Goal: Information Seeking & Learning: Learn about a topic

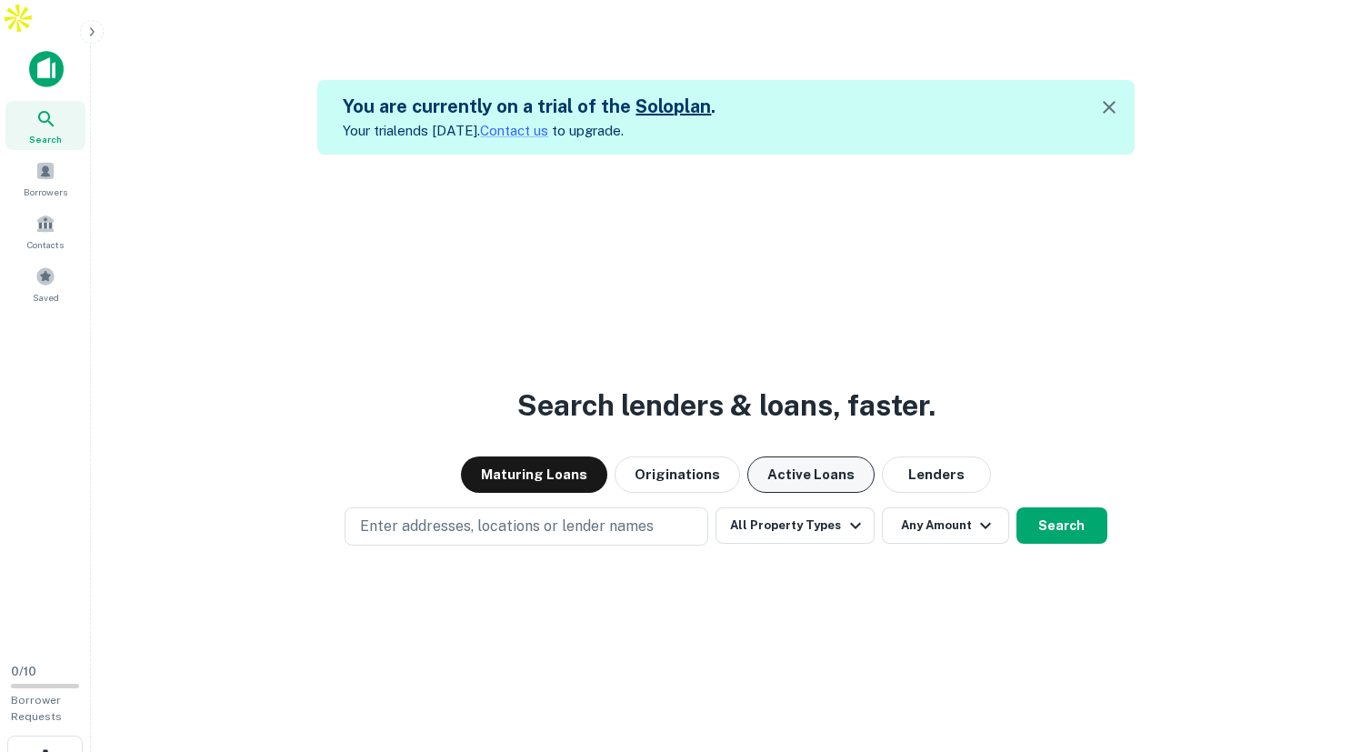
click at [814, 457] on button "Active Loans" at bounding box center [811, 475] width 127 height 36
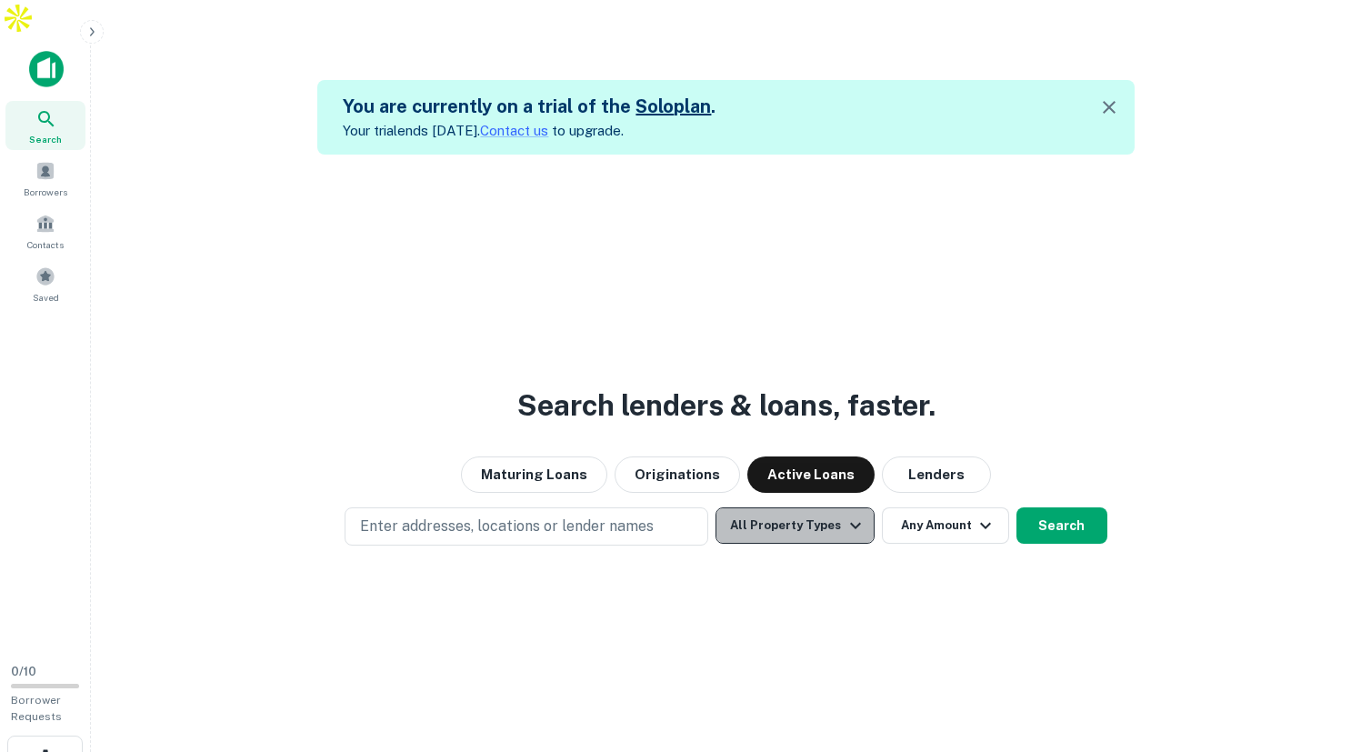
click at [829, 507] on button "All Property Types" at bounding box center [795, 525] width 158 height 36
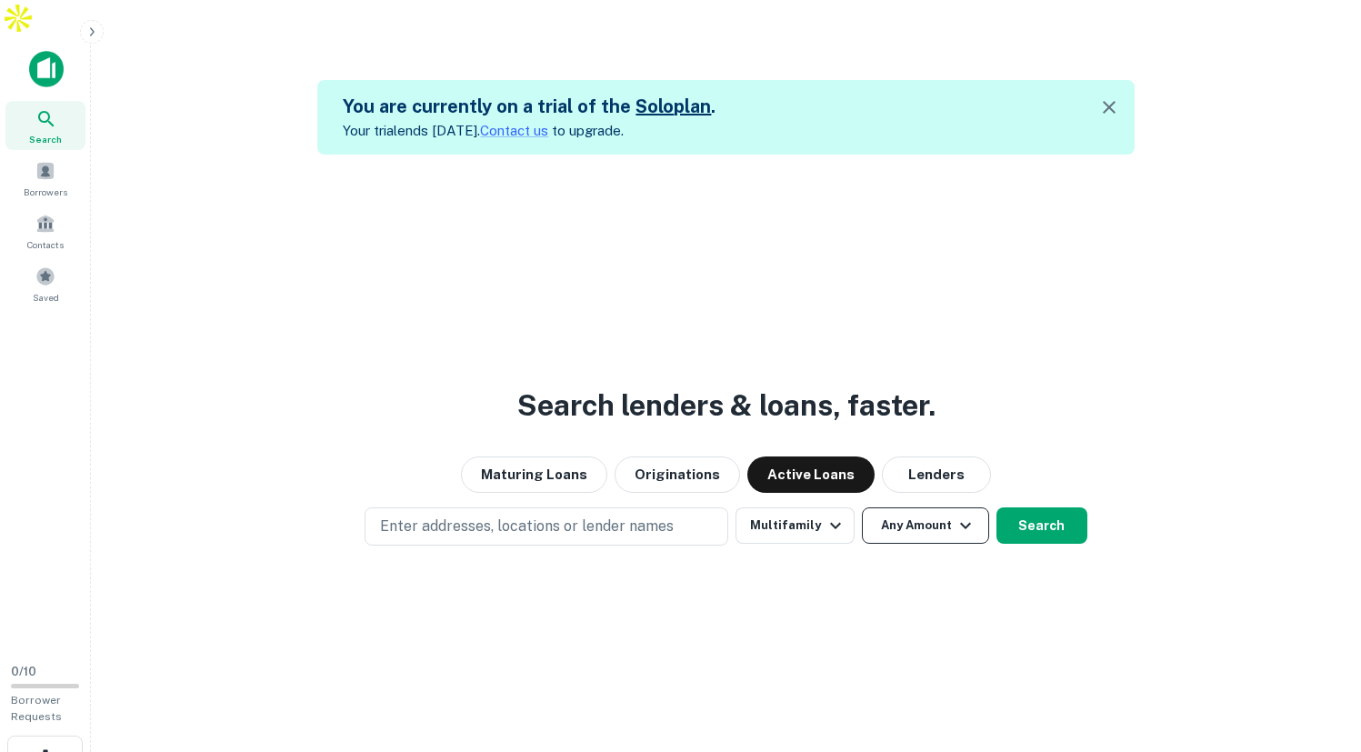
click at [956, 515] on icon "button" at bounding box center [966, 526] width 22 height 22
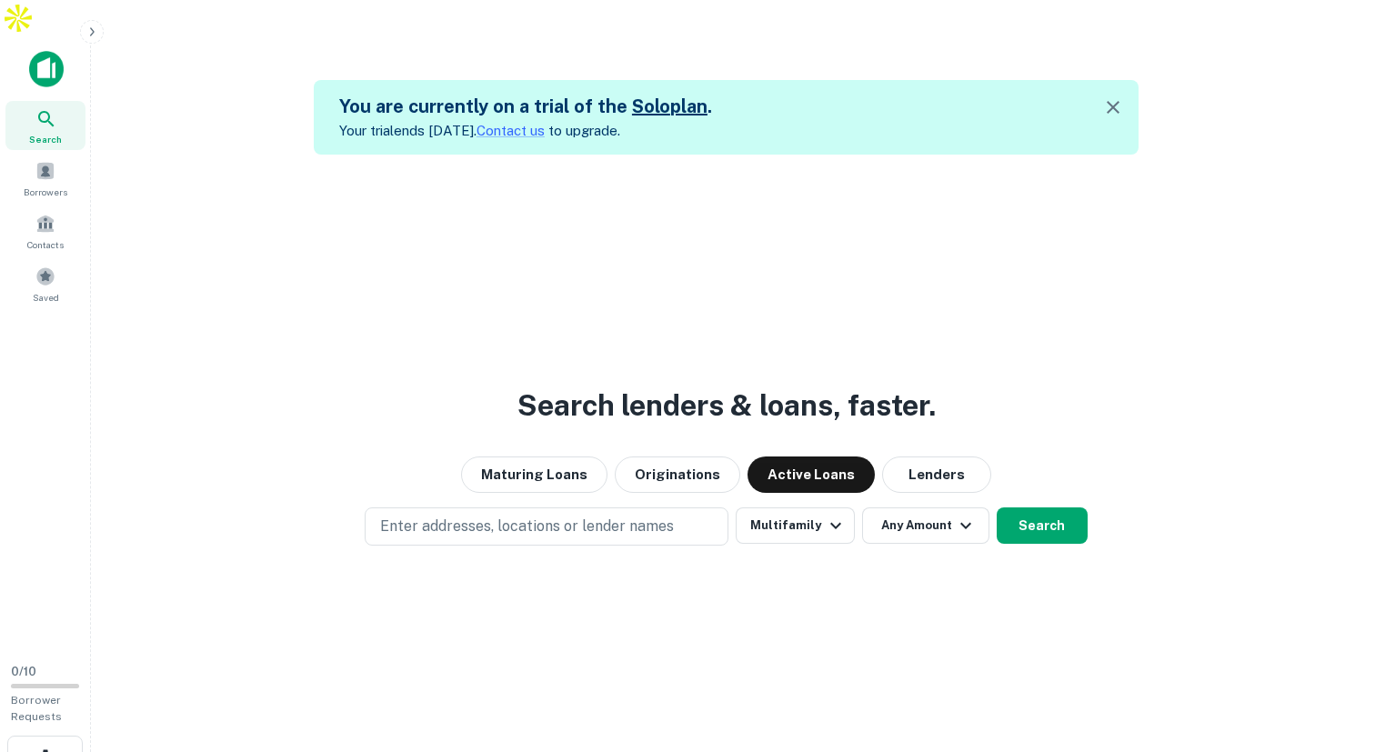
type input "*******"
type input "********"
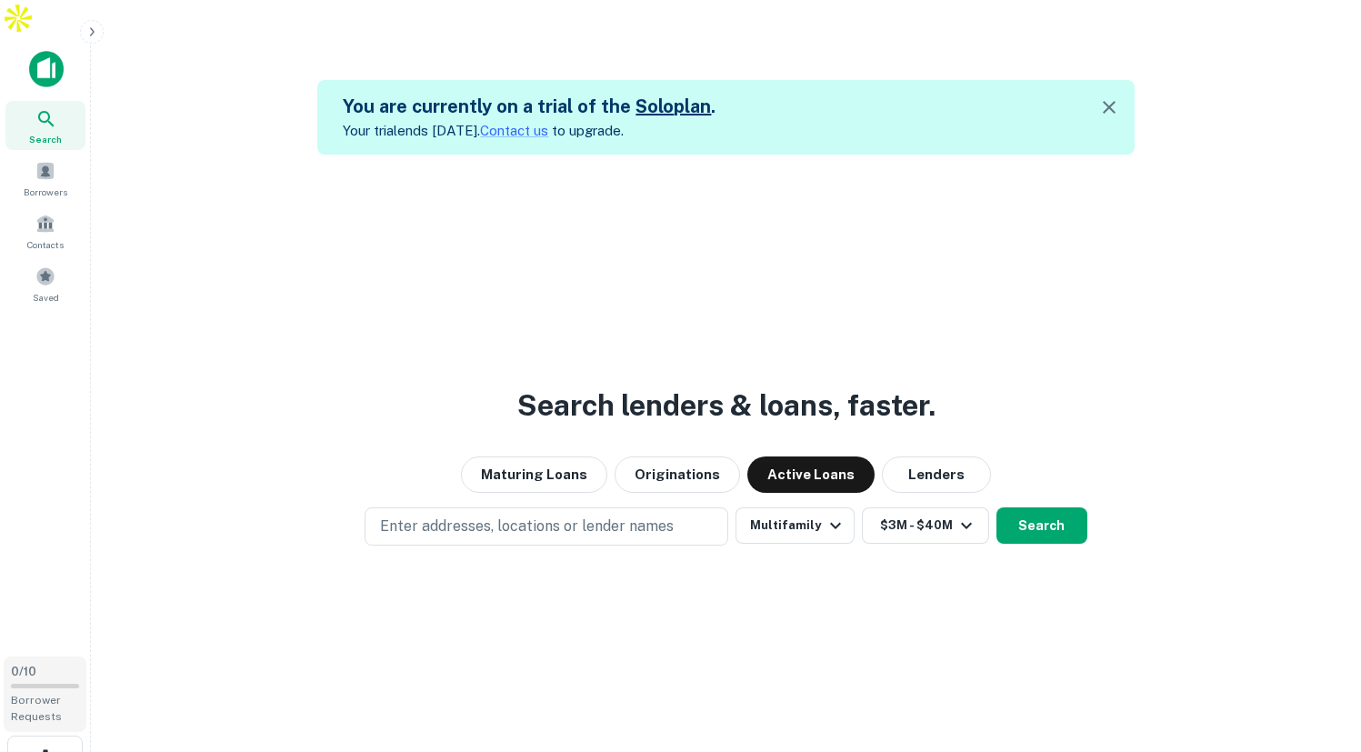
click at [27, 684] on div at bounding box center [45, 686] width 68 height 5
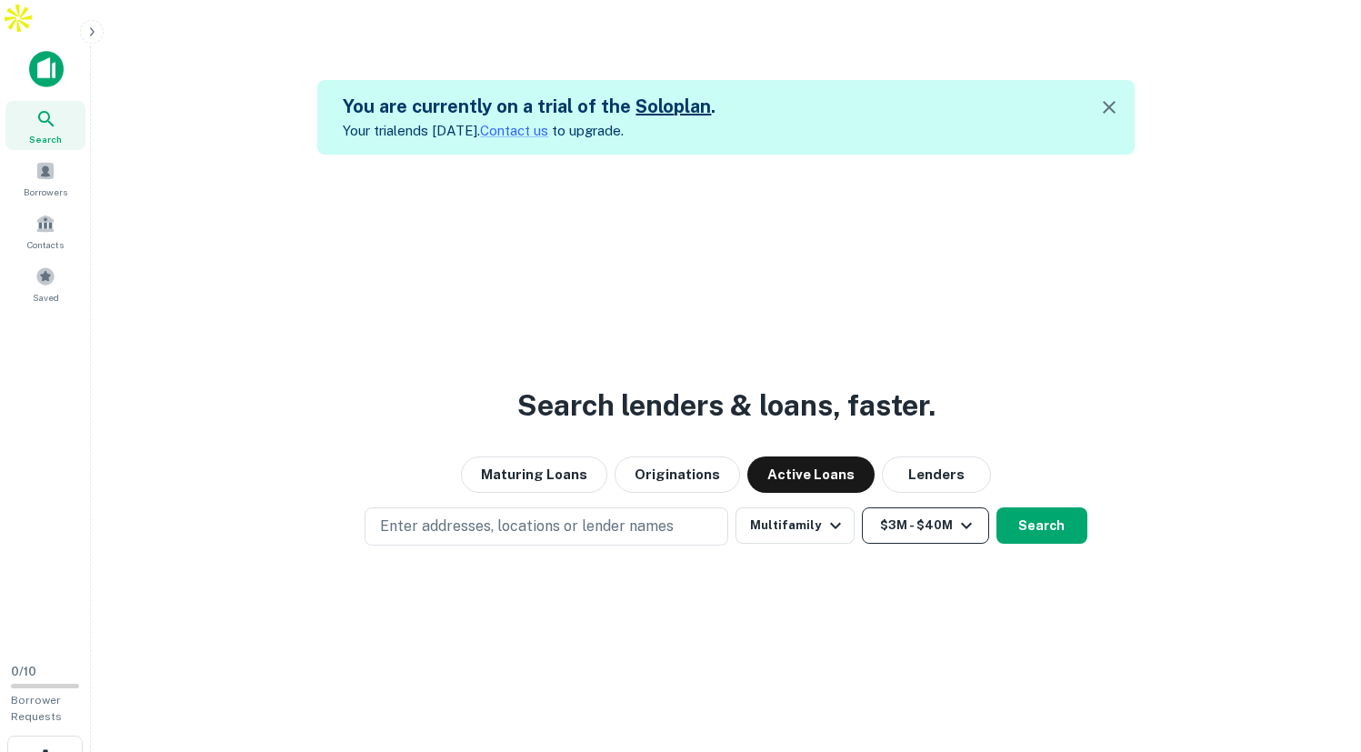
click at [962, 515] on icon "button" at bounding box center [967, 526] width 22 height 22
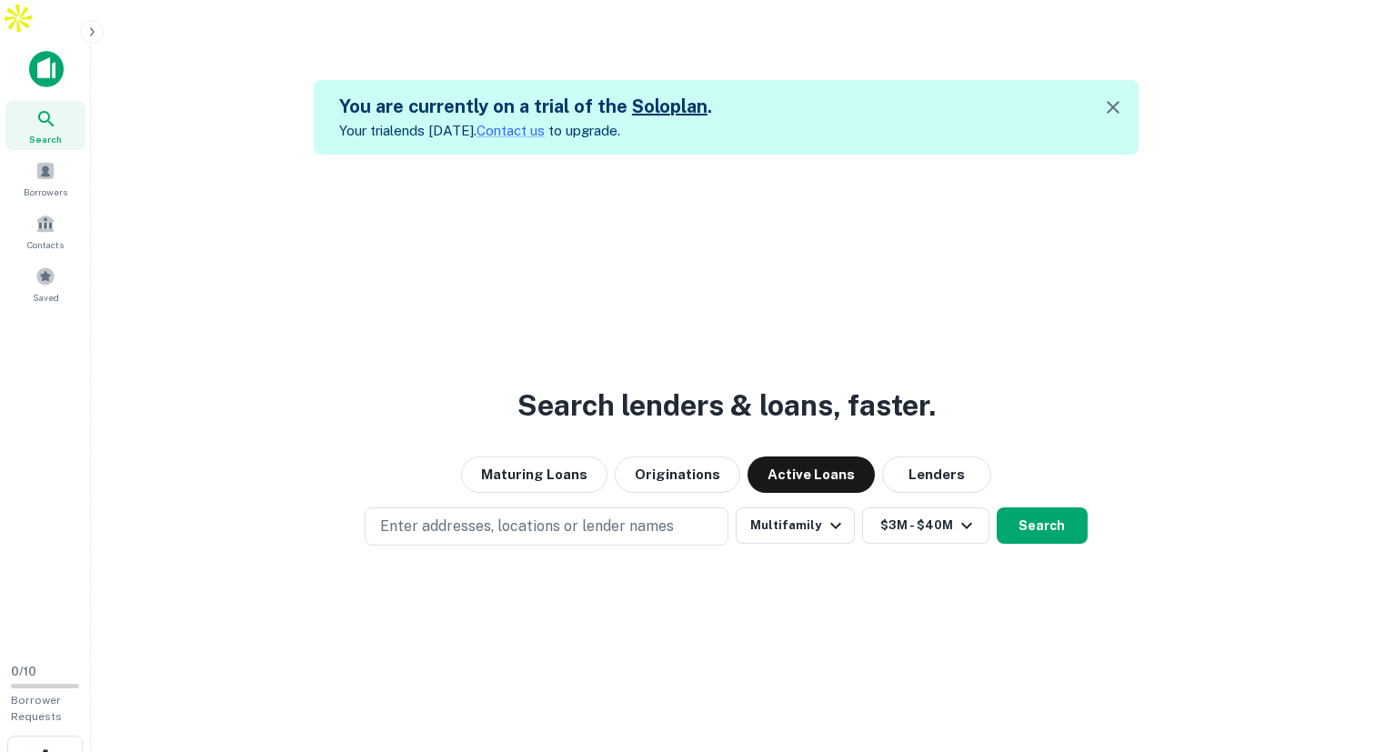
type input "******"
type input "**"
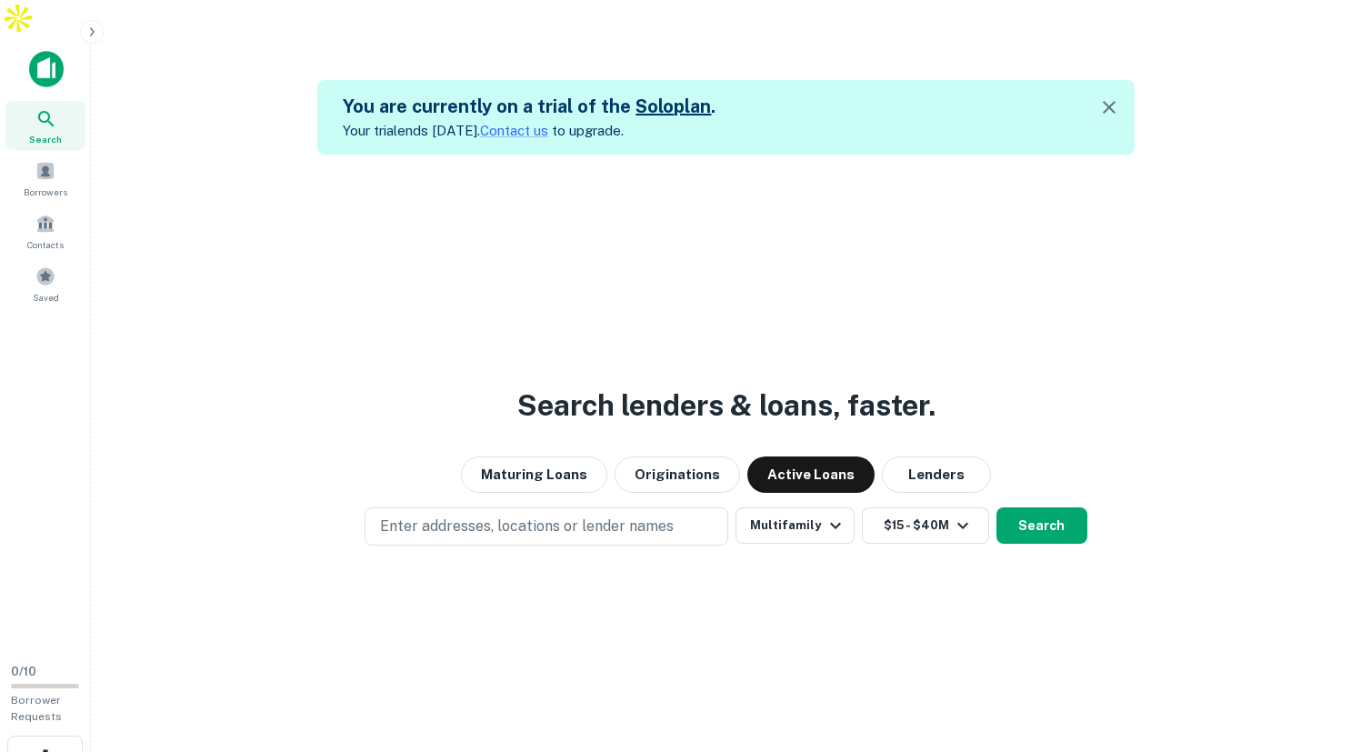
click at [575, 516] on p "Enter addresses, locations or lender names" at bounding box center [527, 527] width 294 height 22
type input "****"
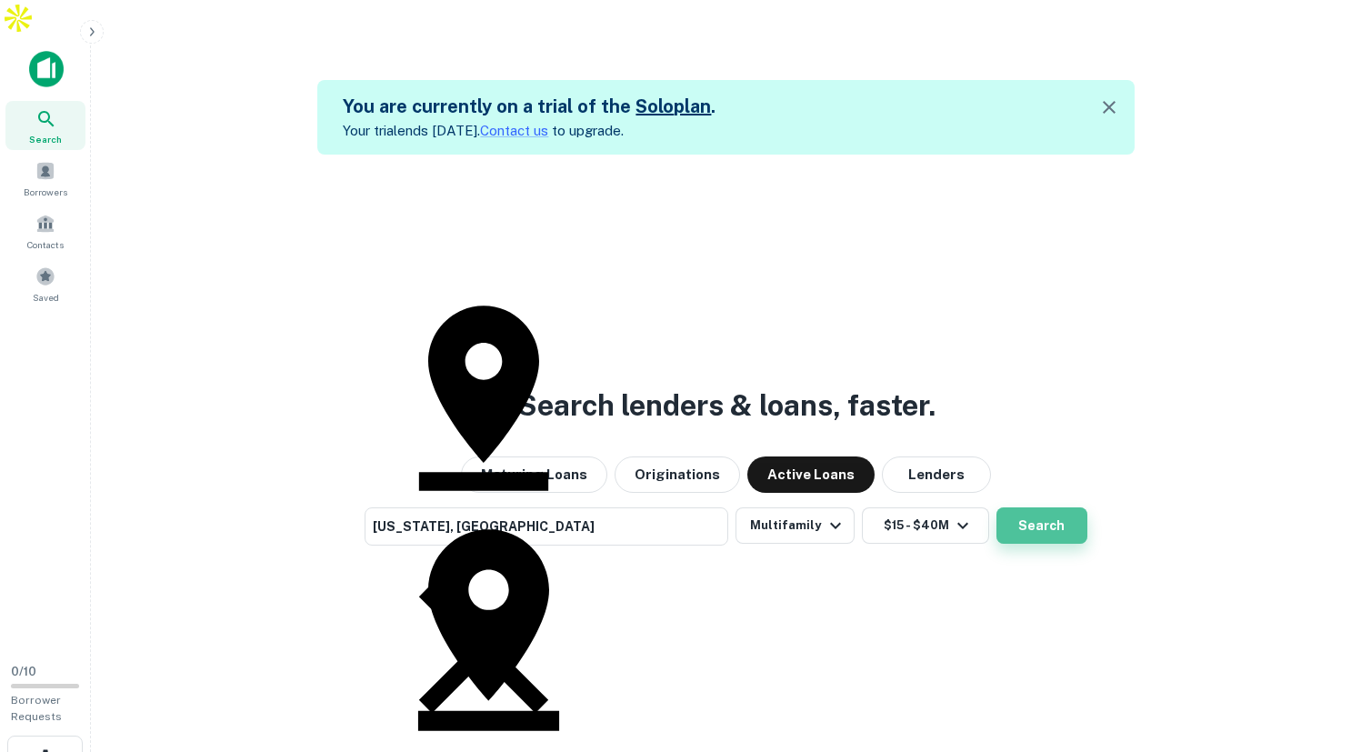
click at [1040, 507] on button "Search" at bounding box center [1042, 525] width 91 height 36
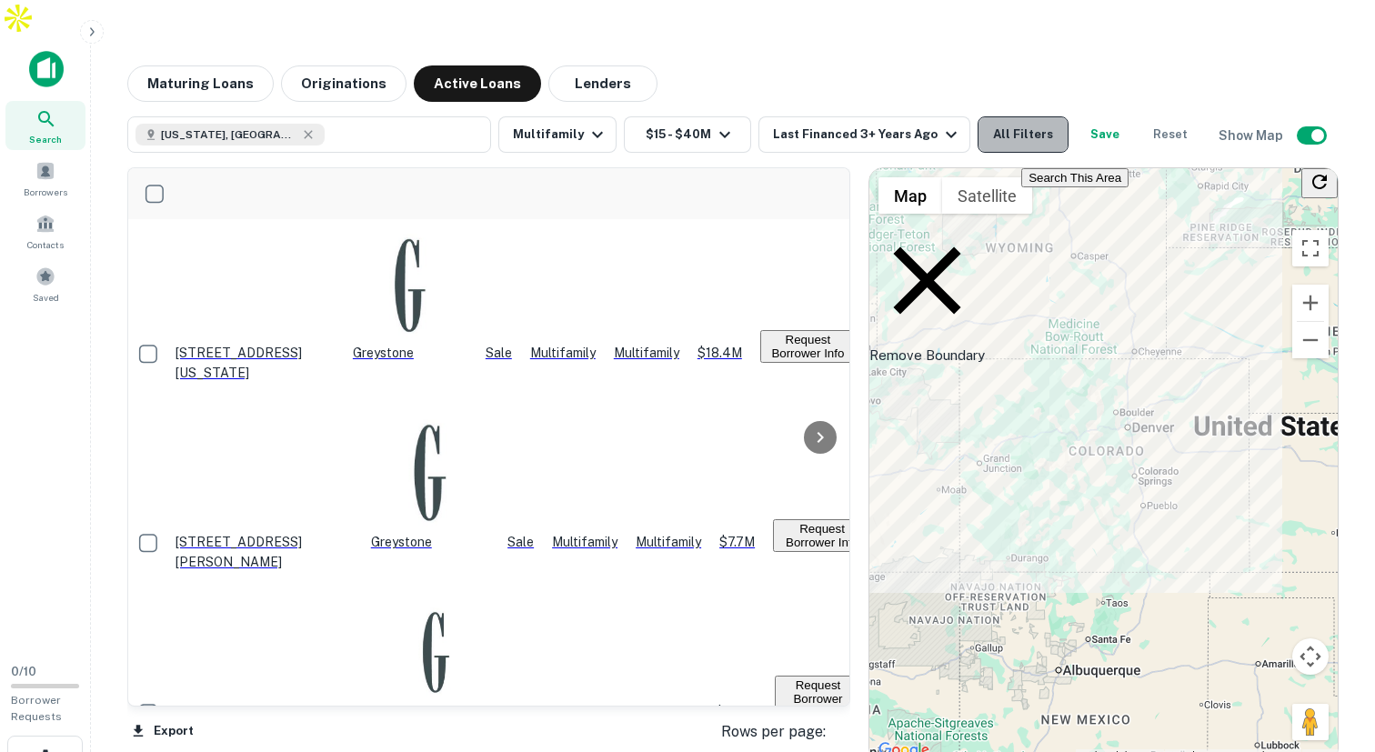
click at [1011, 116] on button "All Filters" at bounding box center [1023, 134] width 91 height 36
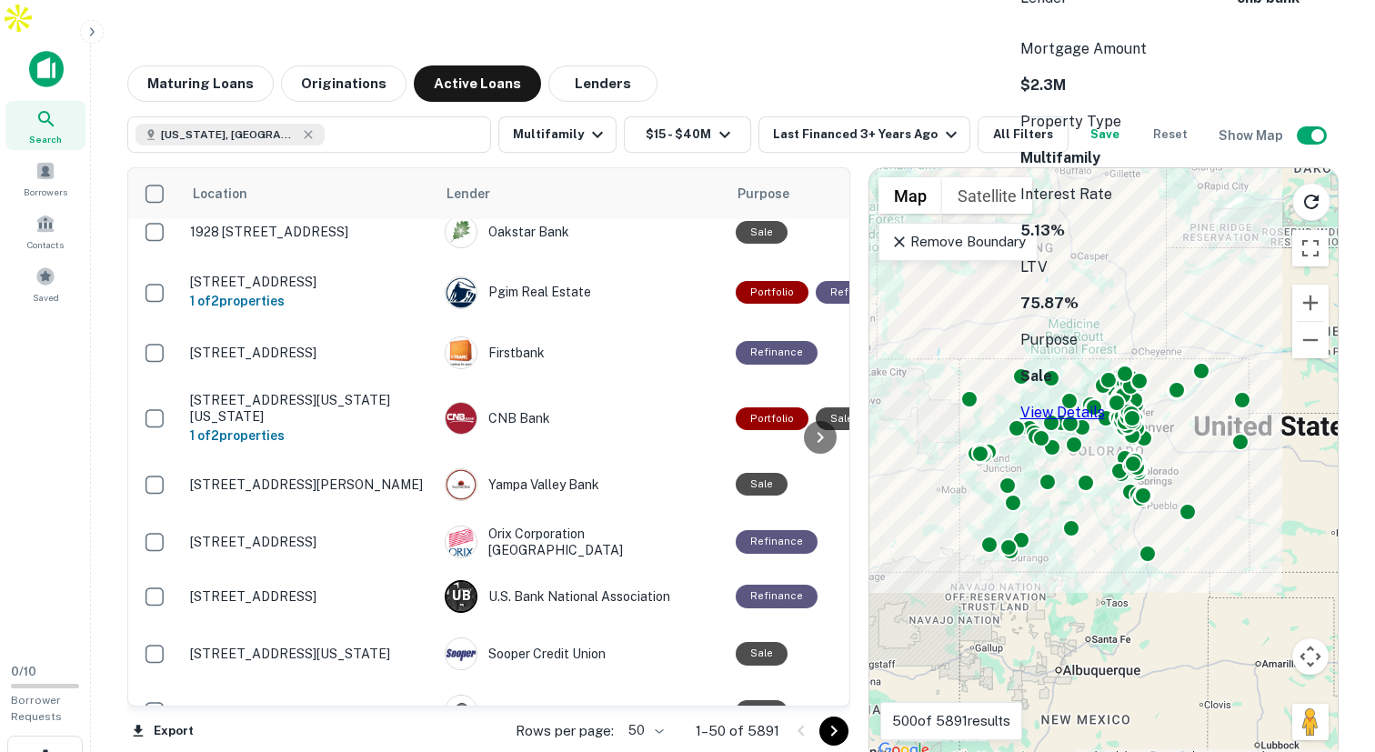
scroll to position [296, 0]
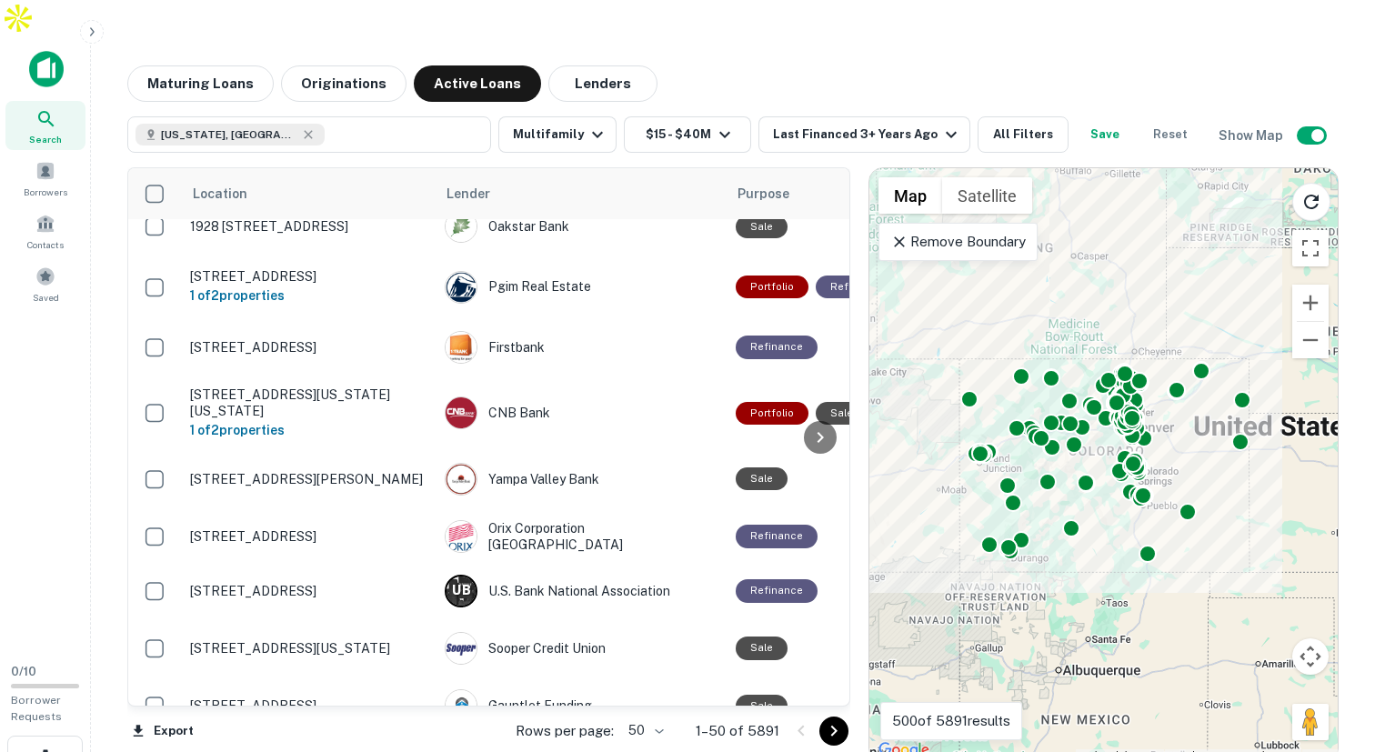
click at [751, 65] on div "Maturing Loans Originations Active Loans Lenders" at bounding box center [732, 83] width 1211 height 36
click at [722, 124] on icon "button" at bounding box center [725, 135] width 22 height 22
type input "********"
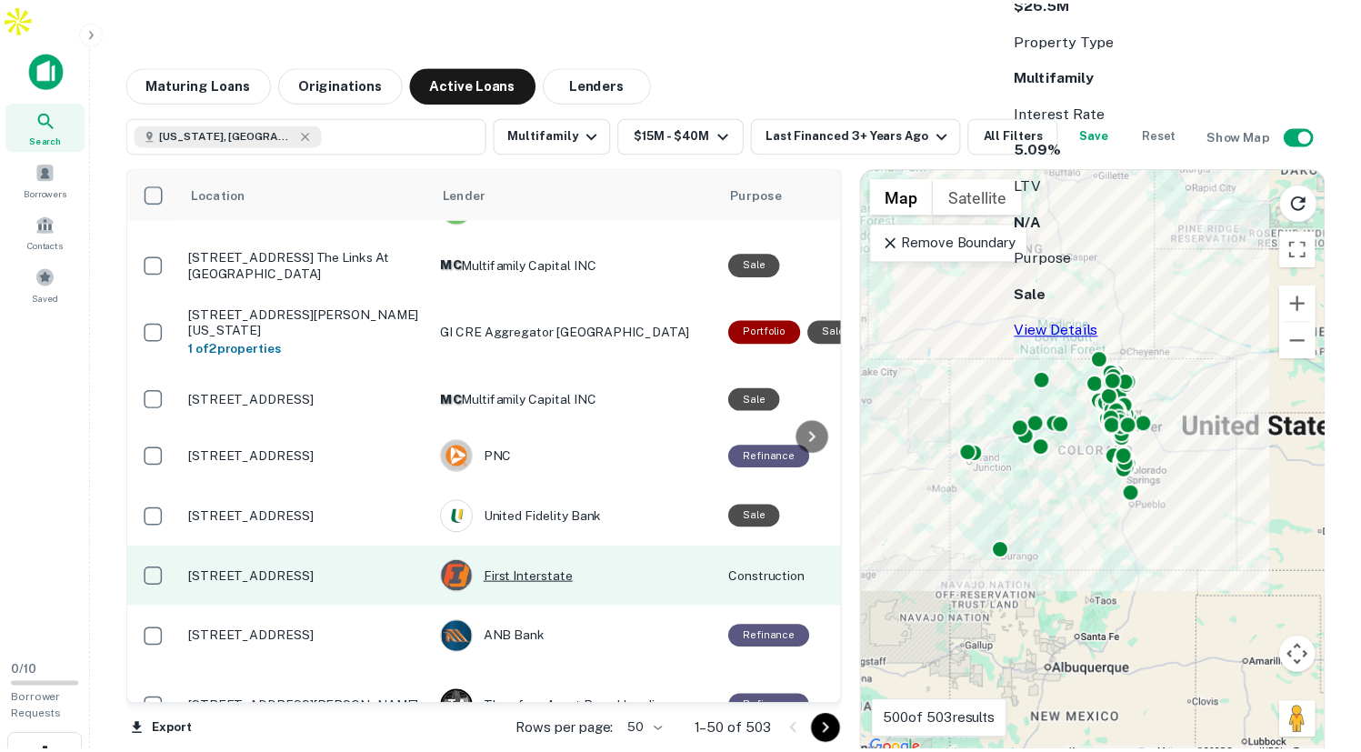
scroll to position [1191, 0]
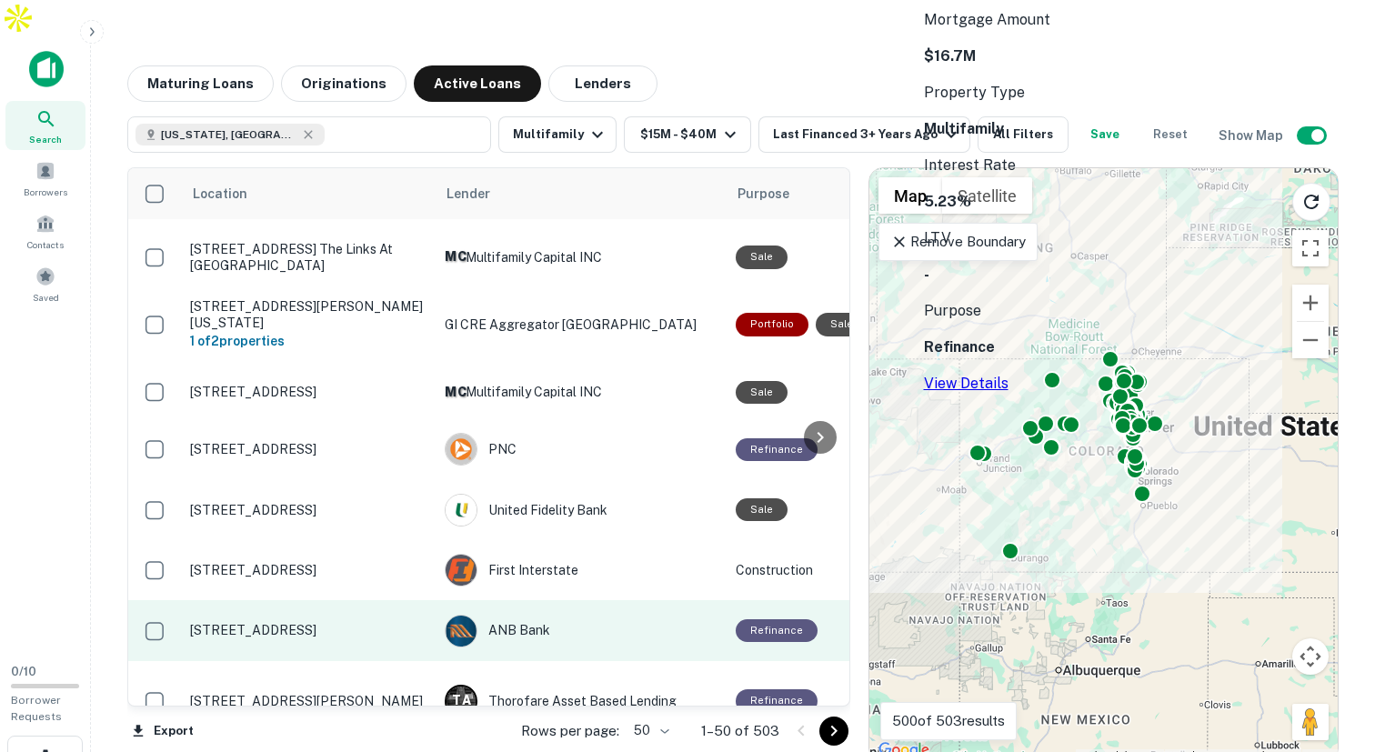
click at [260, 622] on p "[STREET_ADDRESS]" at bounding box center [308, 630] width 236 height 16
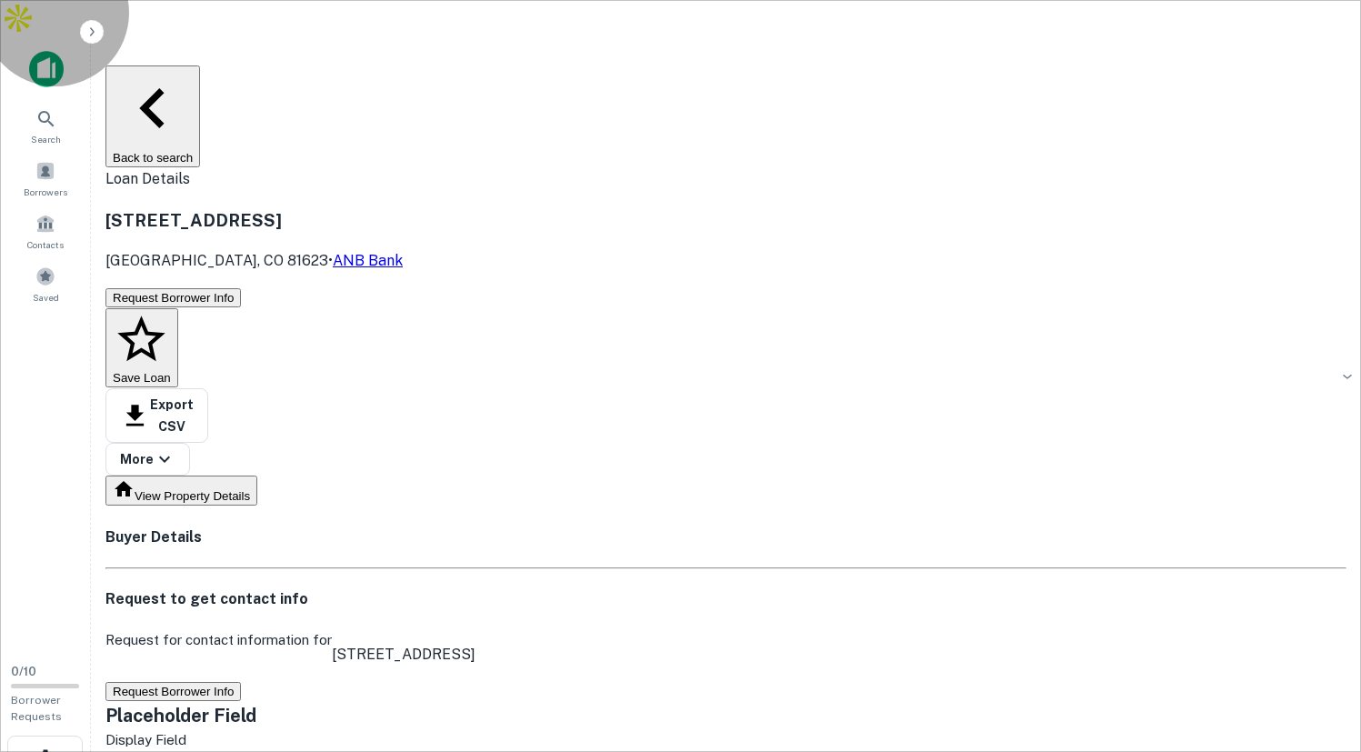
click at [179, 65] on button "Back to search" at bounding box center [152, 116] width 95 height 102
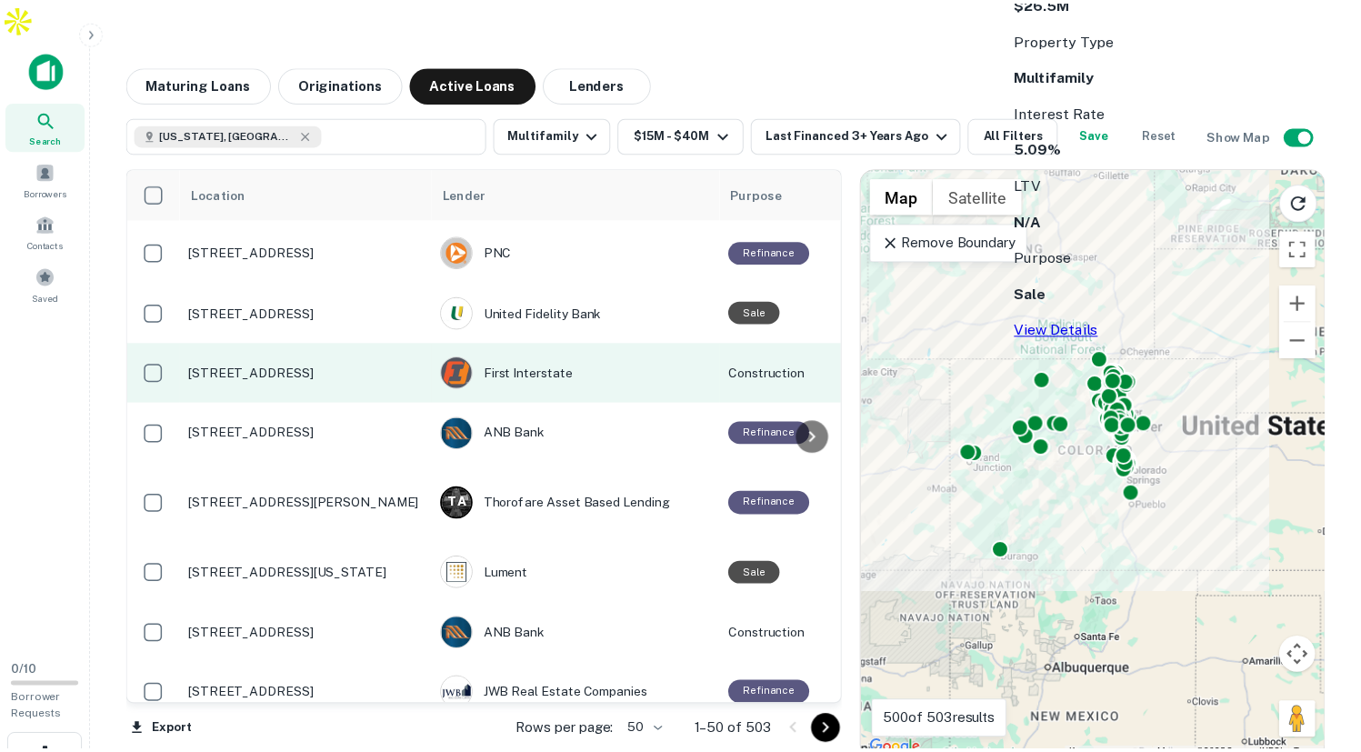
scroll to position [1439, 0]
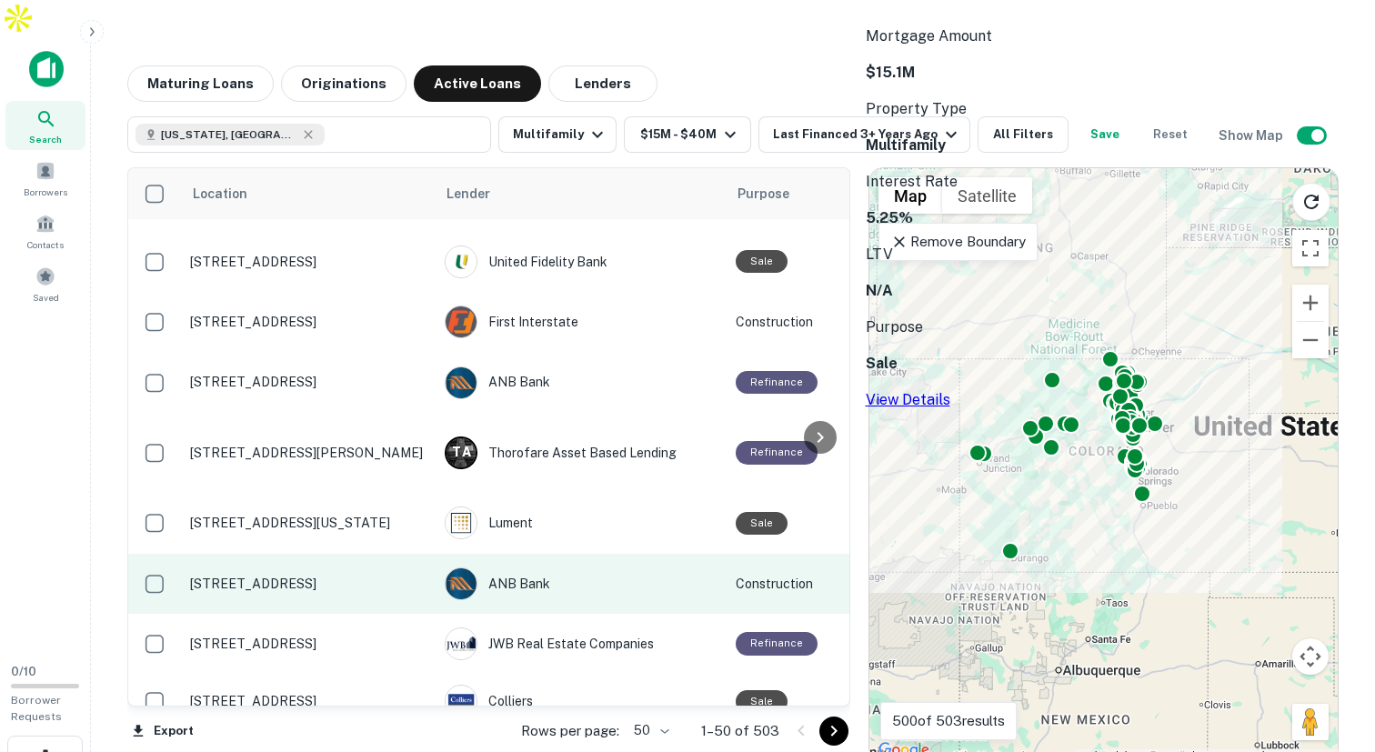
click at [352, 576] on p "656 Market St Grand Junction, CO 81505" at bounding box center [308, 584] width 236 height 16
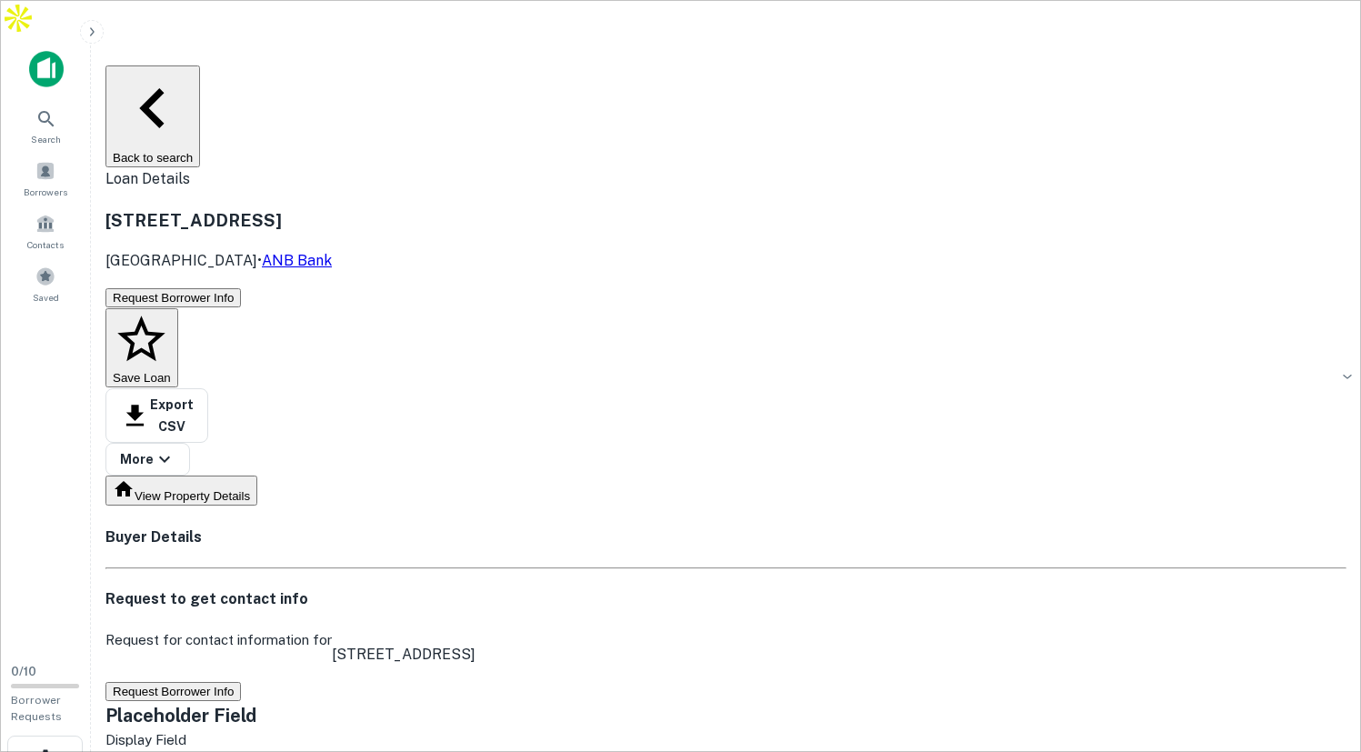
click at [176, 65] on button "Back to search" at bounding box center [152, 116] width 95 height 102
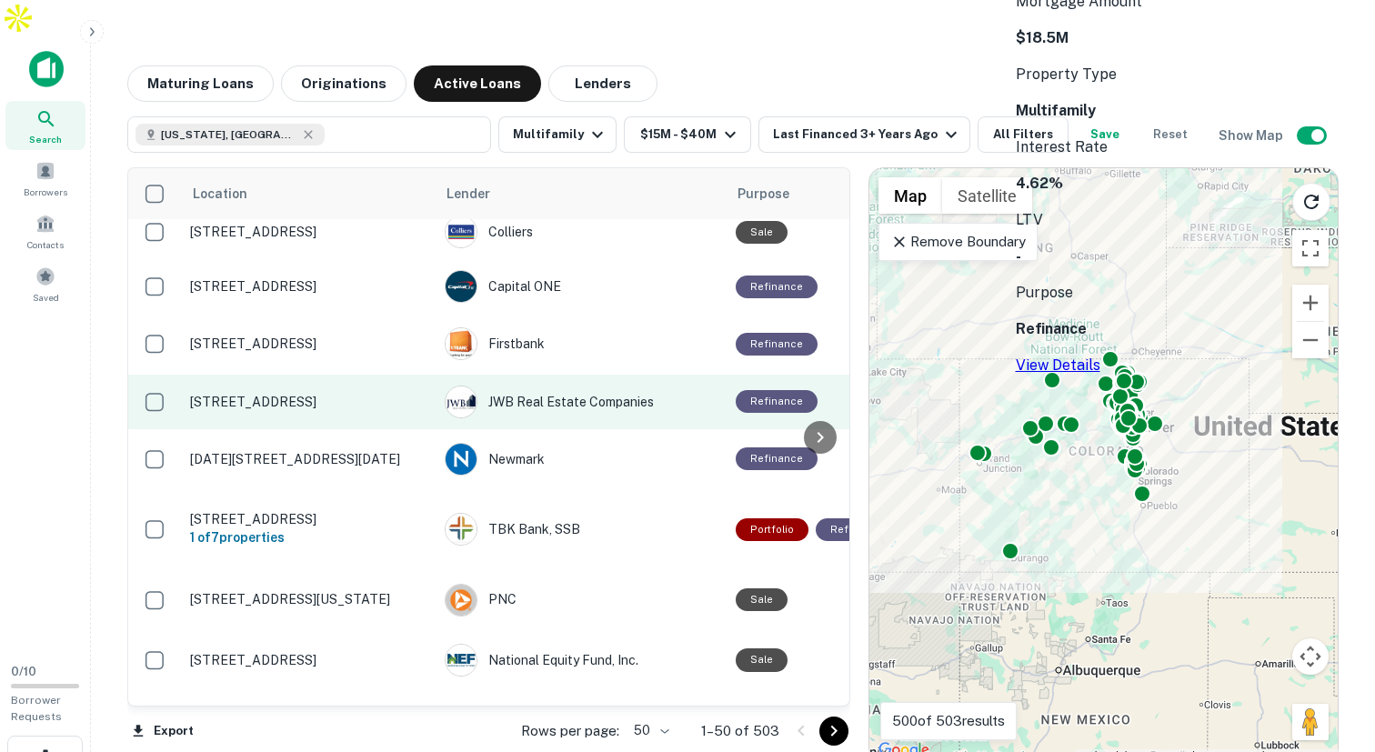
scroll to position [2167, 0]
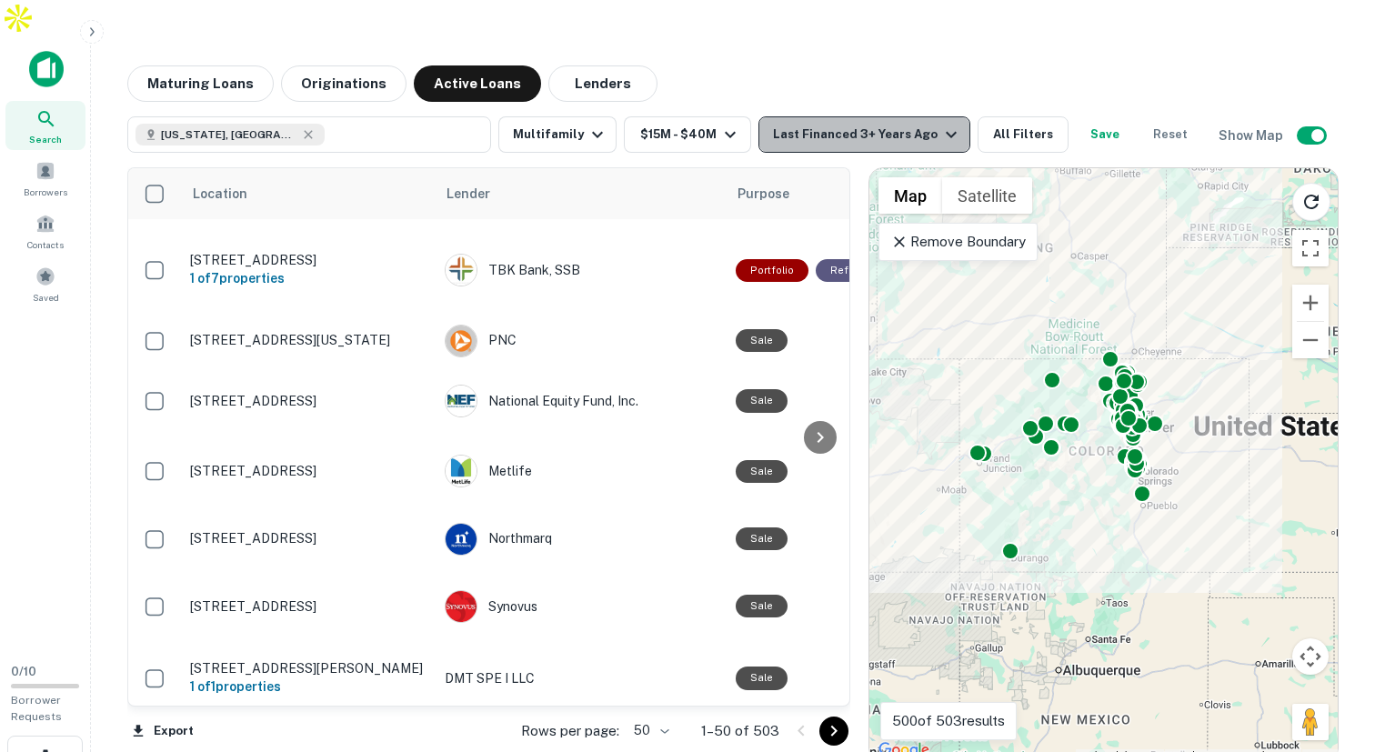
click at [890, 124] on div "Last Financed 3+ Years Ago" at bounding box center [867, 135] width 189 height 22
click at [891, 124] on div "Last Financed 3+ Years Ago" at bounding box center [867, 135] width 189 height 22
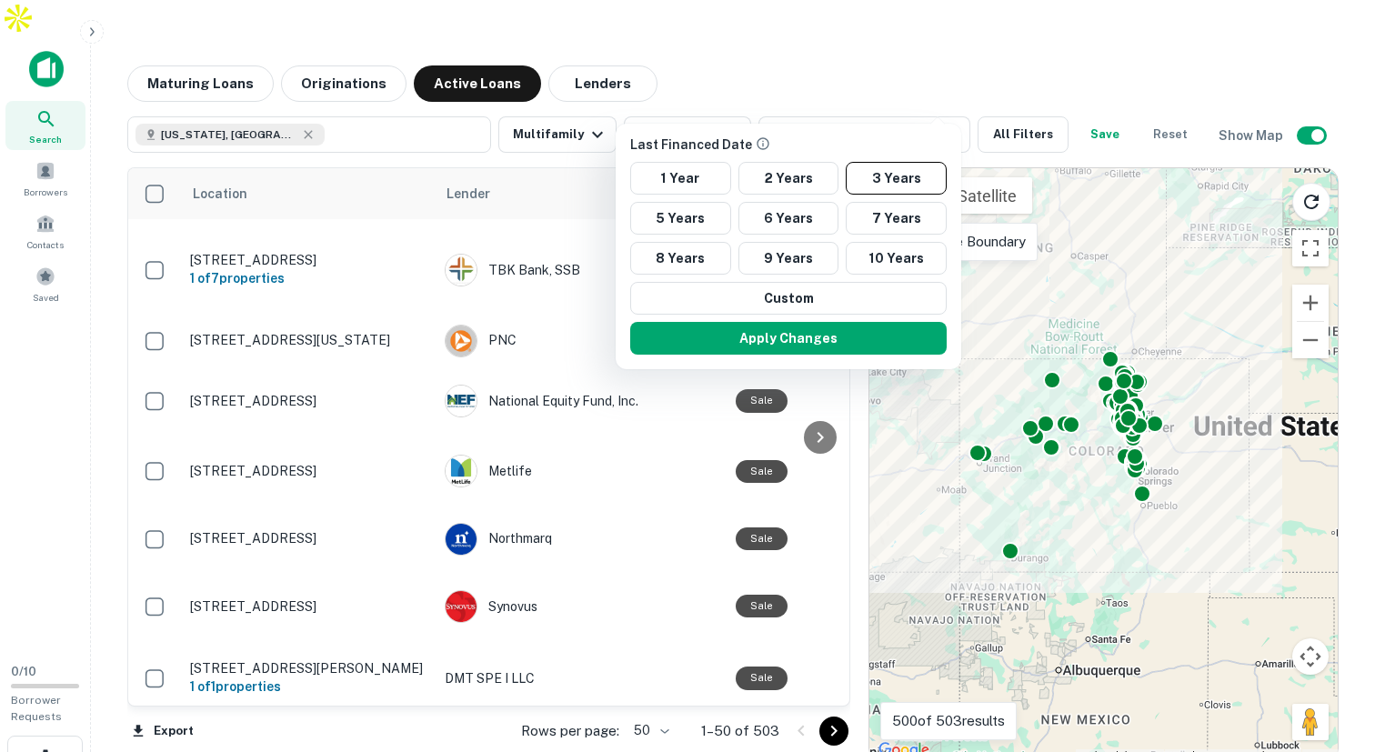
click at [891, 100] on div at bounding box center [687, 376] width 1375 height 752
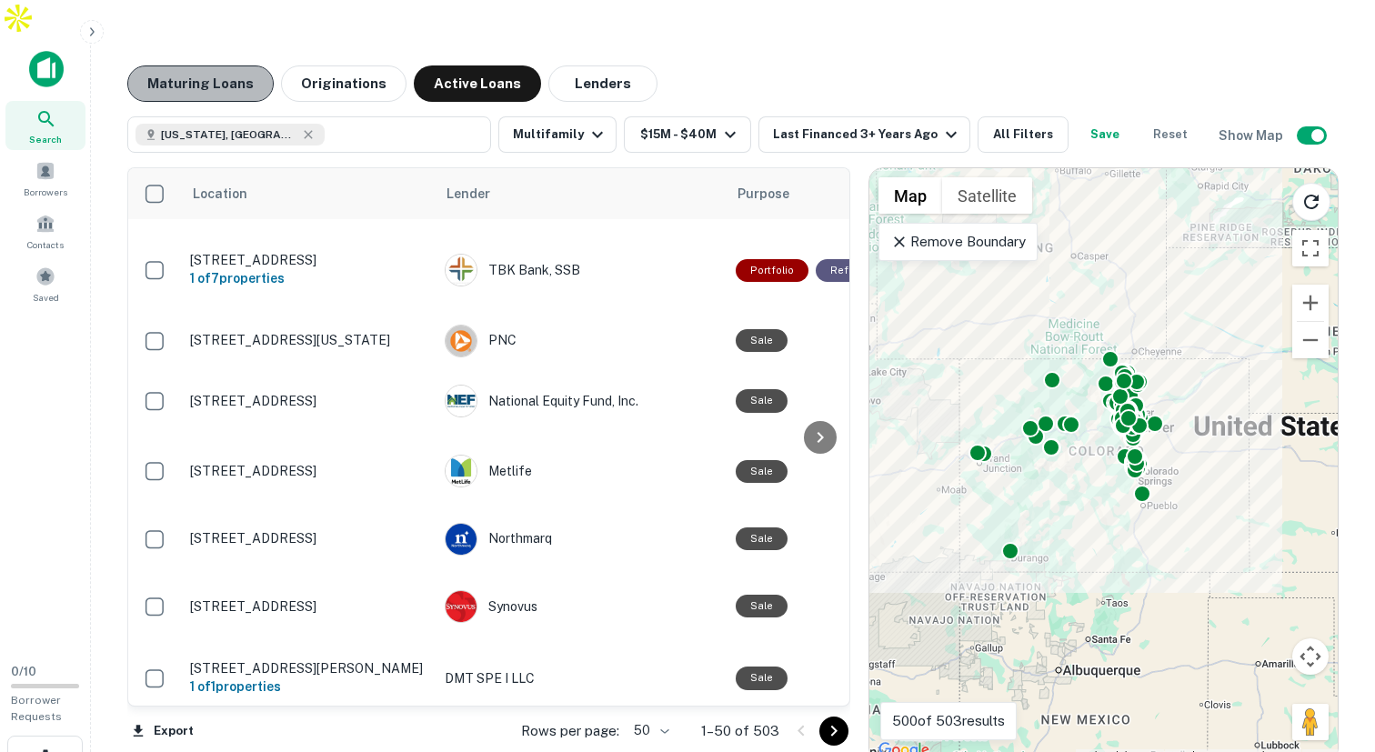
click at [202, 65] on button "Maturing Loans" at bounding box center [200, 83] width 146 height 36
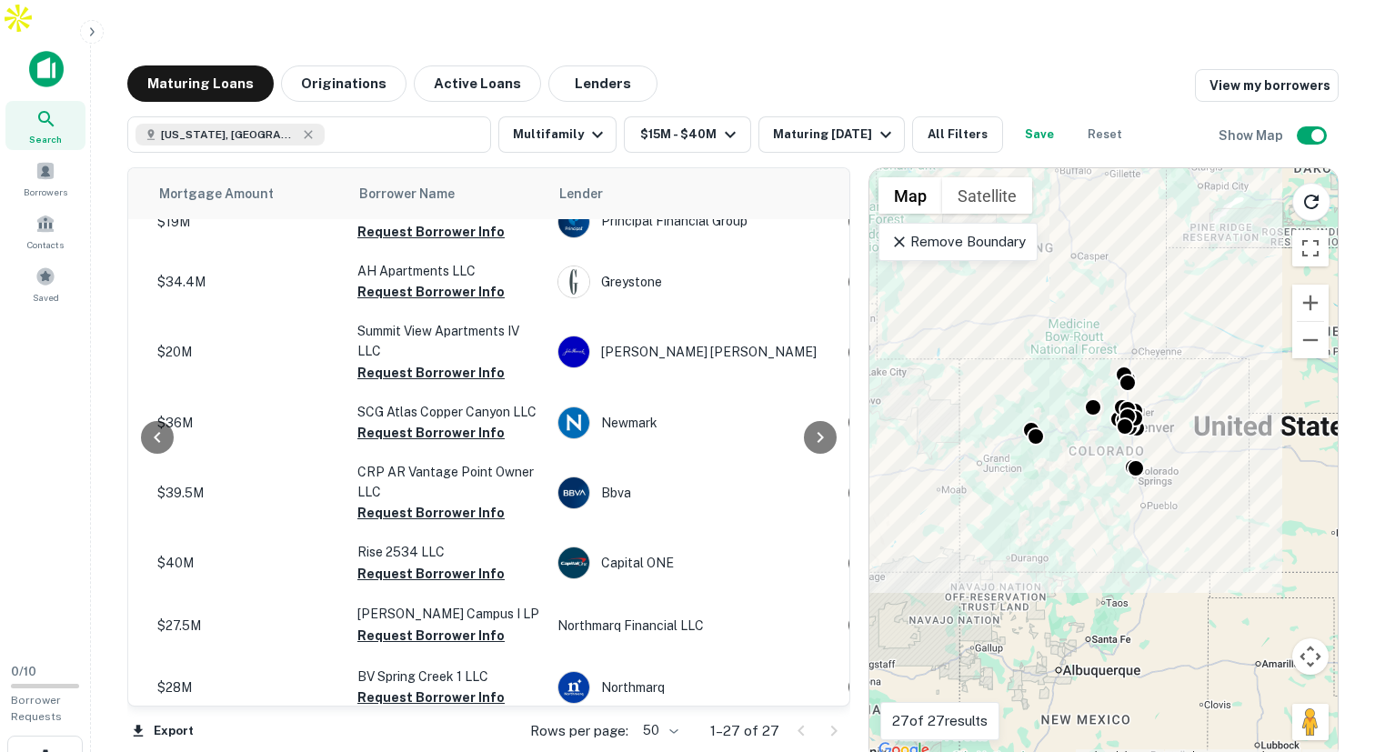
scroll to position [75, 442]
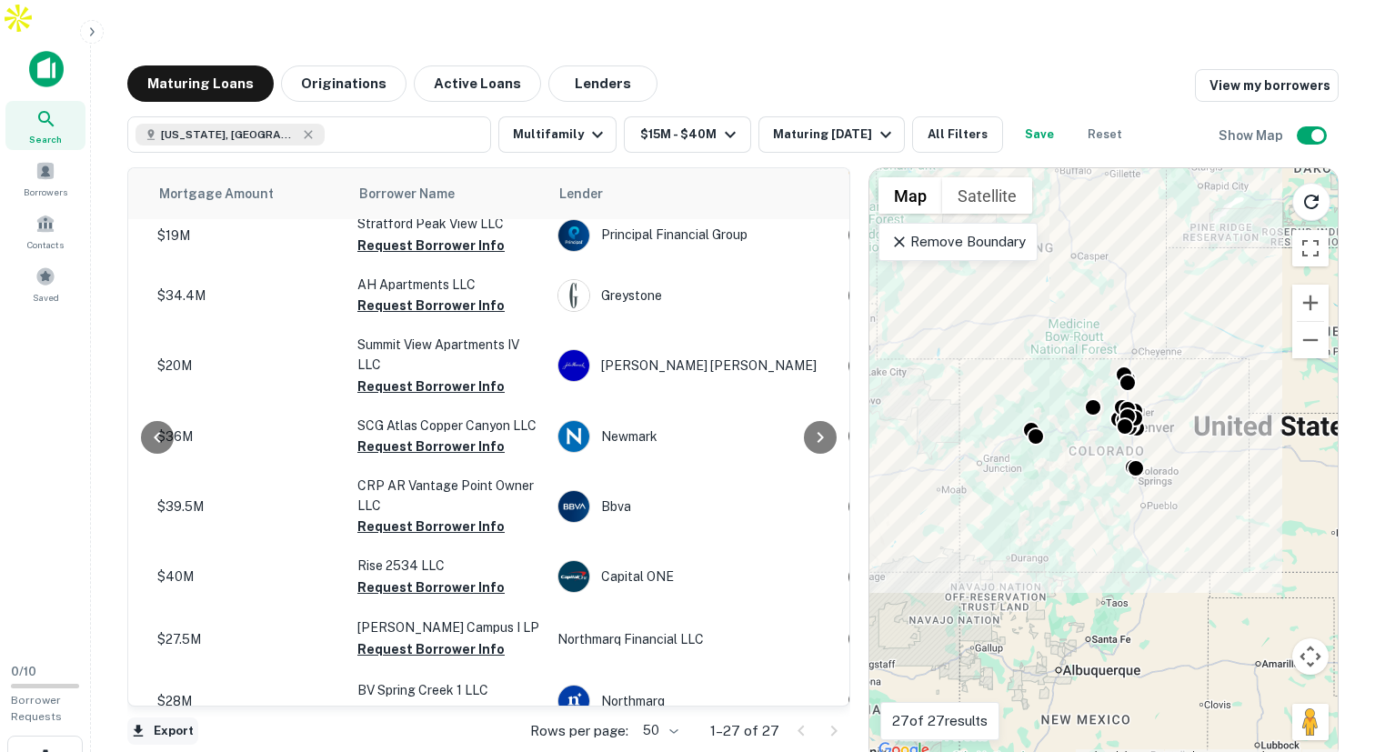
click at [172, 718] on button "Export" at bounding box center [162, 731] width 71 height 27
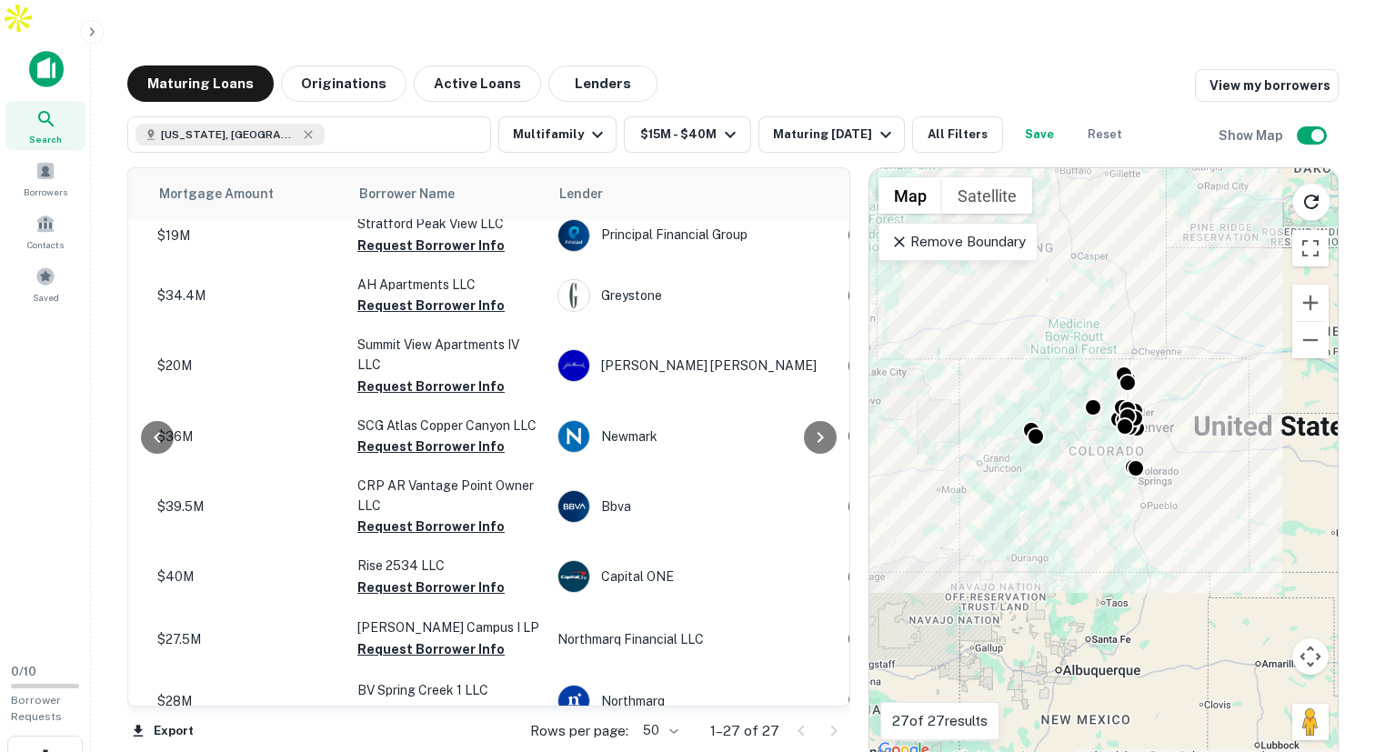
drag, startPoint x: 842, startPoint y: 227, endPoint x: 840, endPoint y: 254, distance: 26.4
click at [840, 254] on div at bounding box center [687, 376] width 1375 height 752
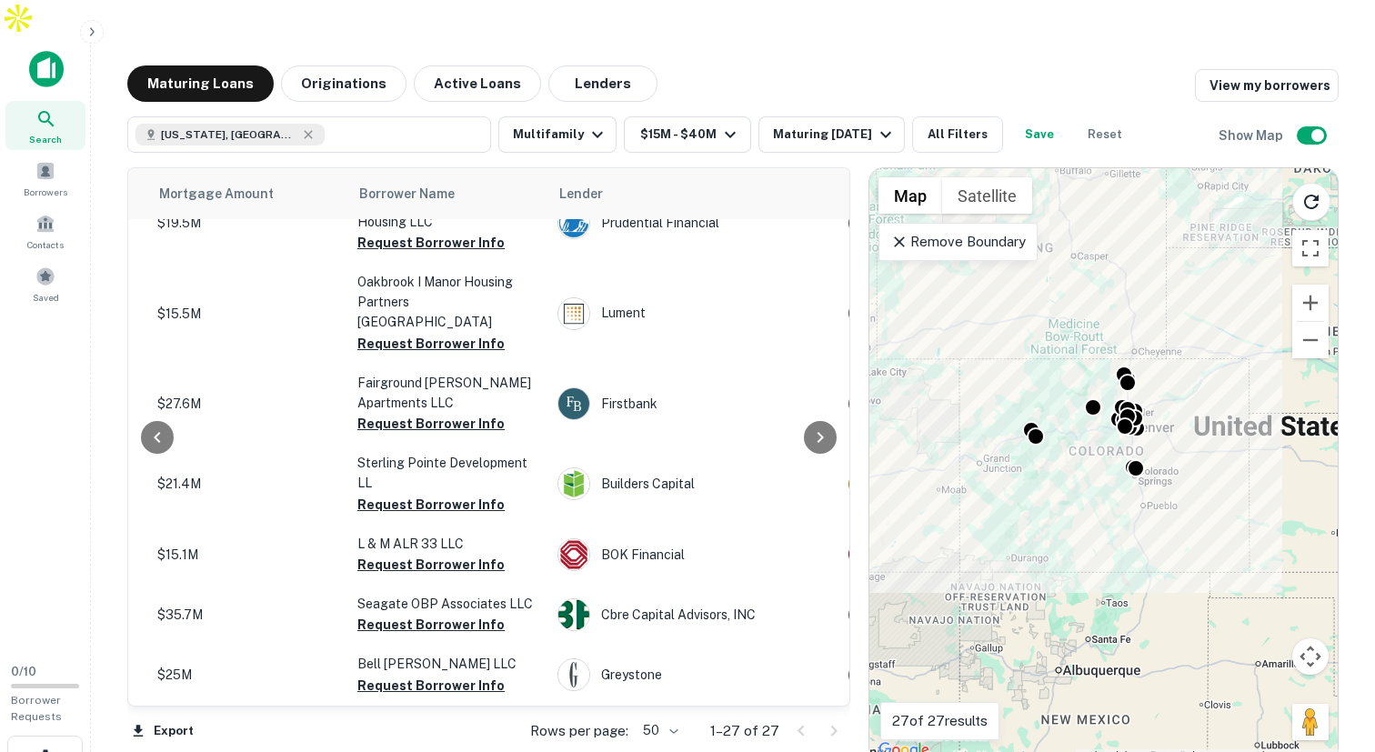
scroll to position [638, 442]
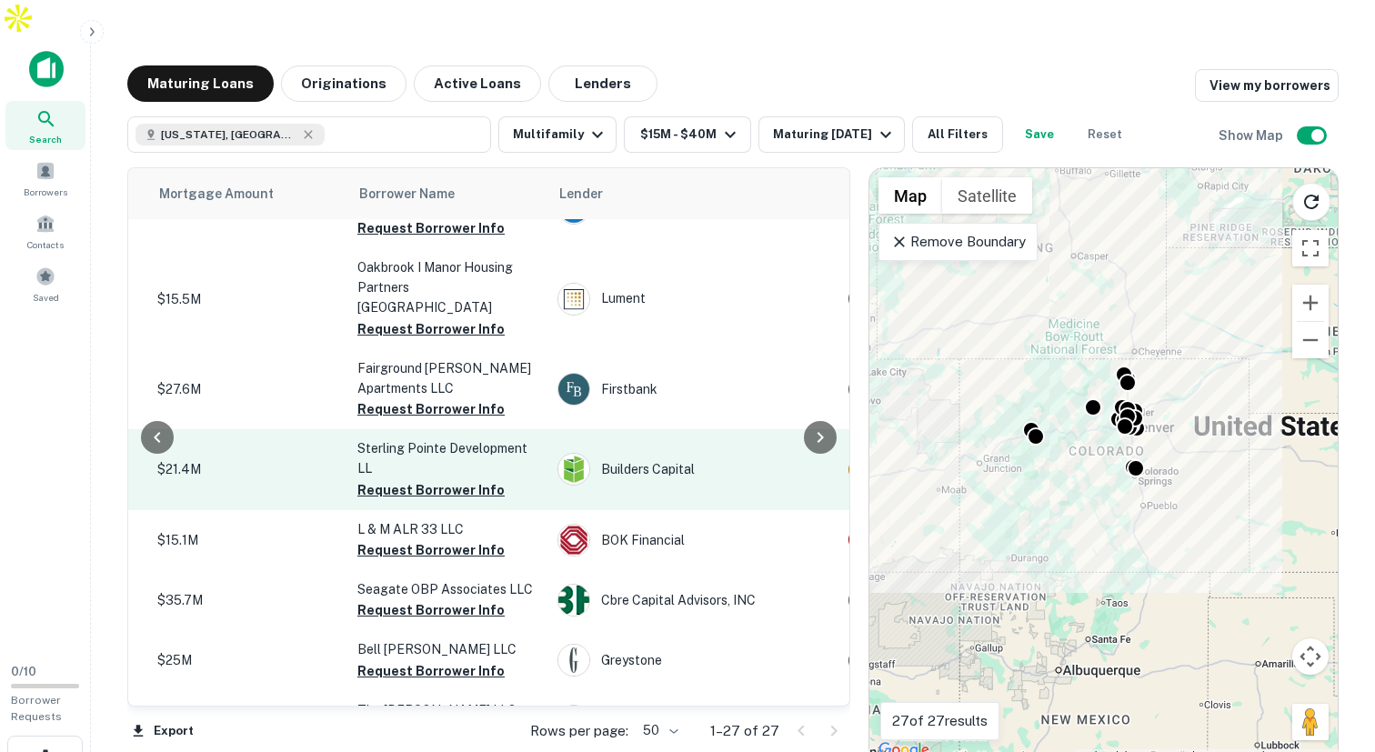
click at [476, 438] on p "Sterling Pointe Development LL" at bounding box center [448, 458] width 182 height 40
click at [464, 438] on p "Sterling Pointe Development LL" at bounding box center [448, 458] width 182 height 40
click at [467, 438] on p "Sterling Pointe Development LL" at bounding box center [448, 458] width 182 height 40
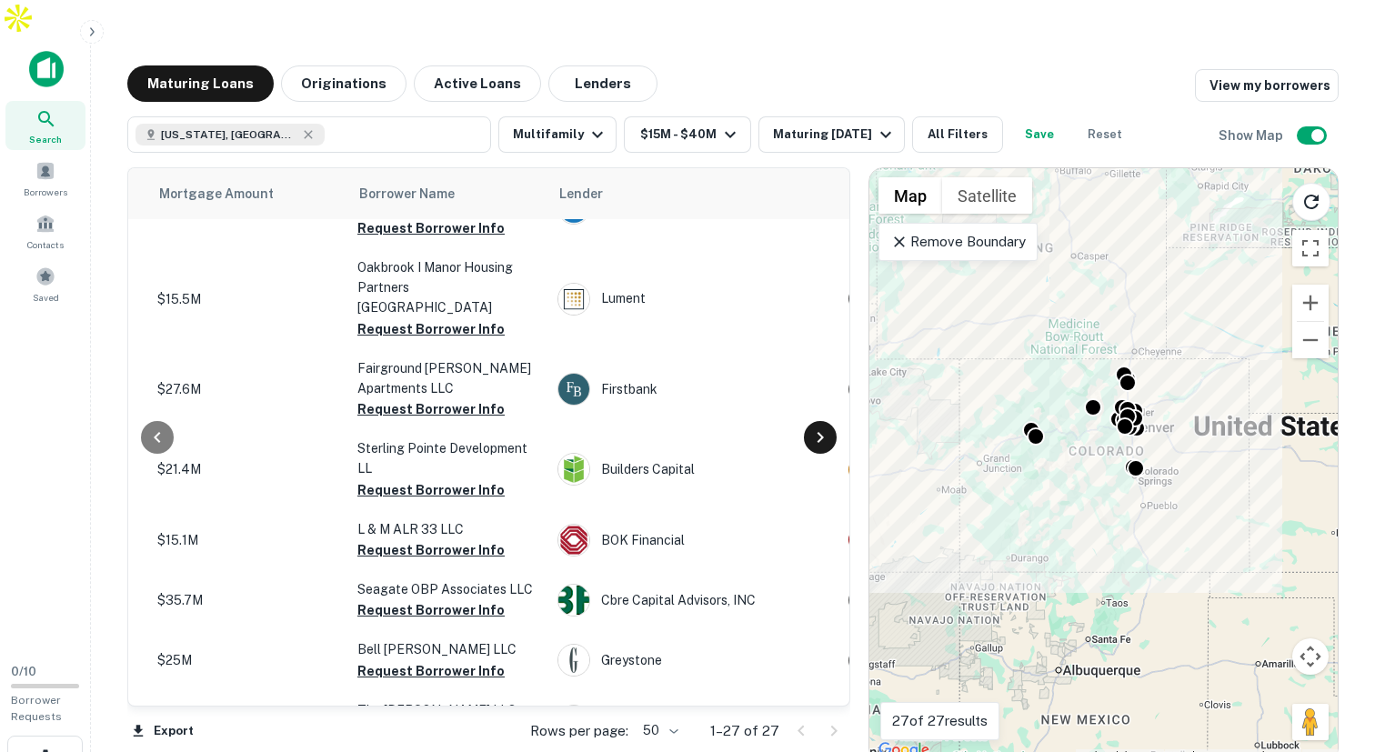
click at [824, 427] on icon at bounding box center [820, 438] width 22 height 22
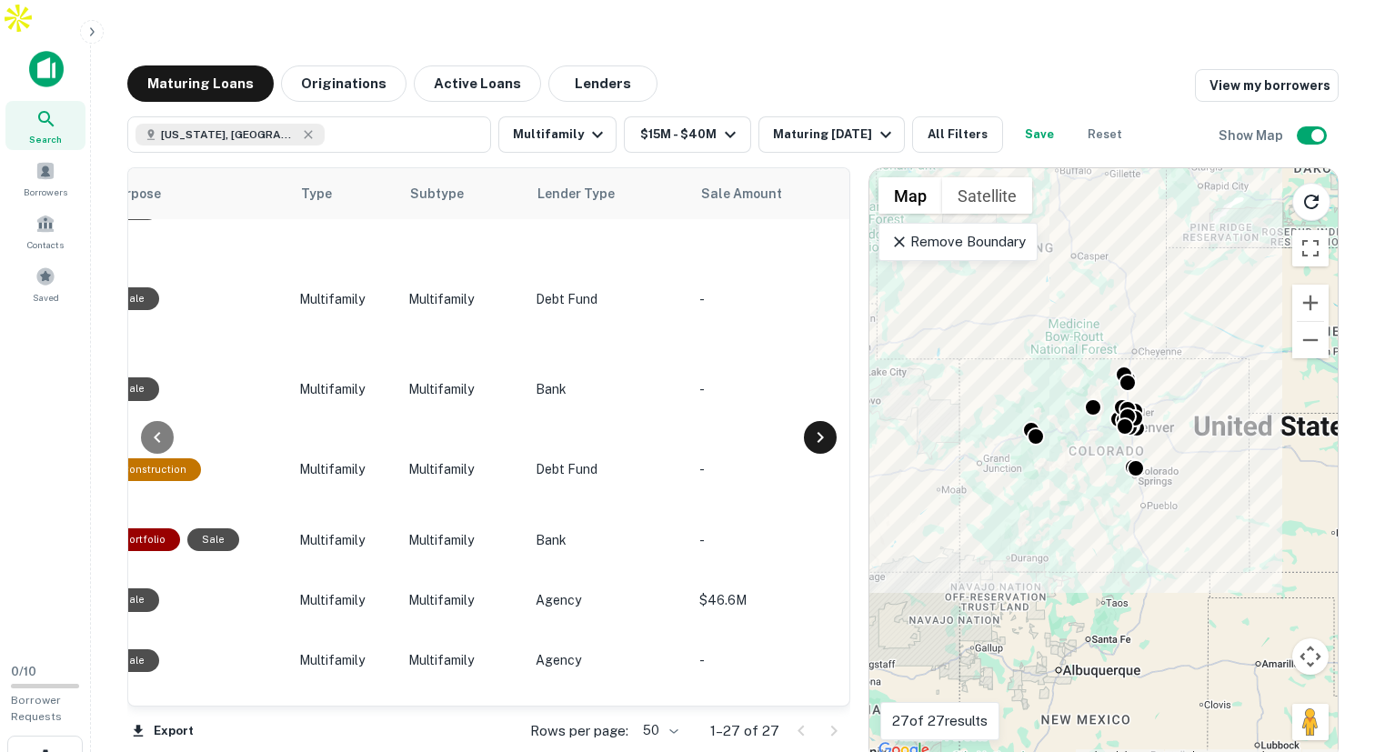
scroll to position [638, 1206]
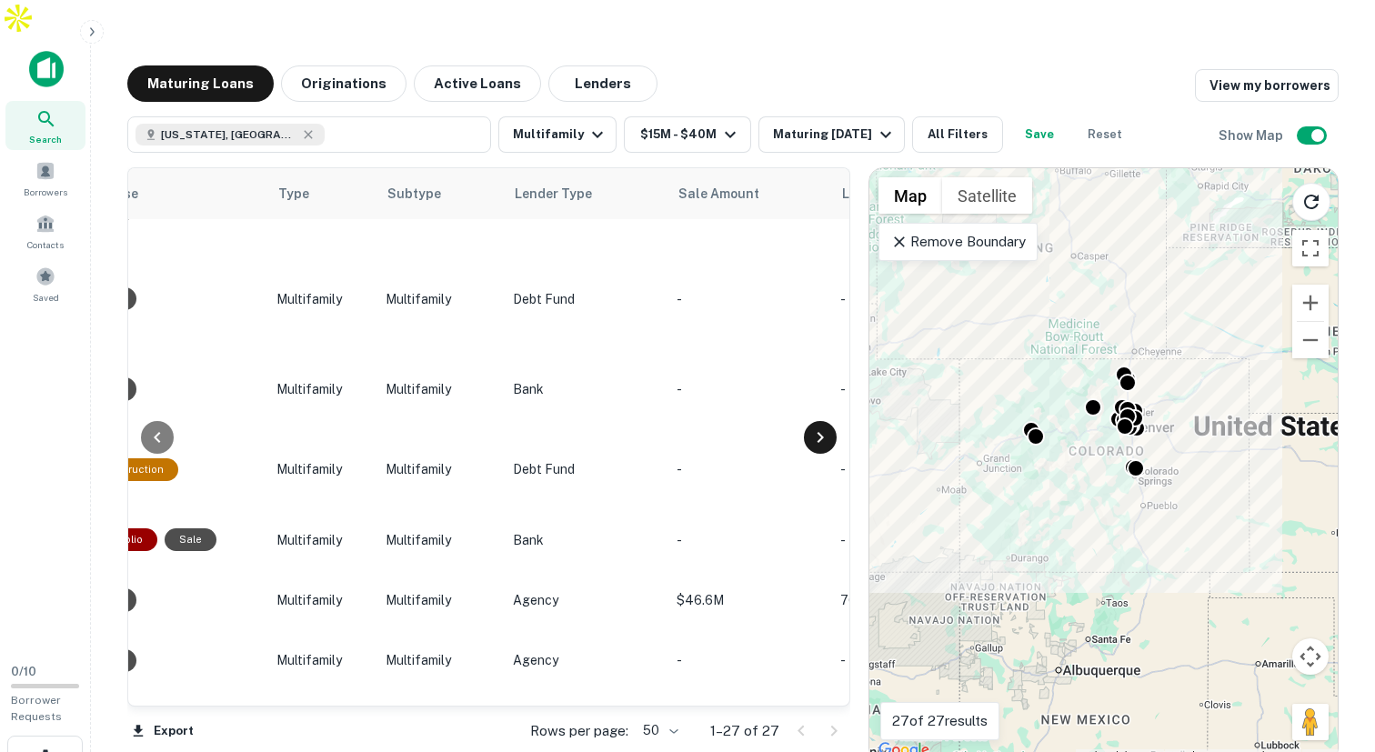
click at [824, 427] on icon at bounding box center [820, 438] width 22 height 22
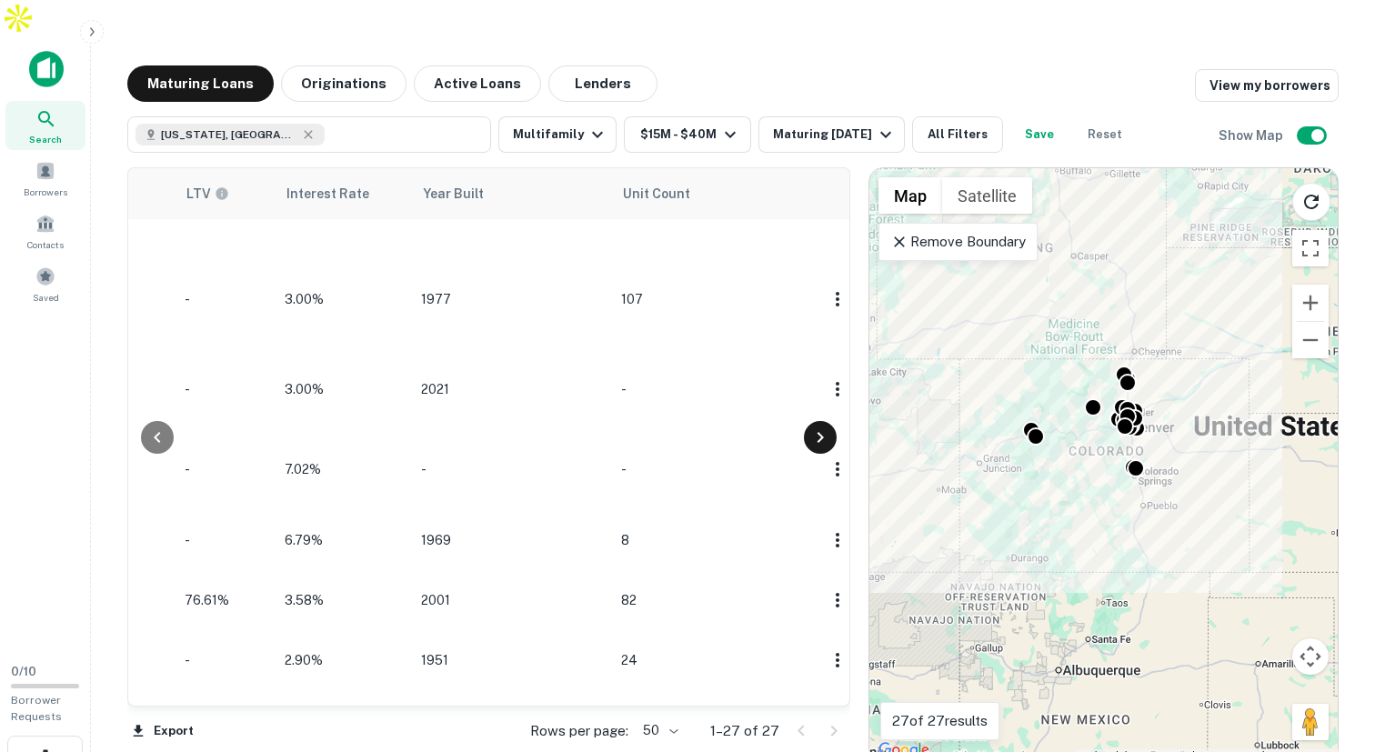
scroll to position [638, 1880]
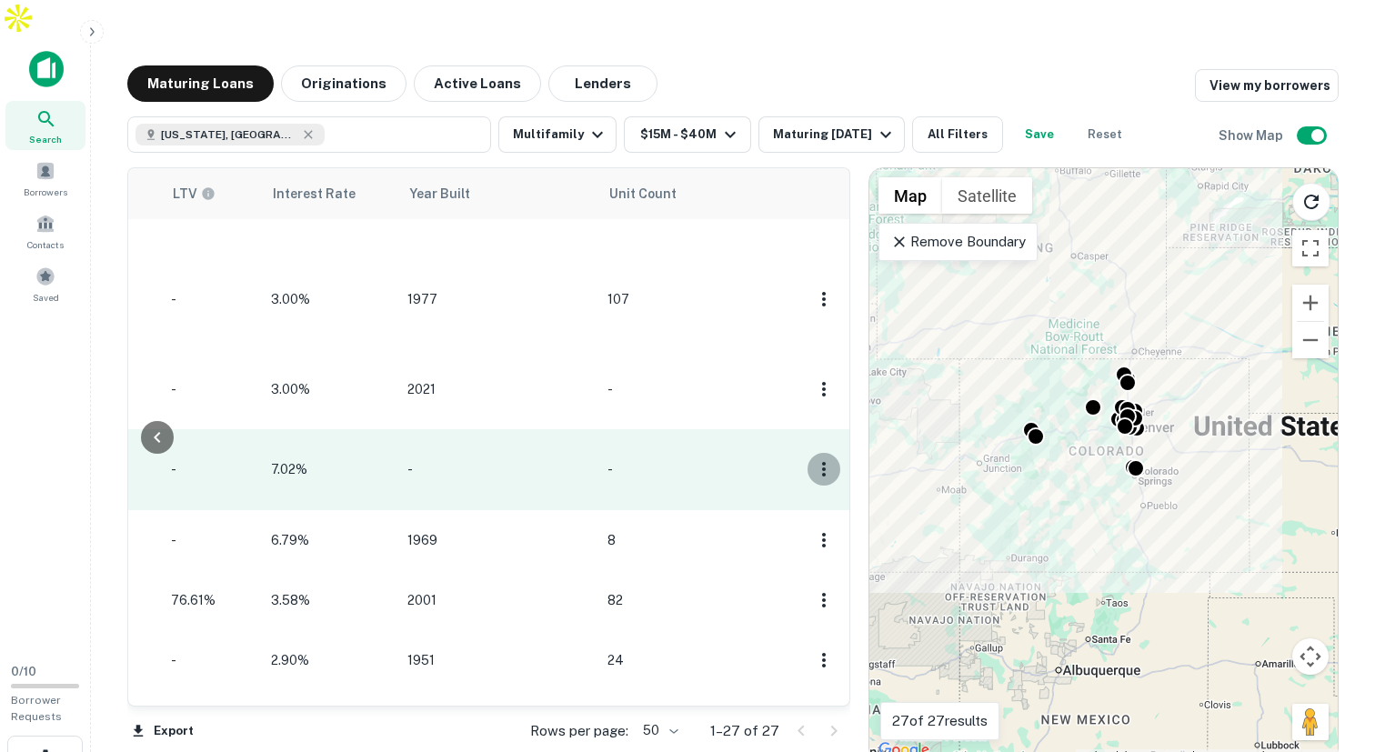
click at [822, 462] on icon "button" at bounding box center [824, 469] width 4 height 15
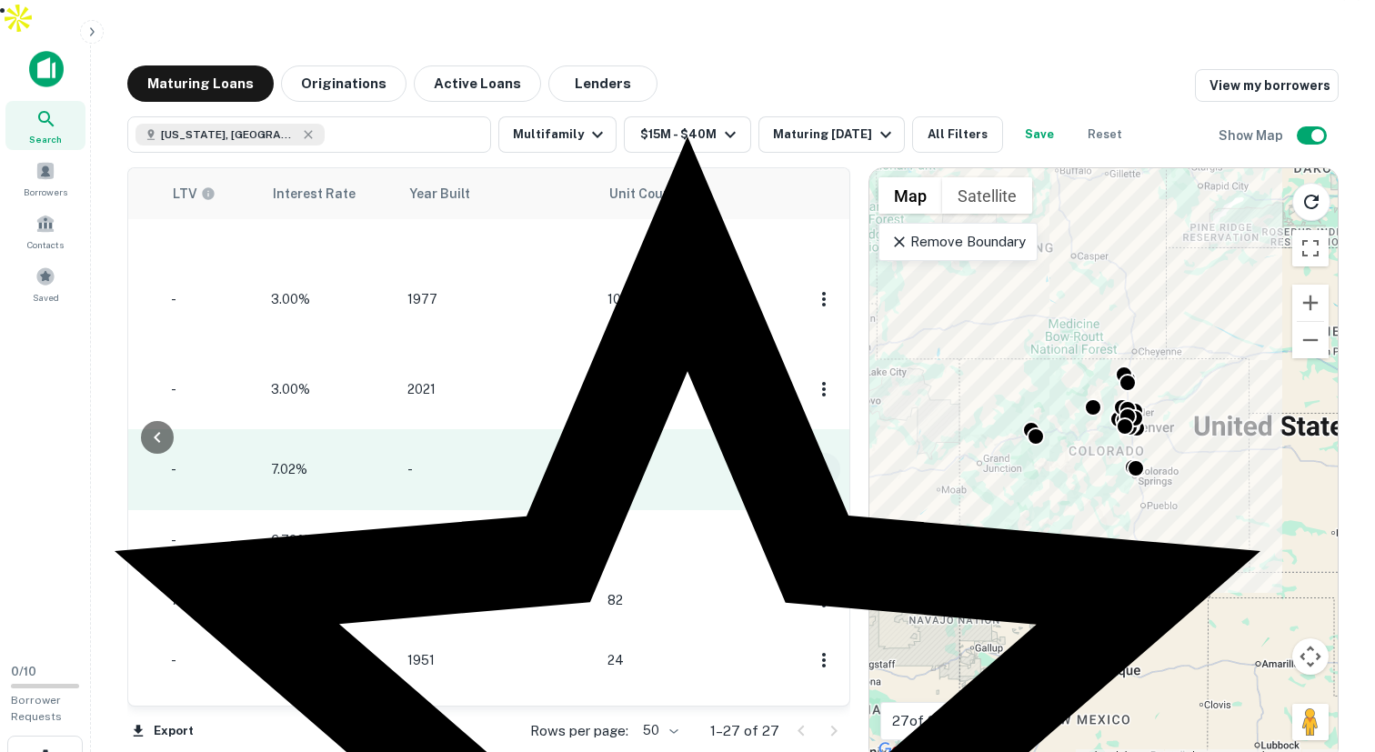
click at [810, 411] on div at bounding box center [687, 376] width 1375 height 752
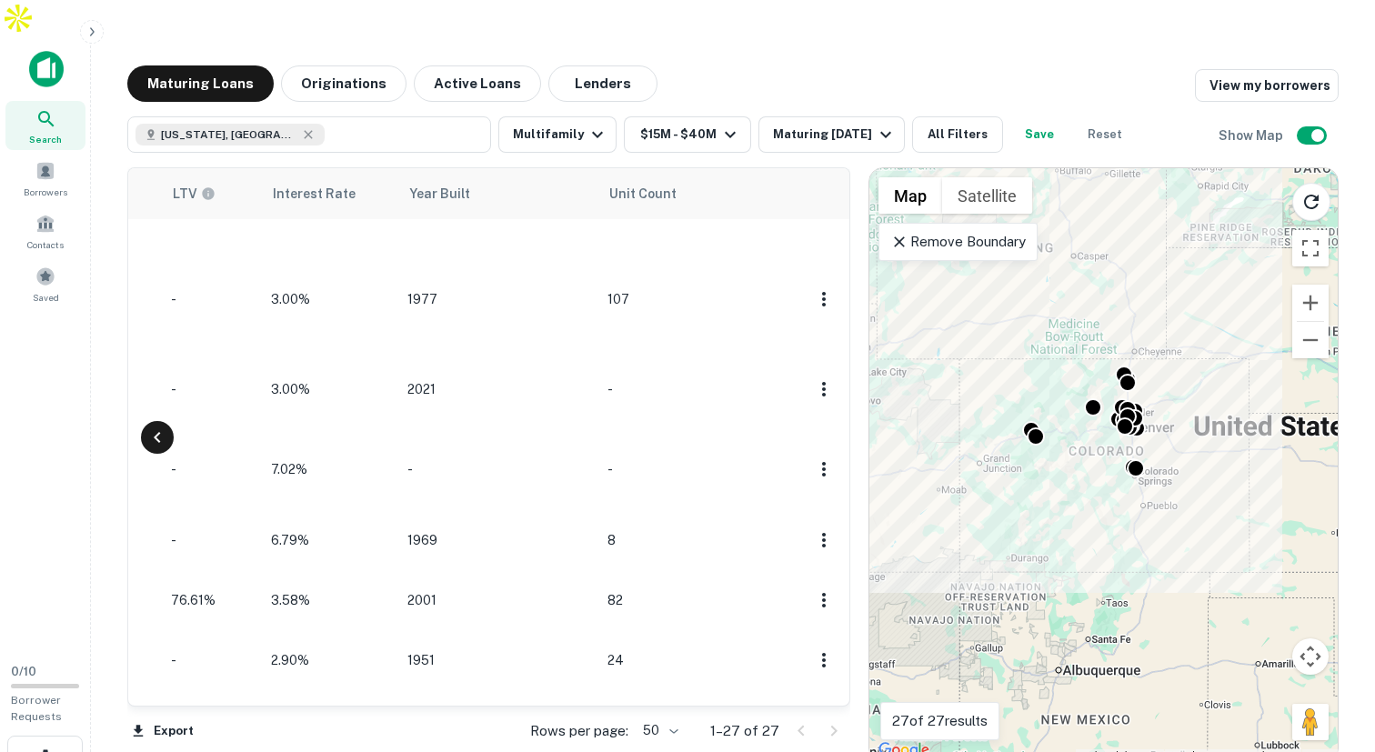
click at [160, 427] on icon at bounding box center [157, 438] width 22 height 22
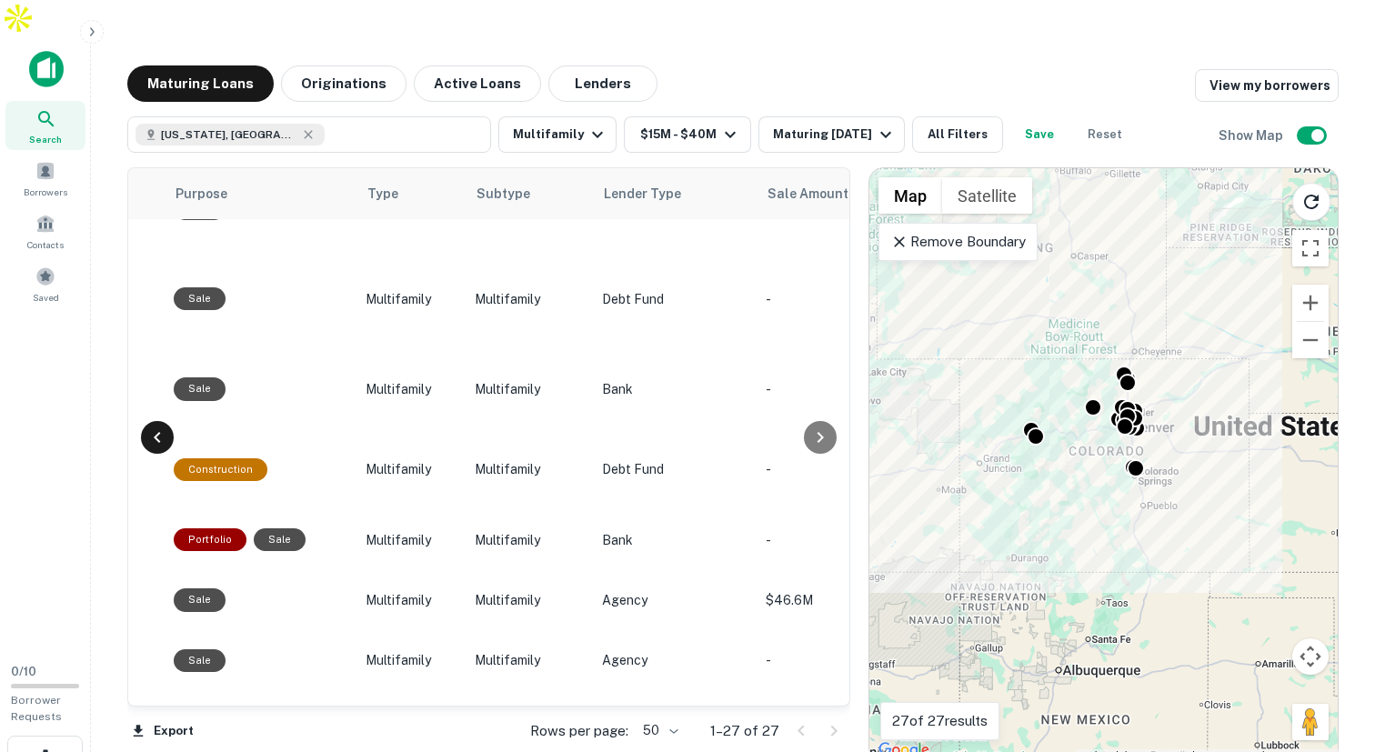
scroll to position [638, 1116]
click at [160, 427] on icon at bounding box center [157, 438] width 22 height 22
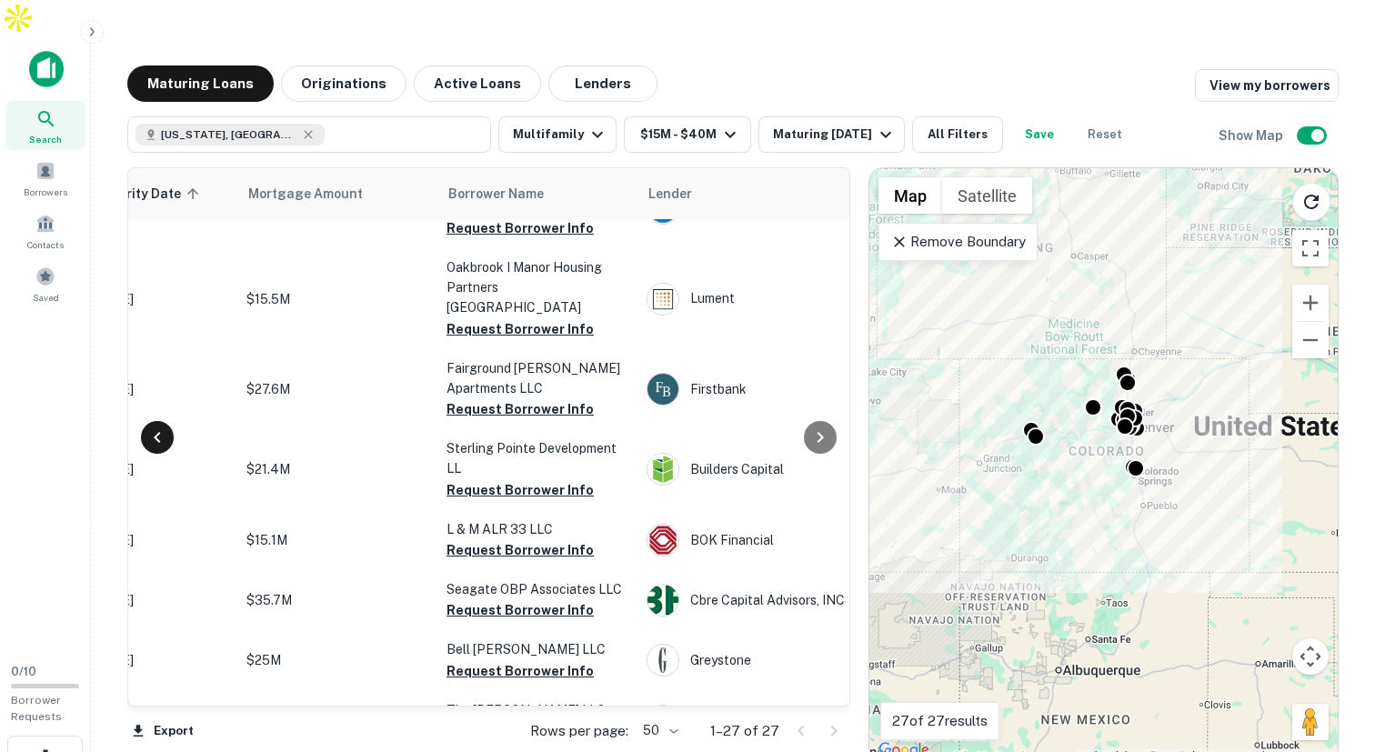
scroll to position [638, 352]
click at [160, 427] on icon at bounding box center [157, 438] width 22 height 22
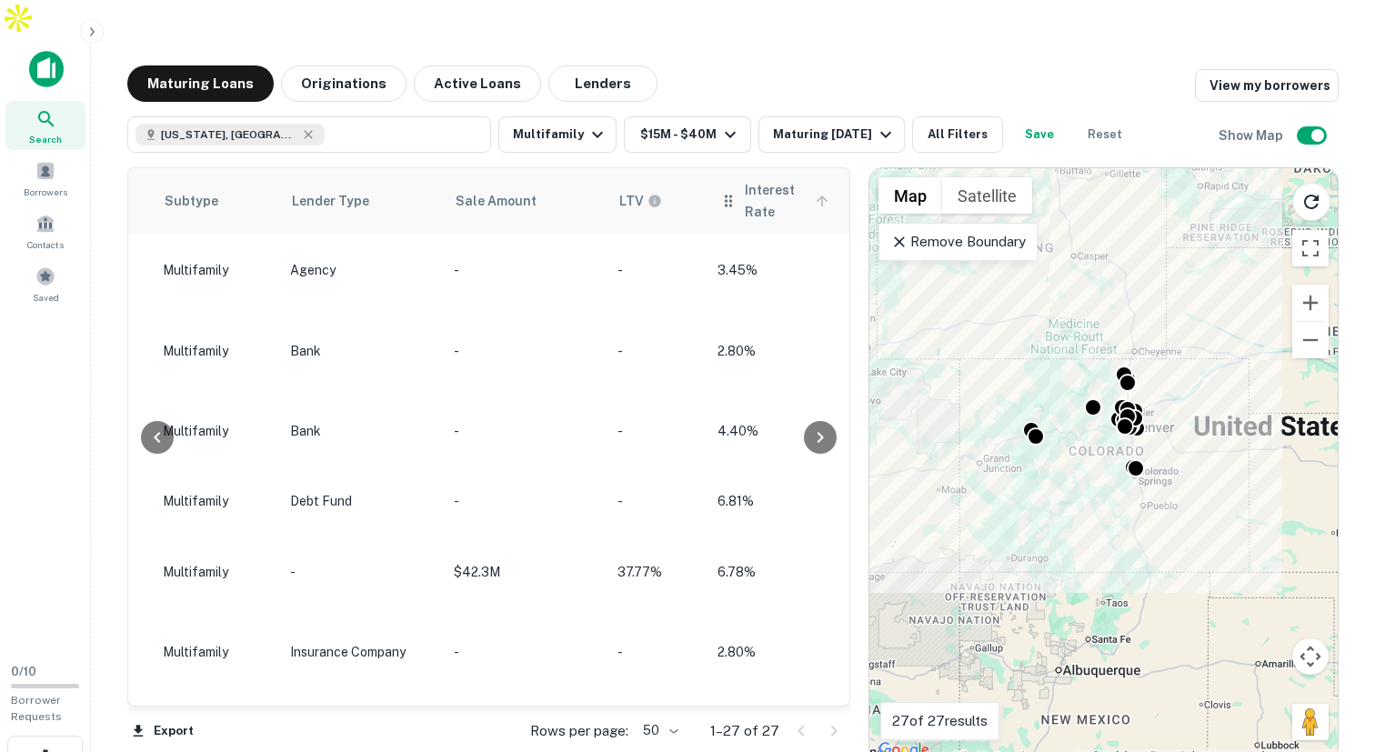
scroll to position [1369, 1429]
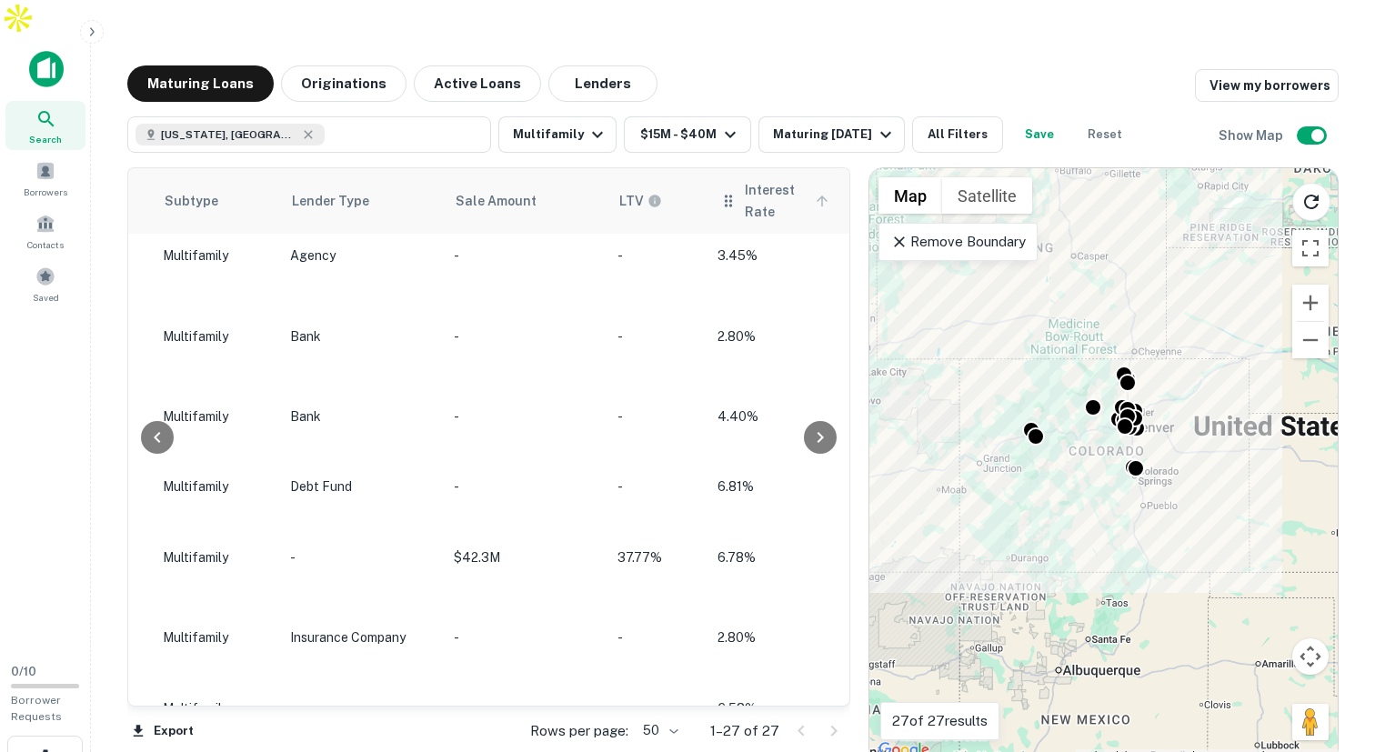
click at [788, 179] on span "Interest Rate" at bounding box center [789, 201] width 89 height 44
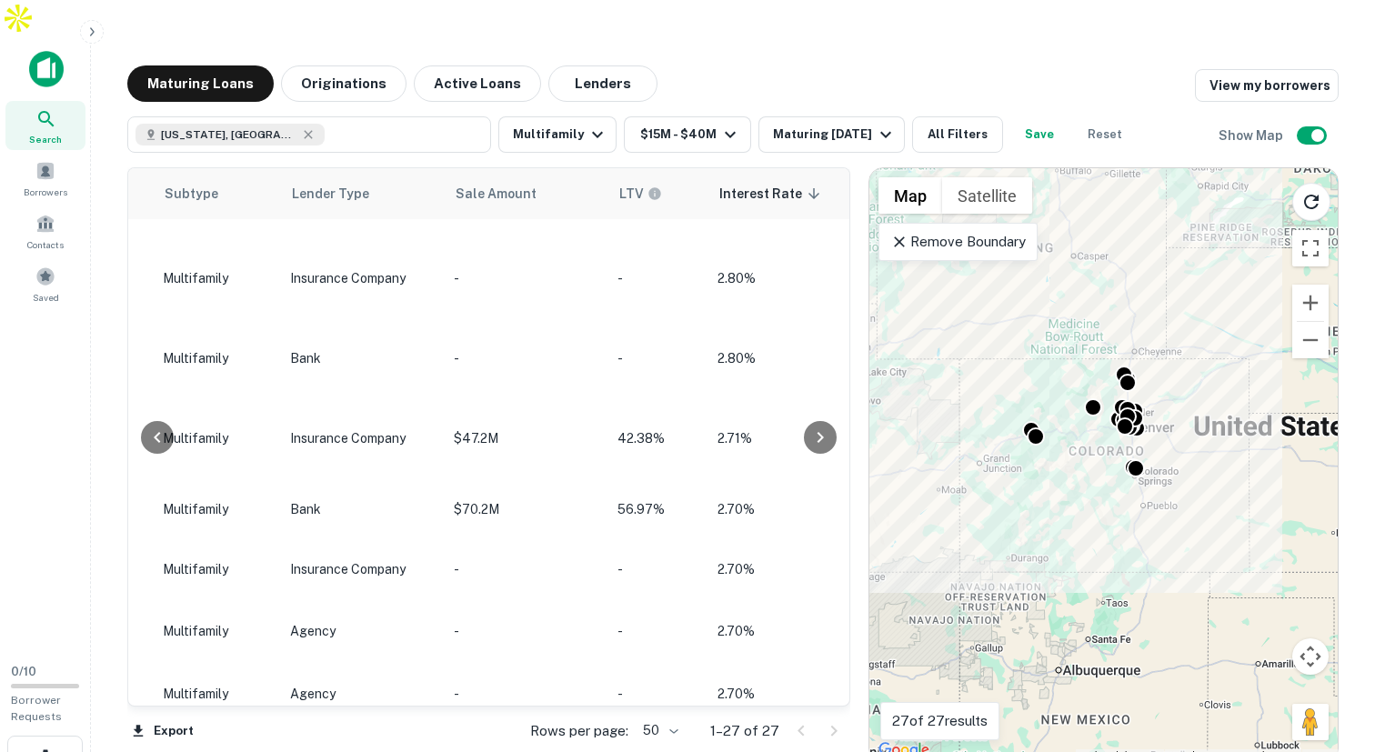
scroll to position [1369, 1429]
click at [788, 183] on span "Interest Rate sorted descending" at bounding box center [772, 194] width 106 height 22
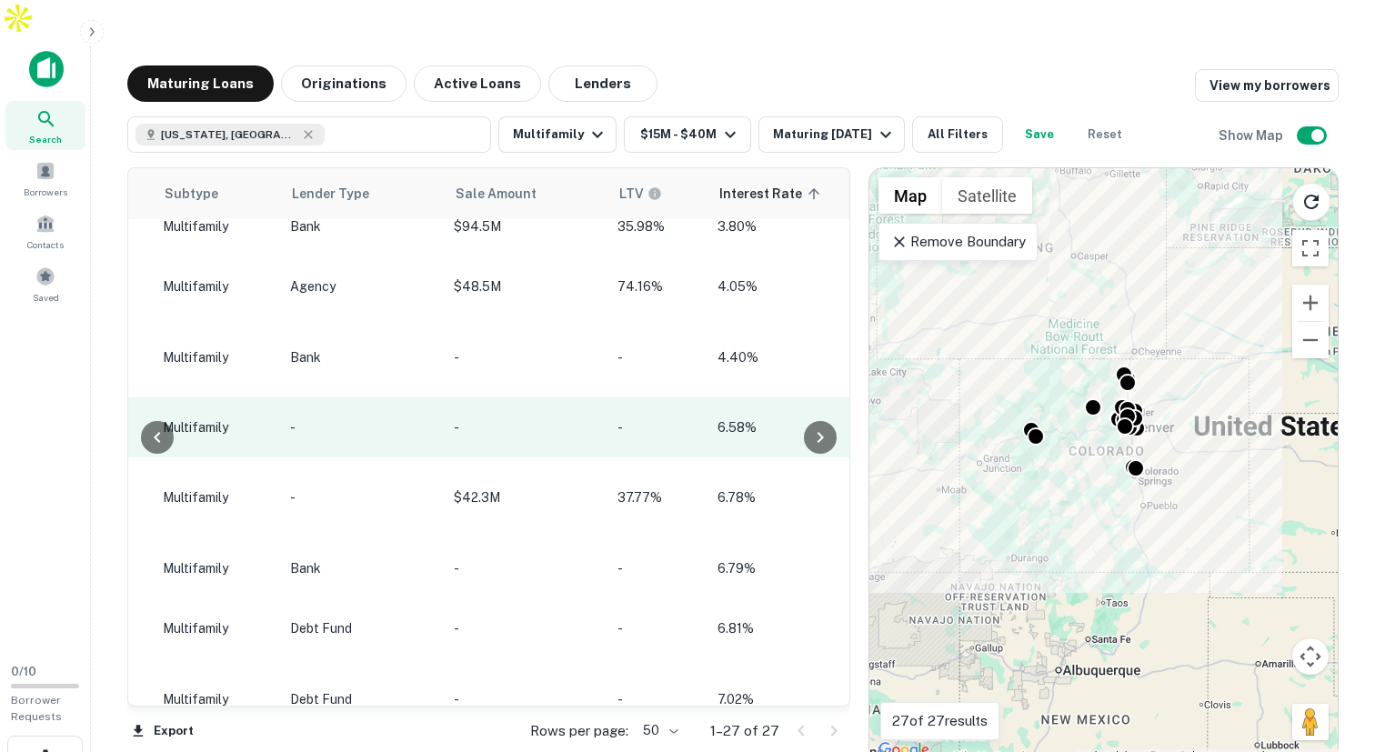
scroll to position [1354, 1429]
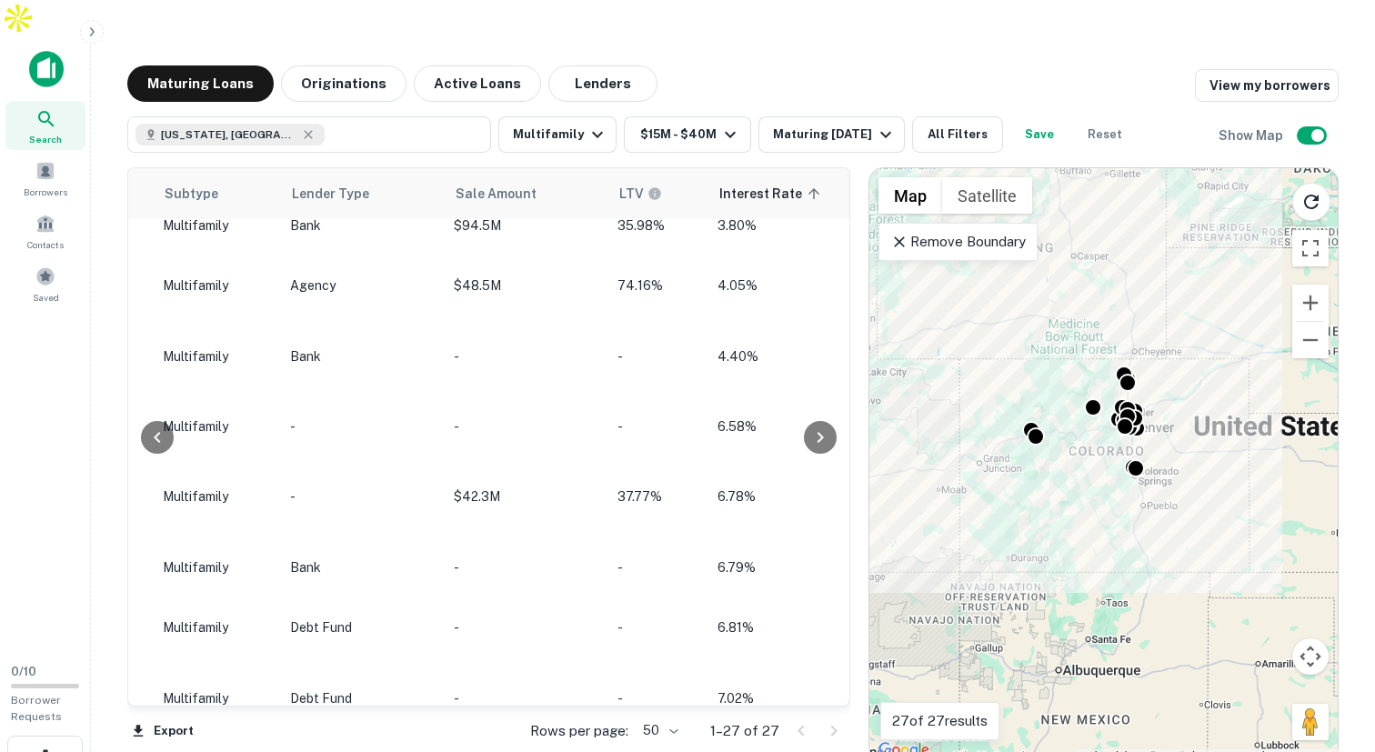
click at [809, 168] on div at bounding box center [820, 437] width 36 height 538
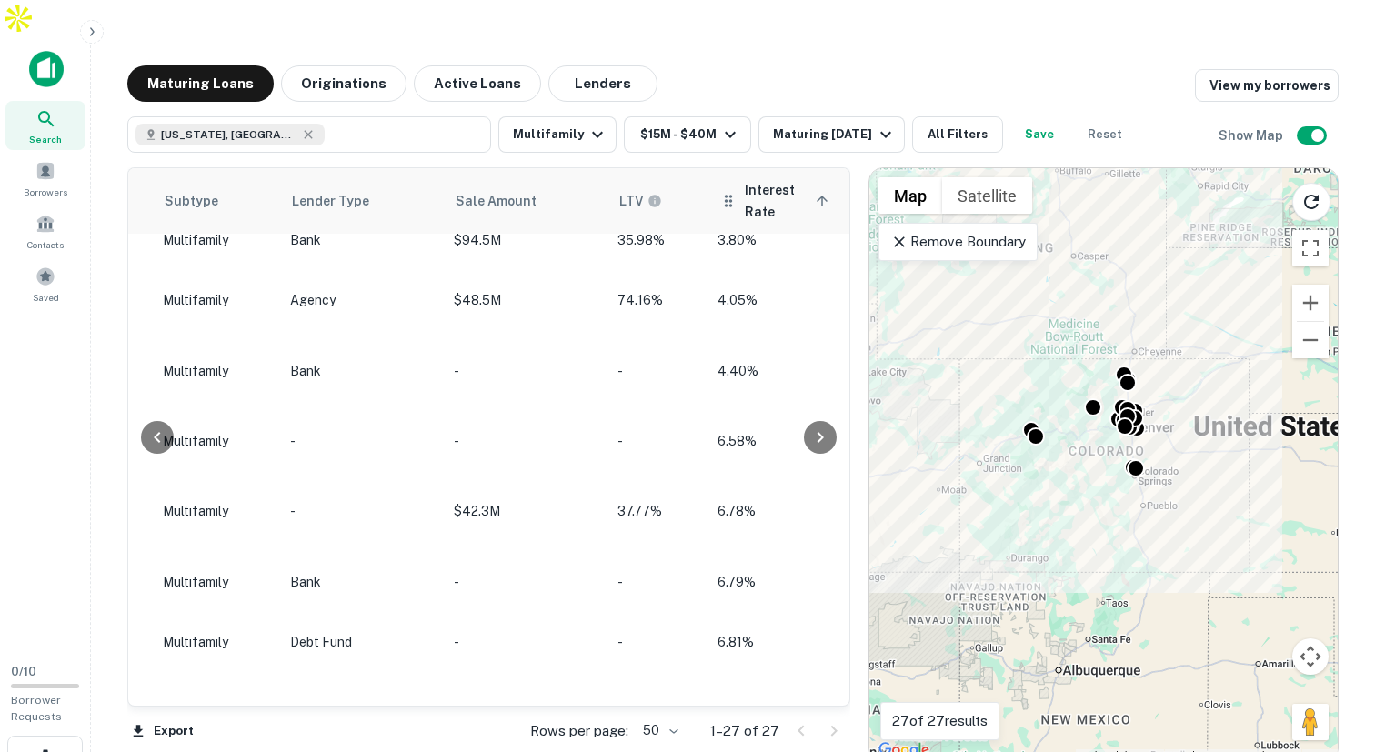
scroll to position [1369, 1429]
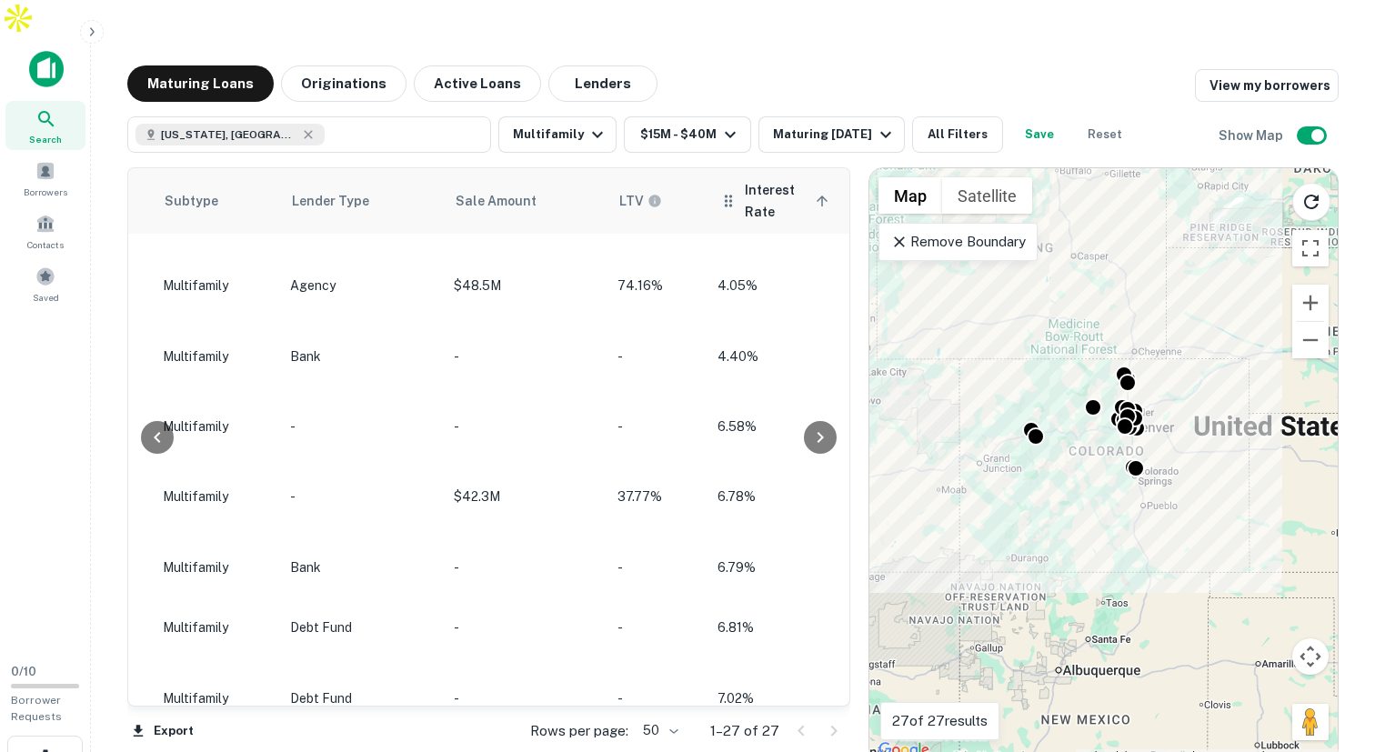
click at [800, 179] on span "Interest Rate sorted ascending" at bounding box center [789, 201] width 89 height 44
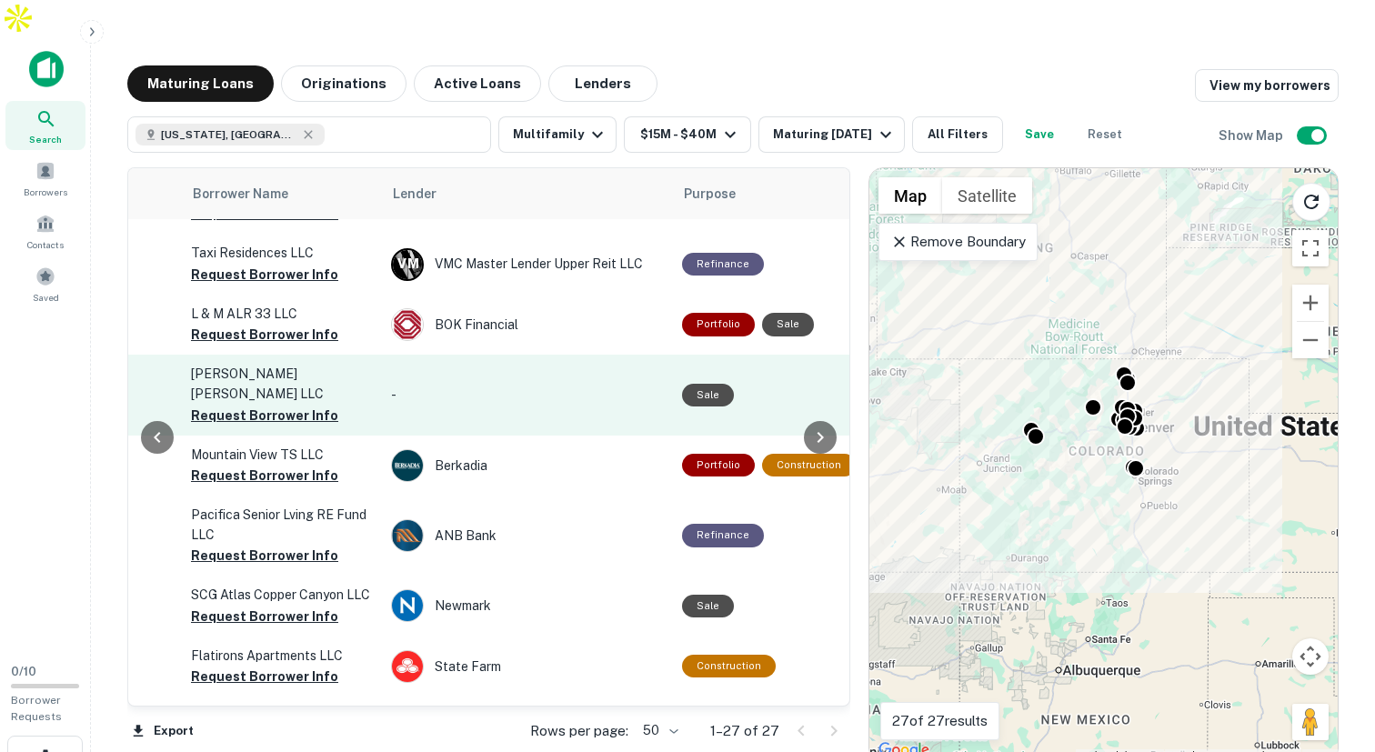
scroll to position [0, 608]
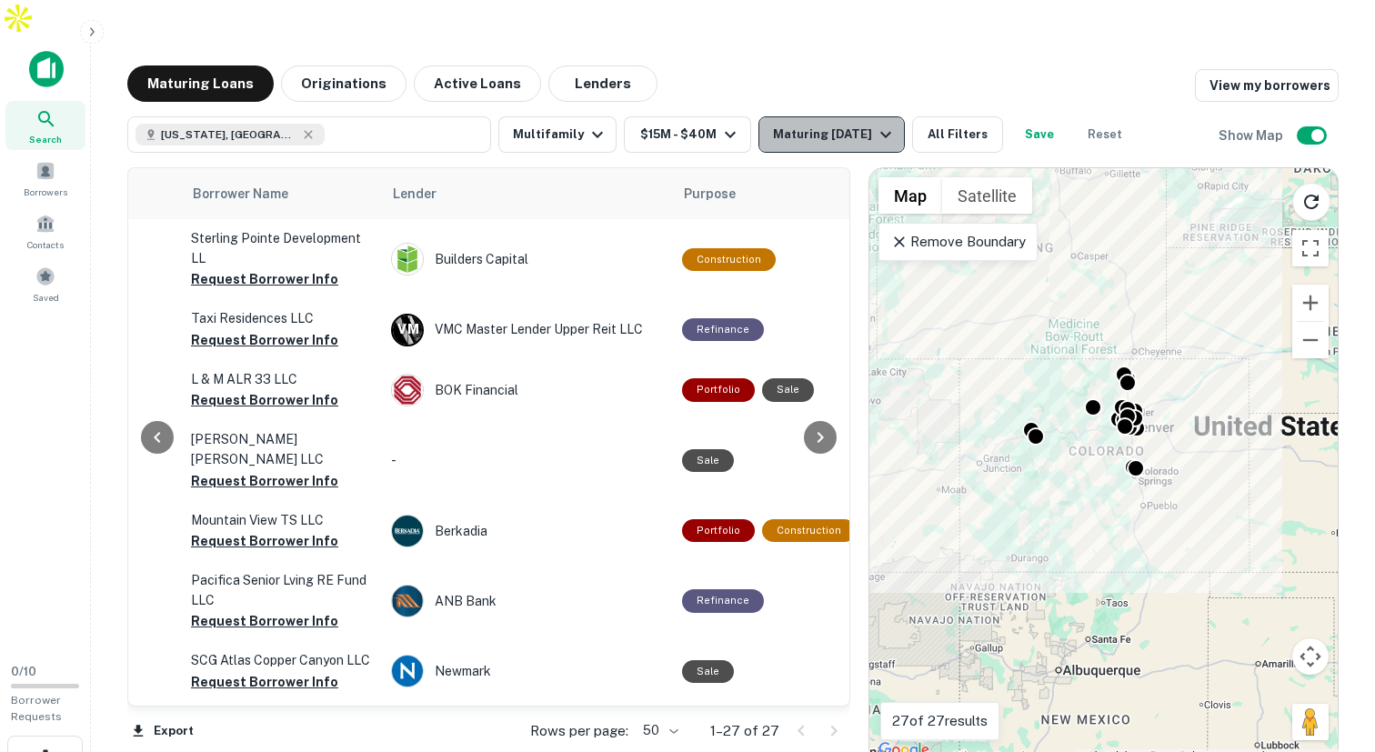
click at [875, 124] on icon "button" at bounding box center [886, 135] width 22 height 22
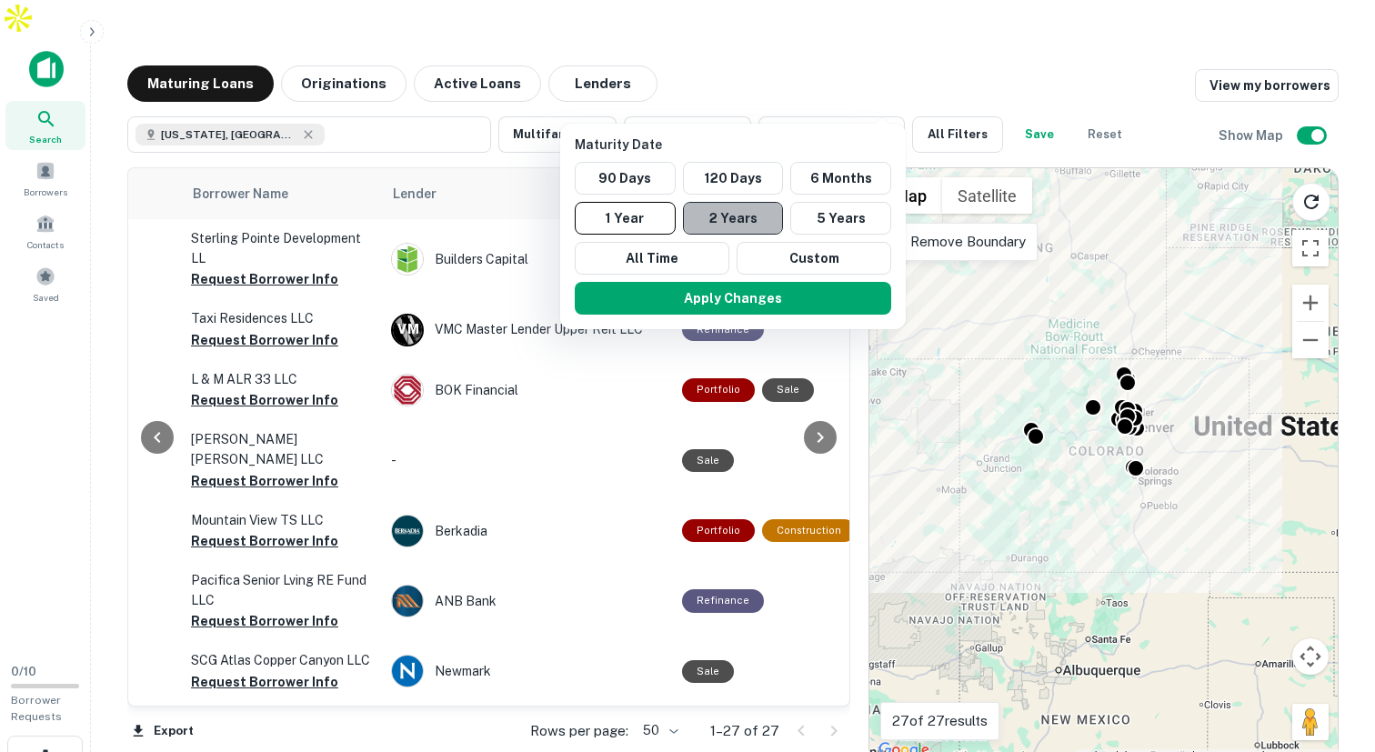
click at [732, 221] on button "2 Years" at bounding box center [733, 218] width 101 height 33
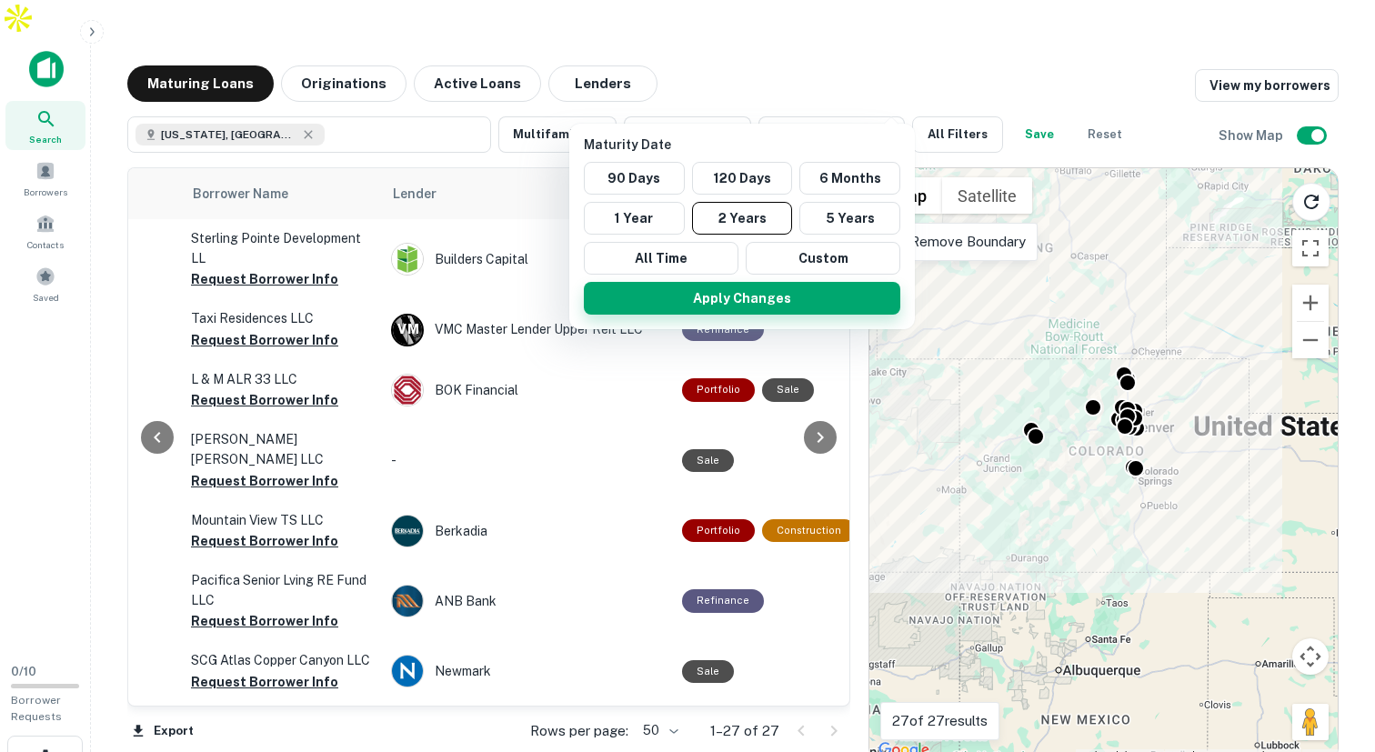
click at [746, 303] on button "Apply Changes" at bounding box center [742, 298] width 316 height 33
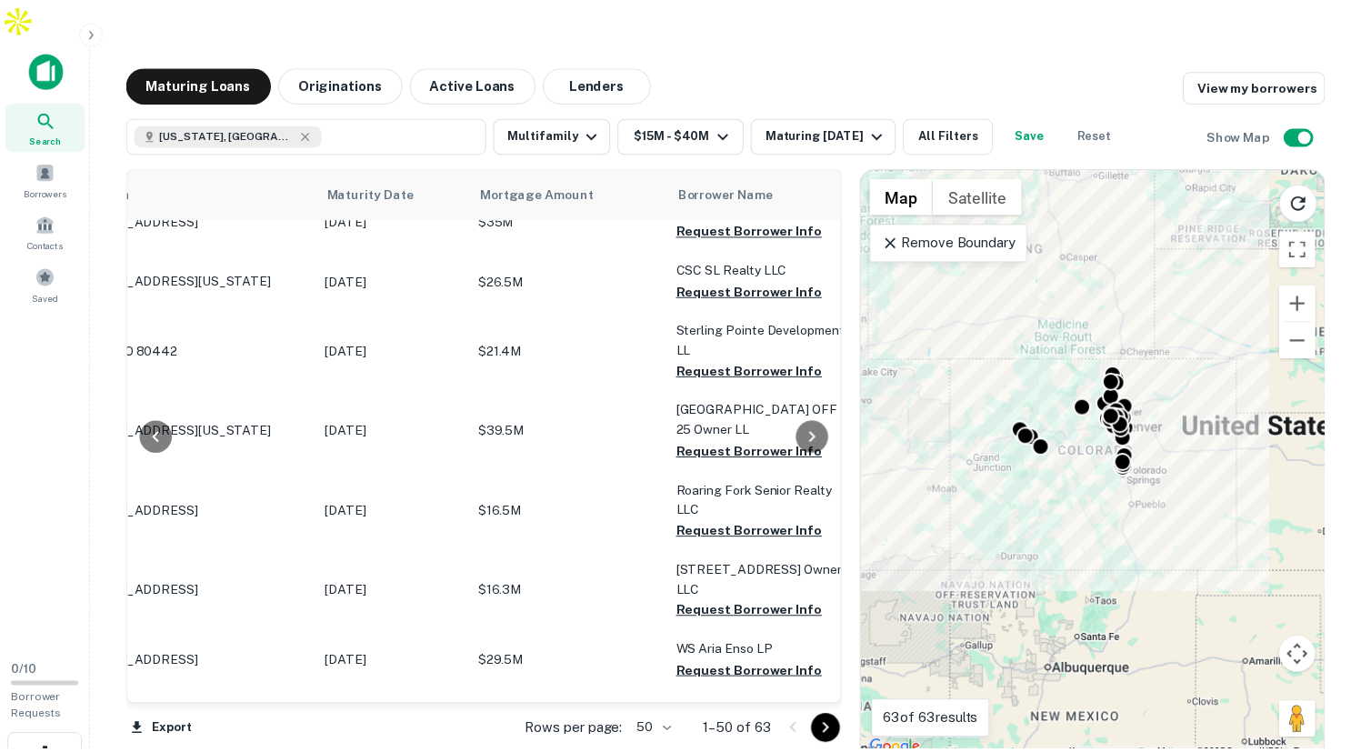
scroll to position [29, 0]
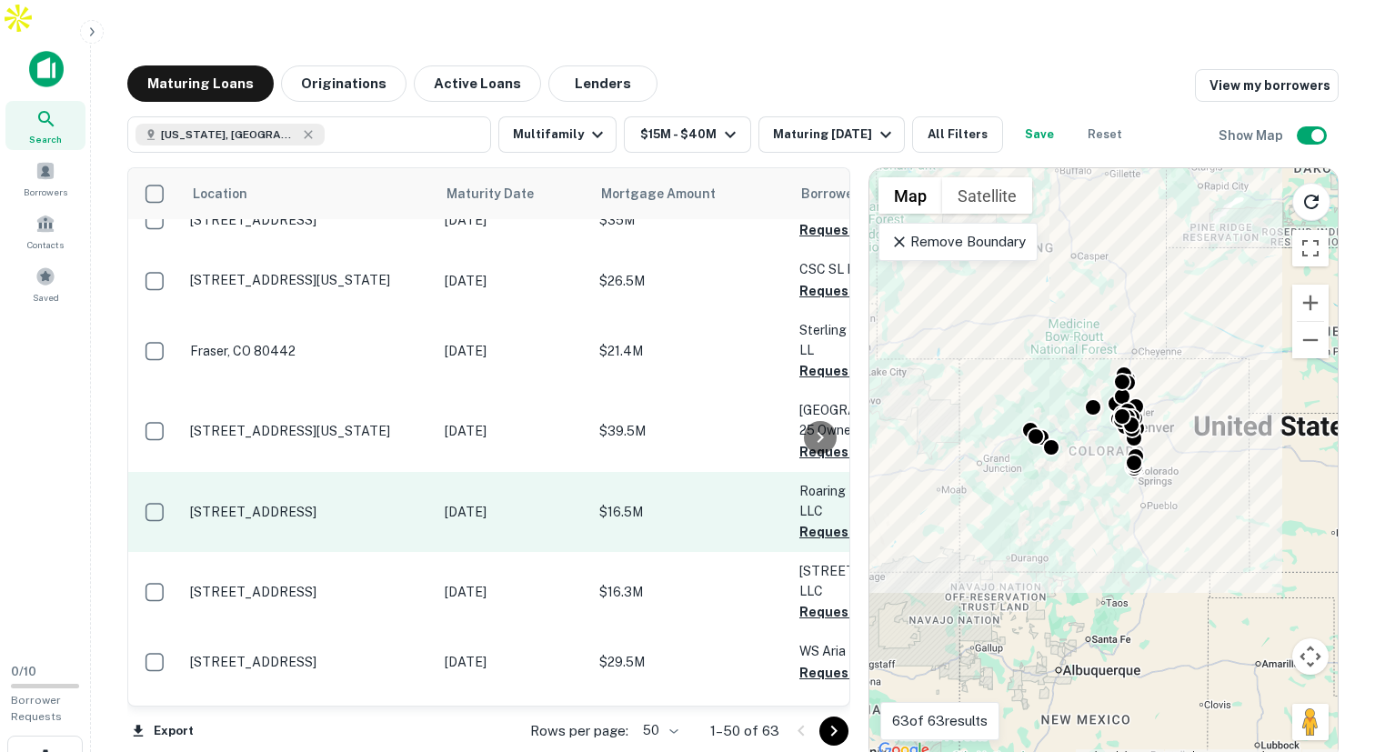
click at [277, 504] on p "[STREET_ADDRESS]" at bounding box center [308, 512] width 236 height 16
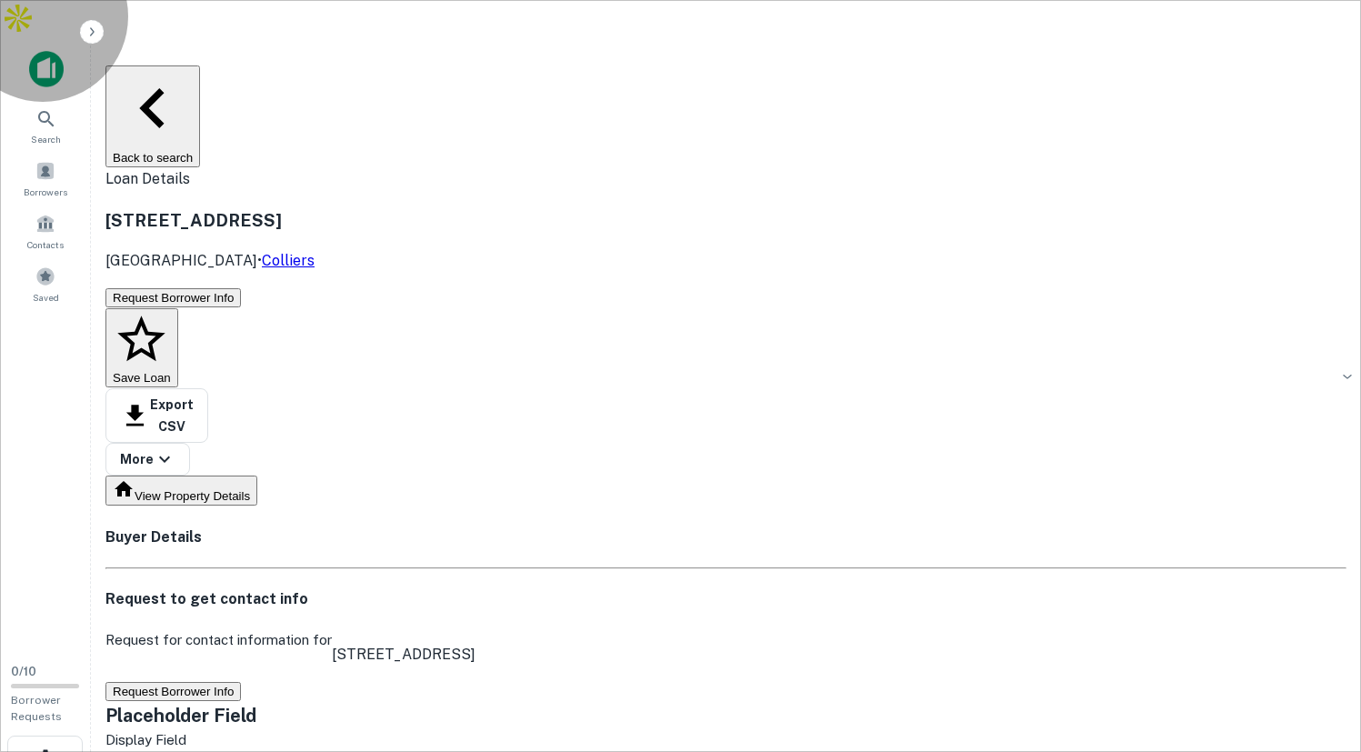
click at [166, 65] on button "Back to search" at bounding box center [152, 116] width 95 height 102
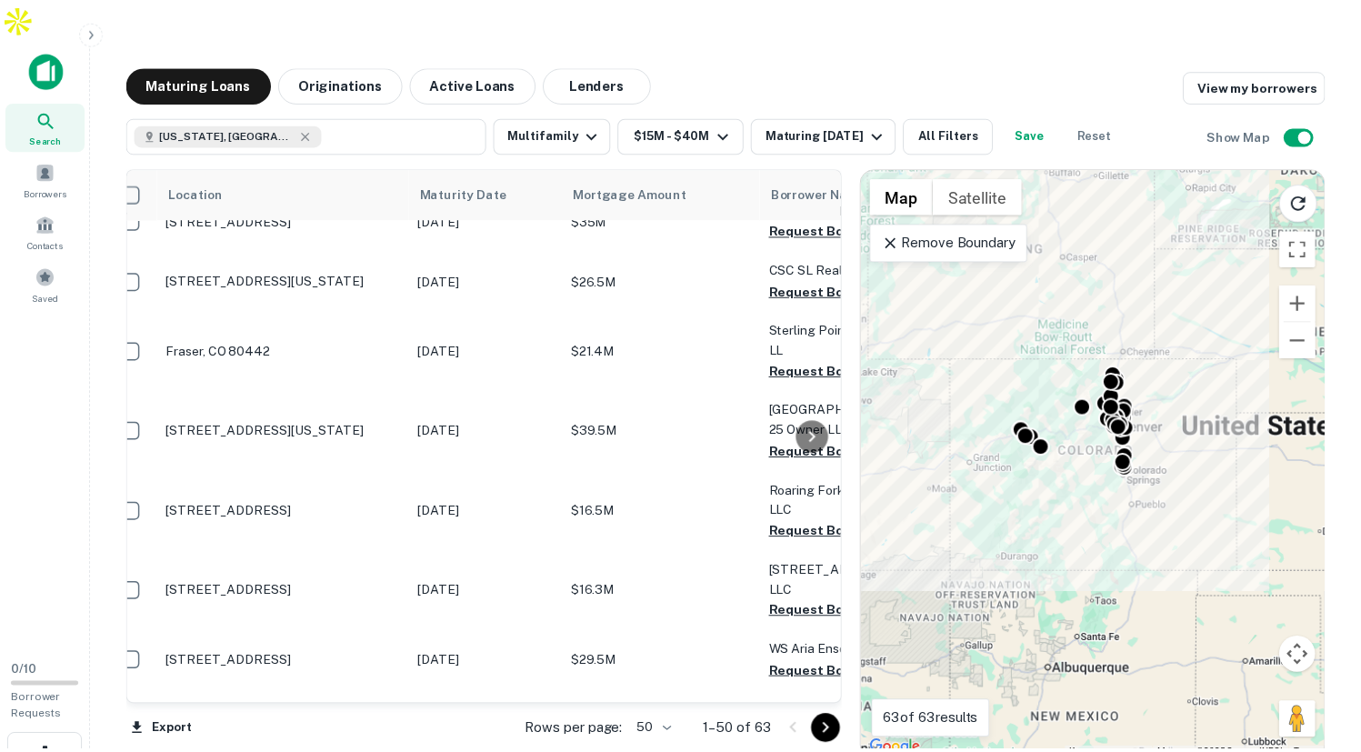
scroll to position [29, 0]
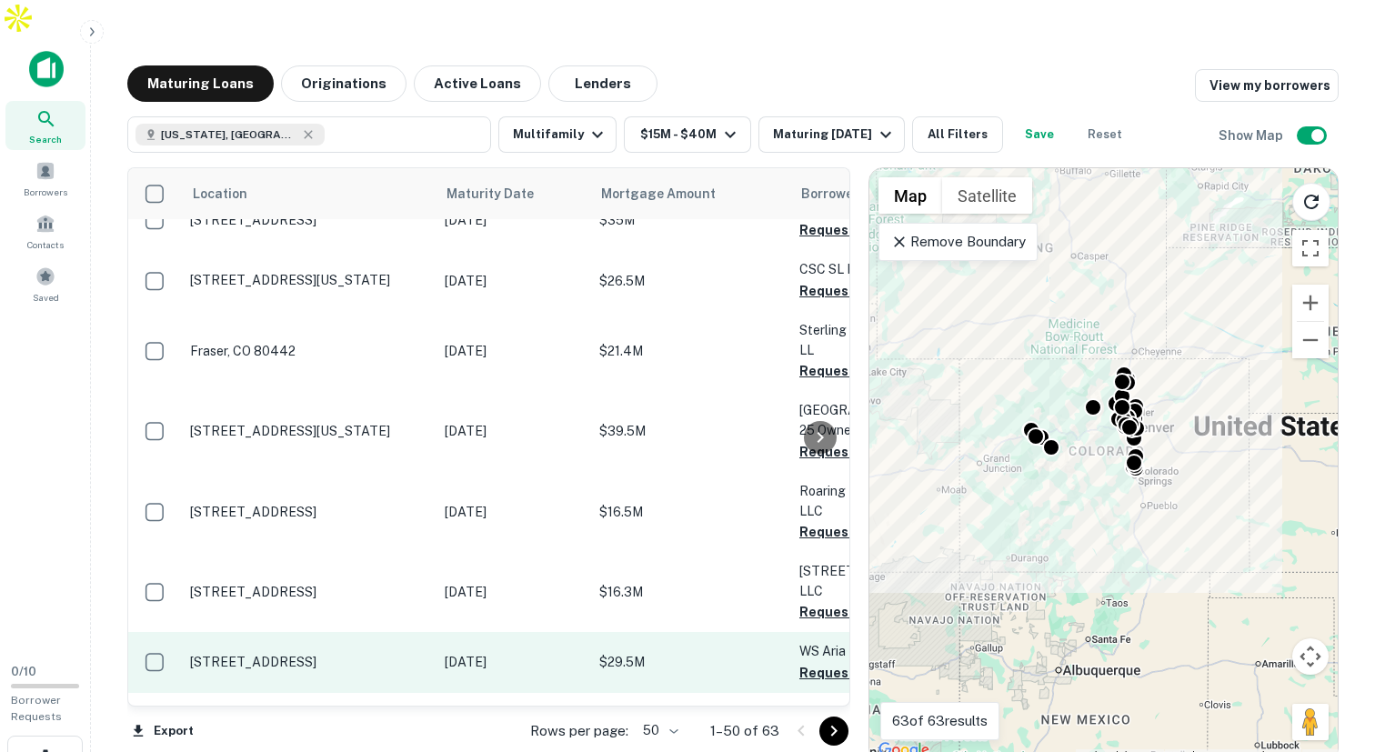
click at [296, 654] on p "[STREET_ADDRESS]" at bounding box center [308, 662] width 236 height 16
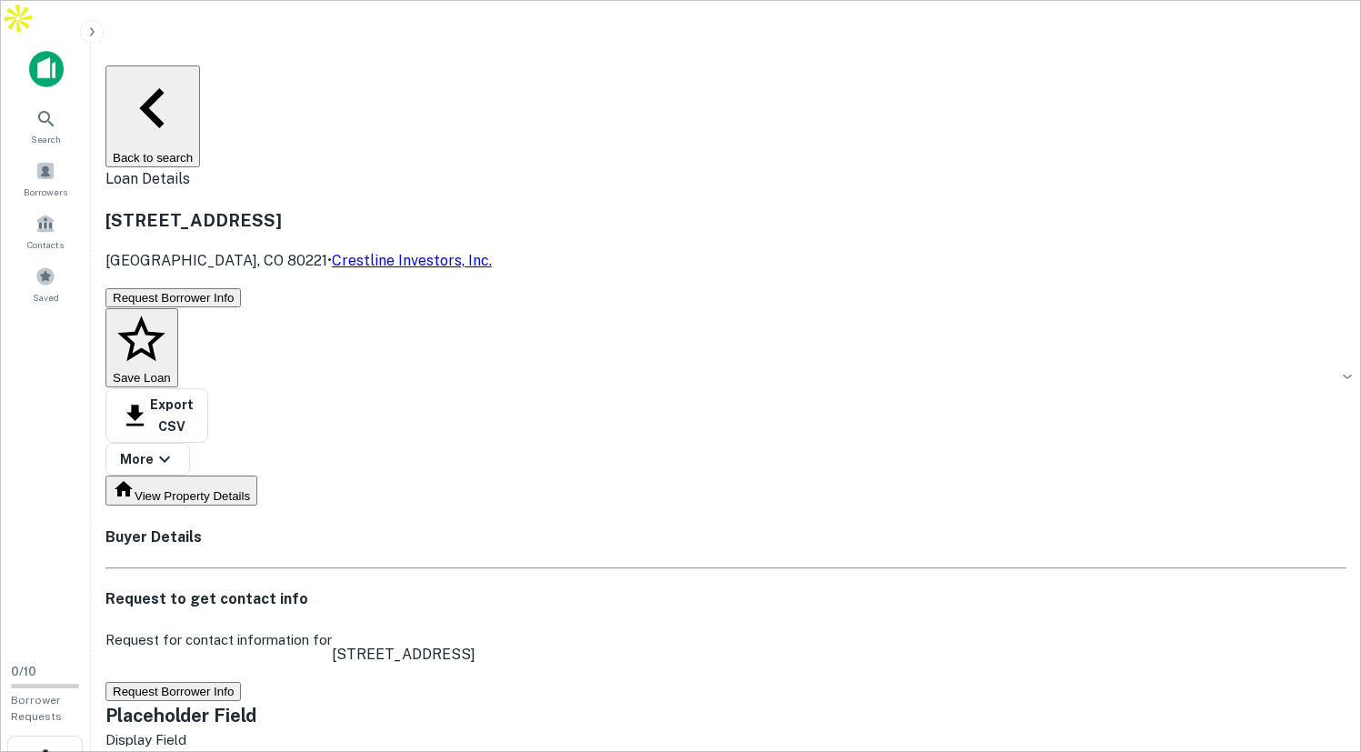
click at [226, 476] on button "View Property Details" at bounding box center [181, 491] width 152 height 30
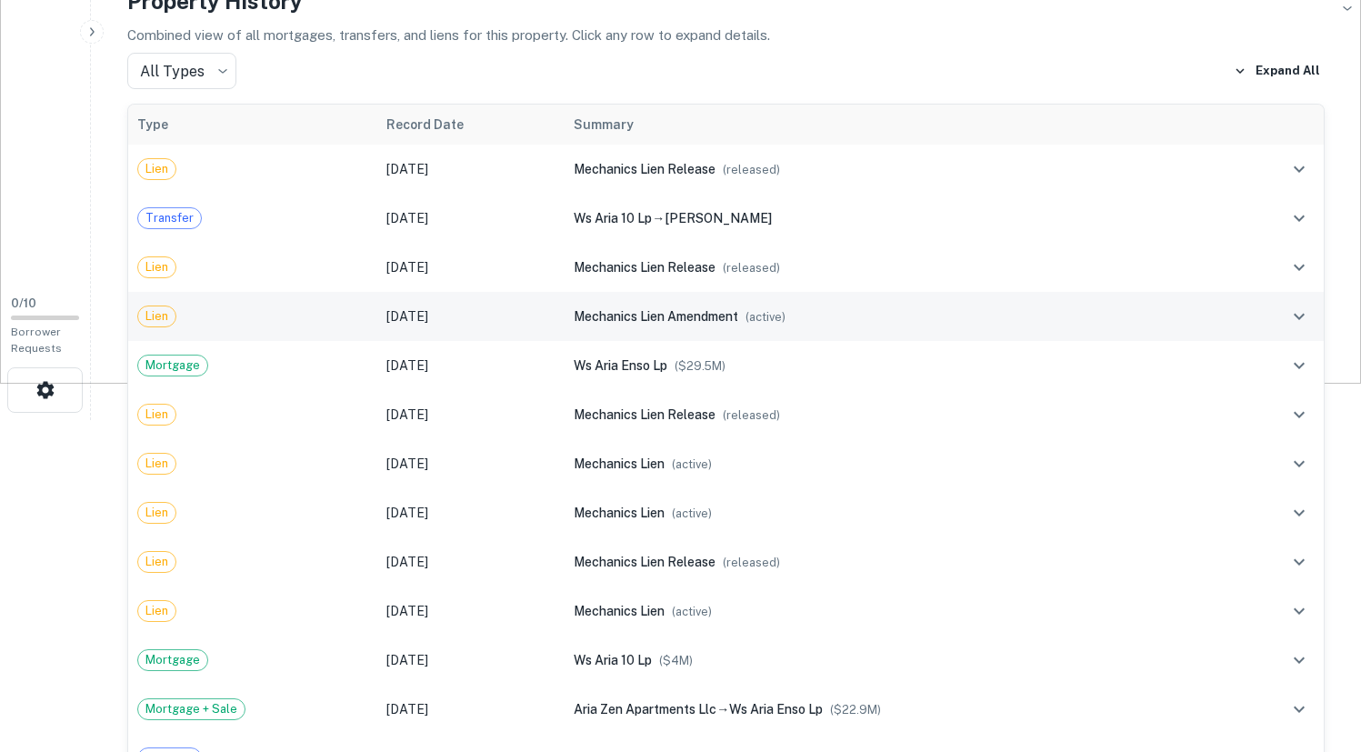
scroll to position [146, 0]
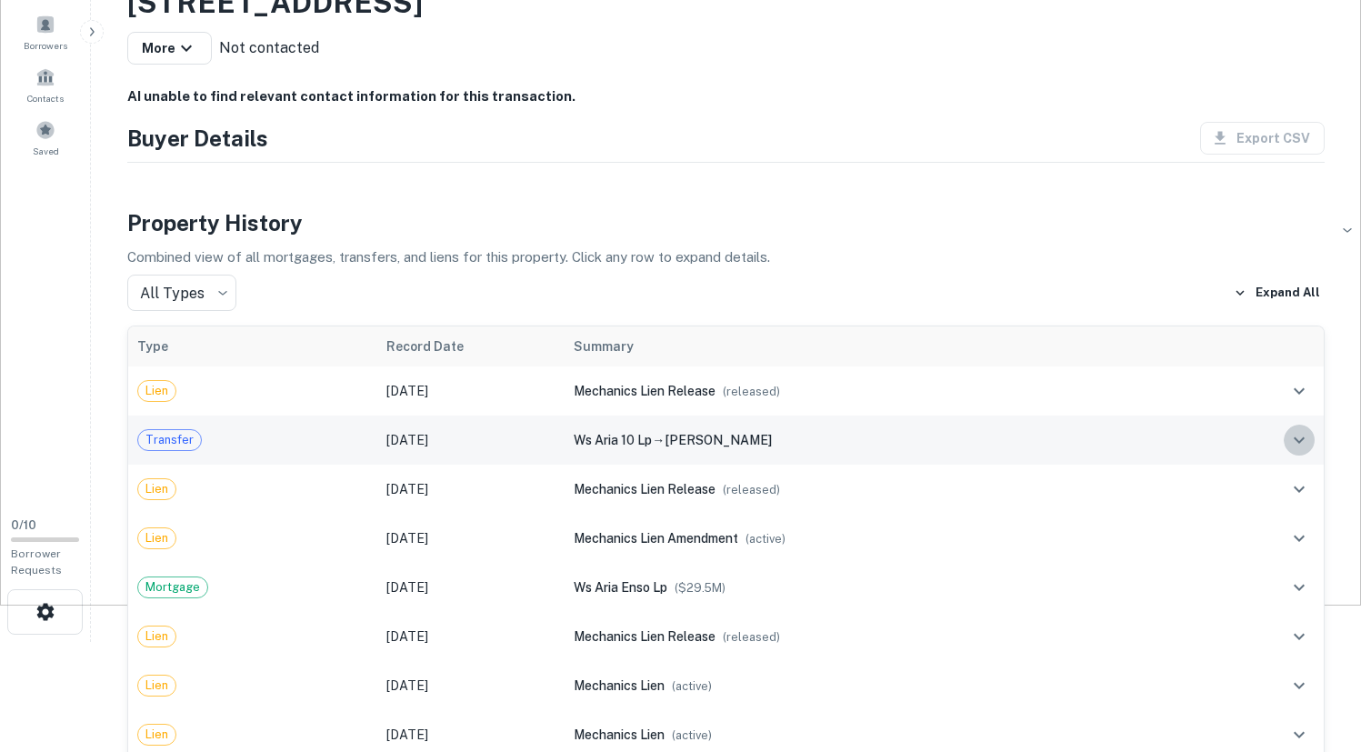
click at [1301, 443] on icon "expand row" at bounding box center [1300, 440] width 22 height 22
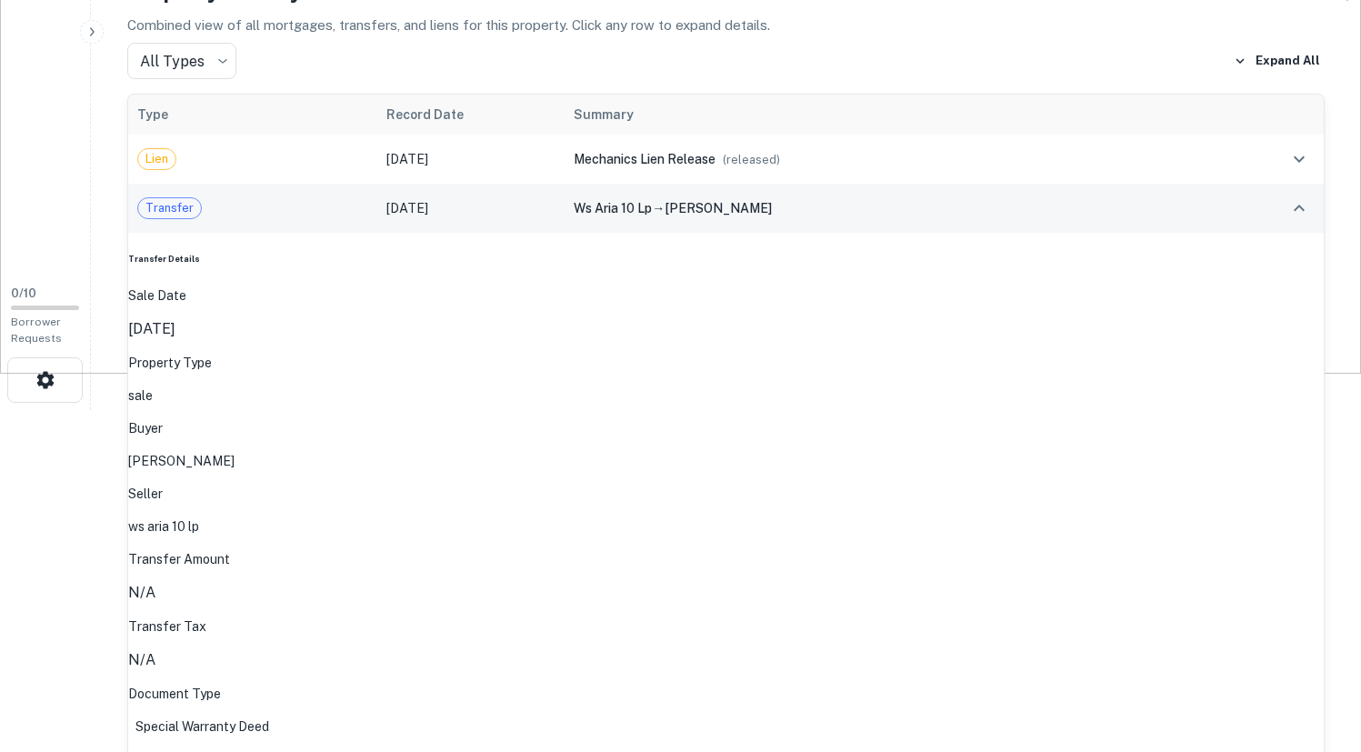
scroll to position [390, 0]
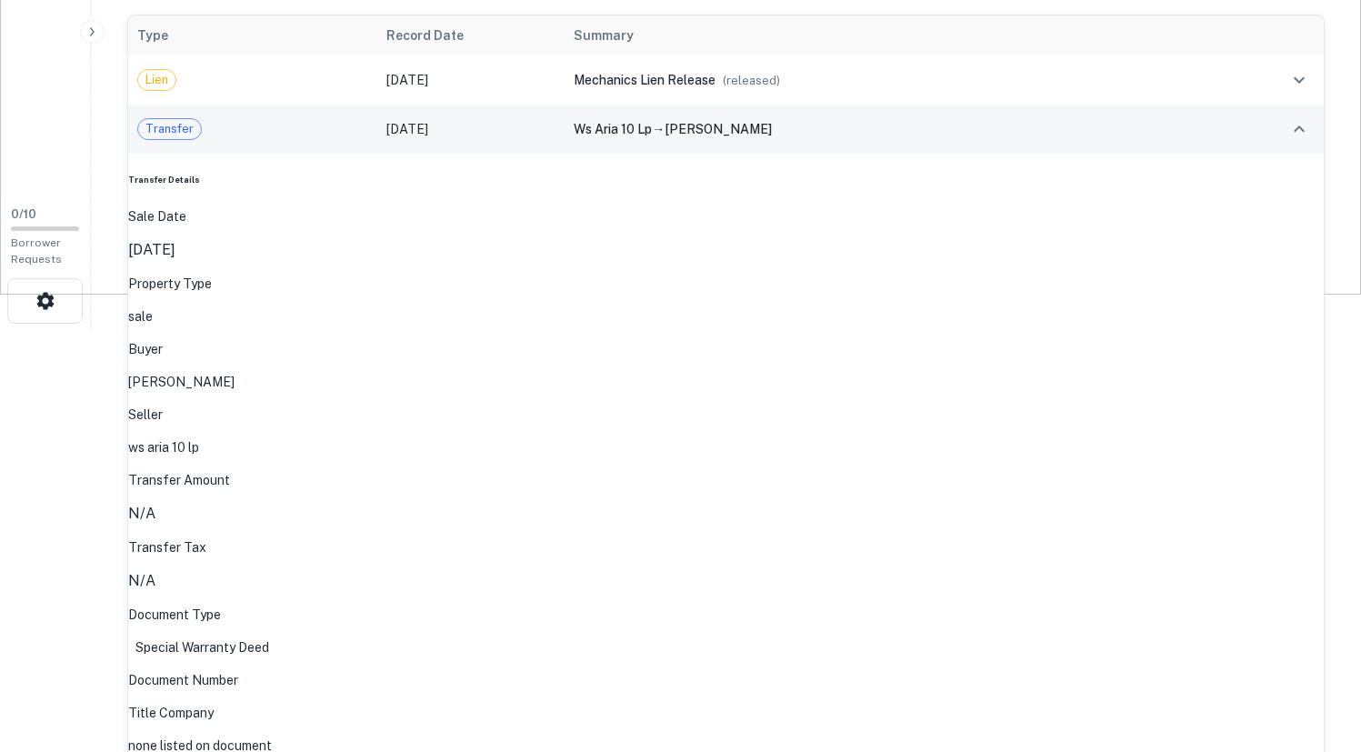
scroll to position [559, 0]
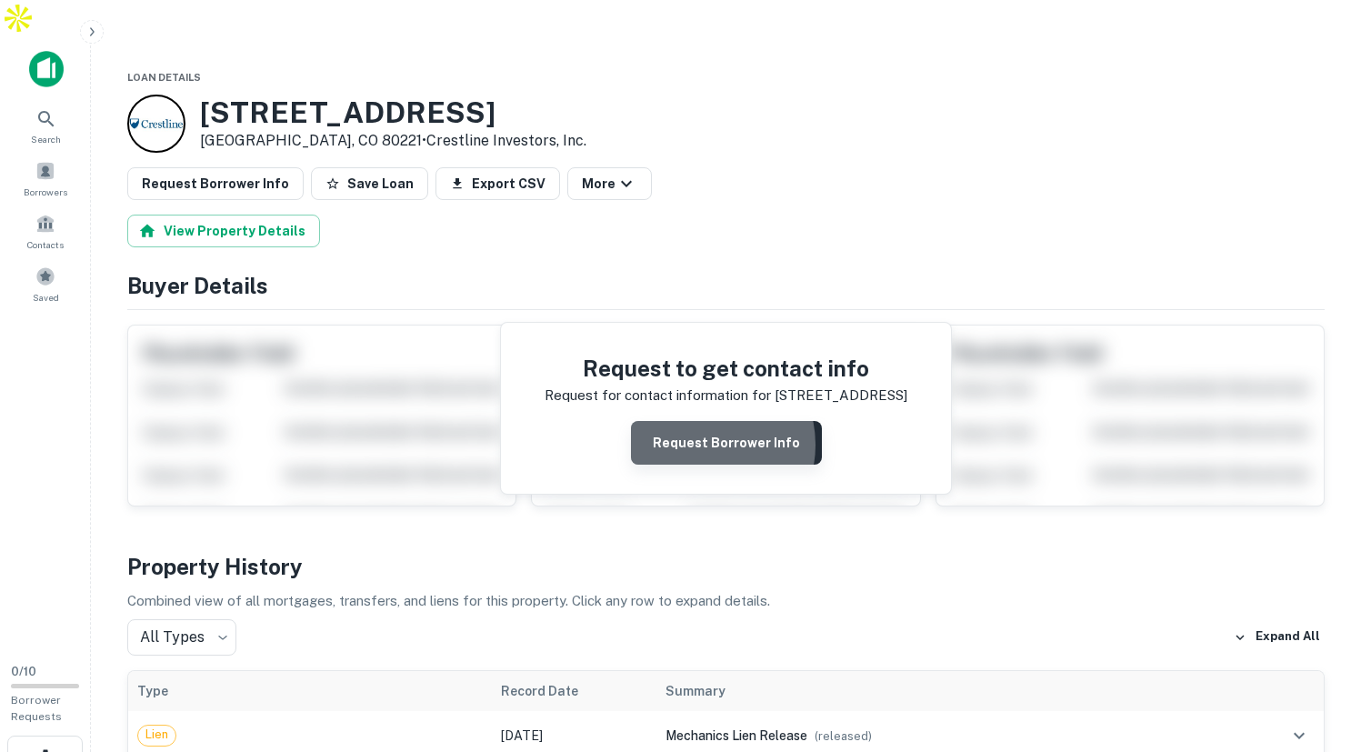
click at [708, 421] on button "Request Borrower Info" at bounding box center [726, 443] width 191 height 44
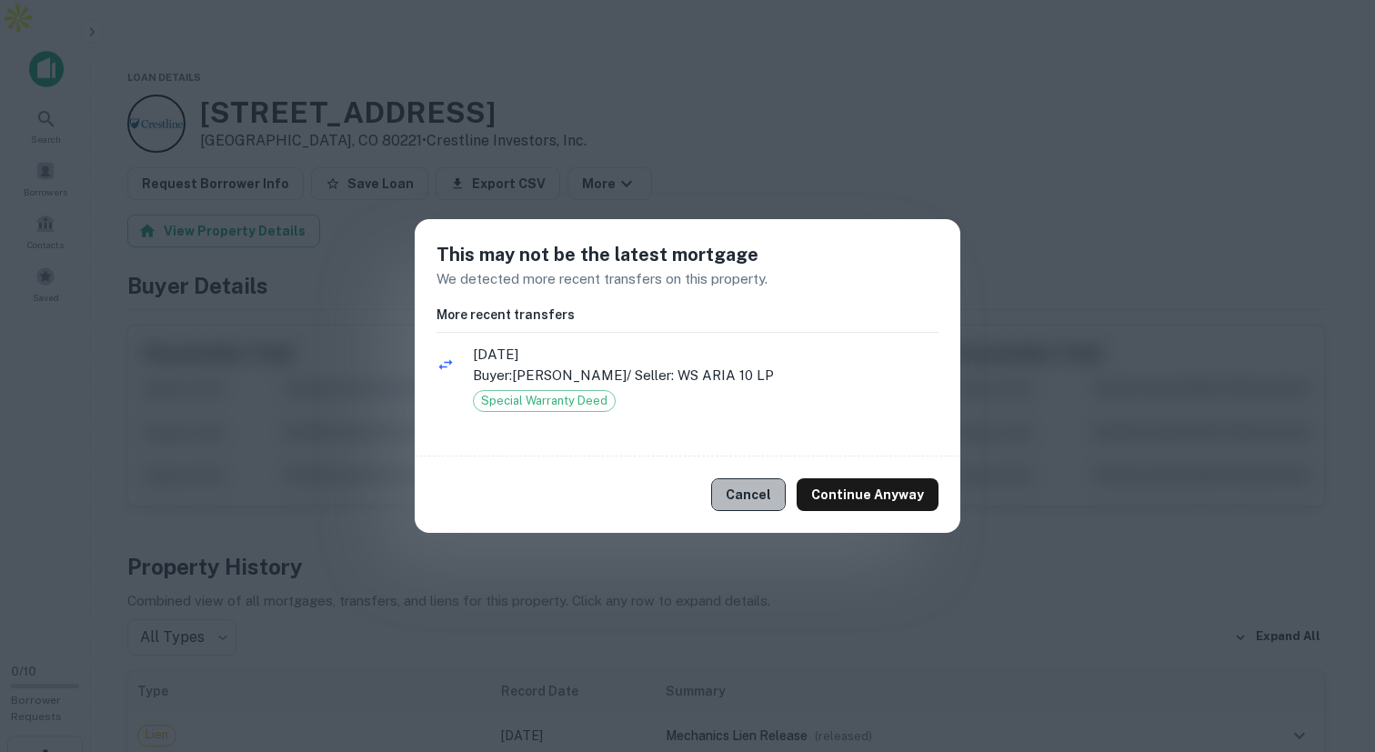
click at [743, 492] on button "Cancel" at bounding box center [748, 494] width 75 height 33
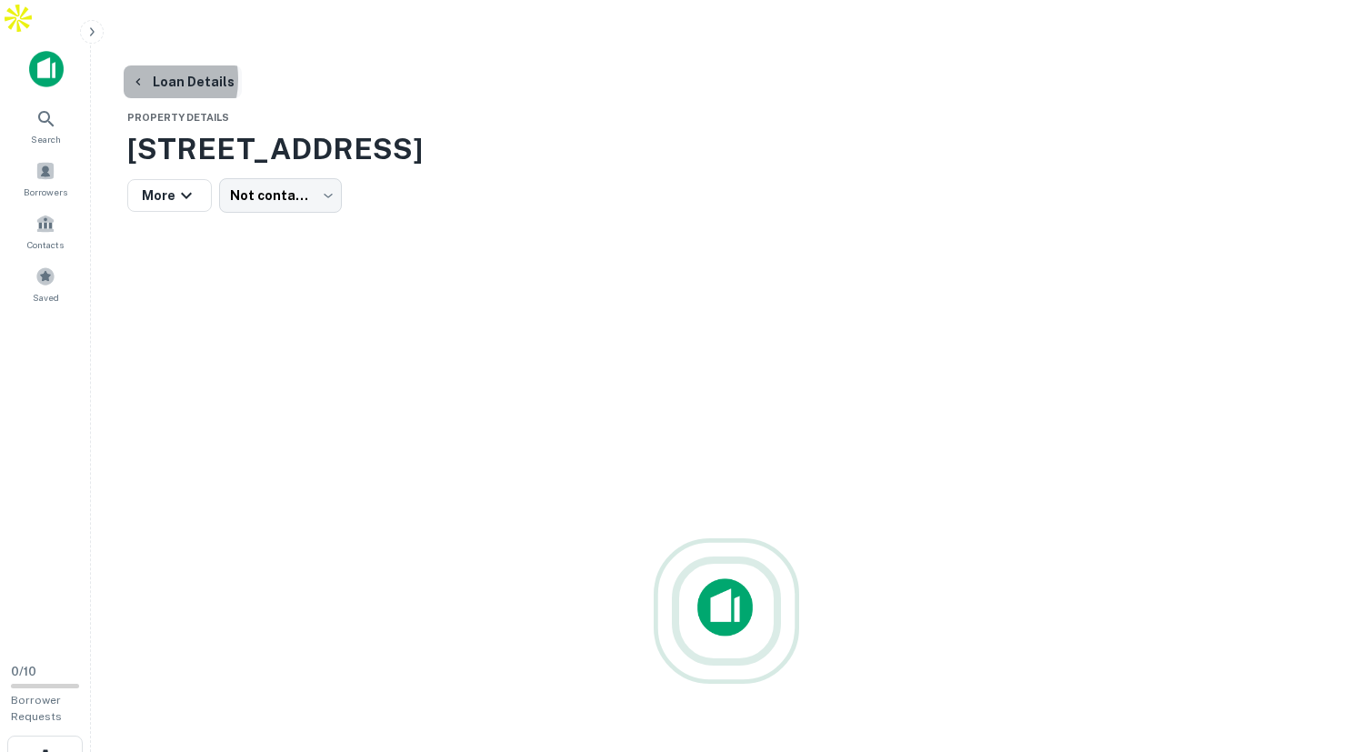
click at [136, 75] on icon "button" at bounding box center [138, 82] width 15 height 15
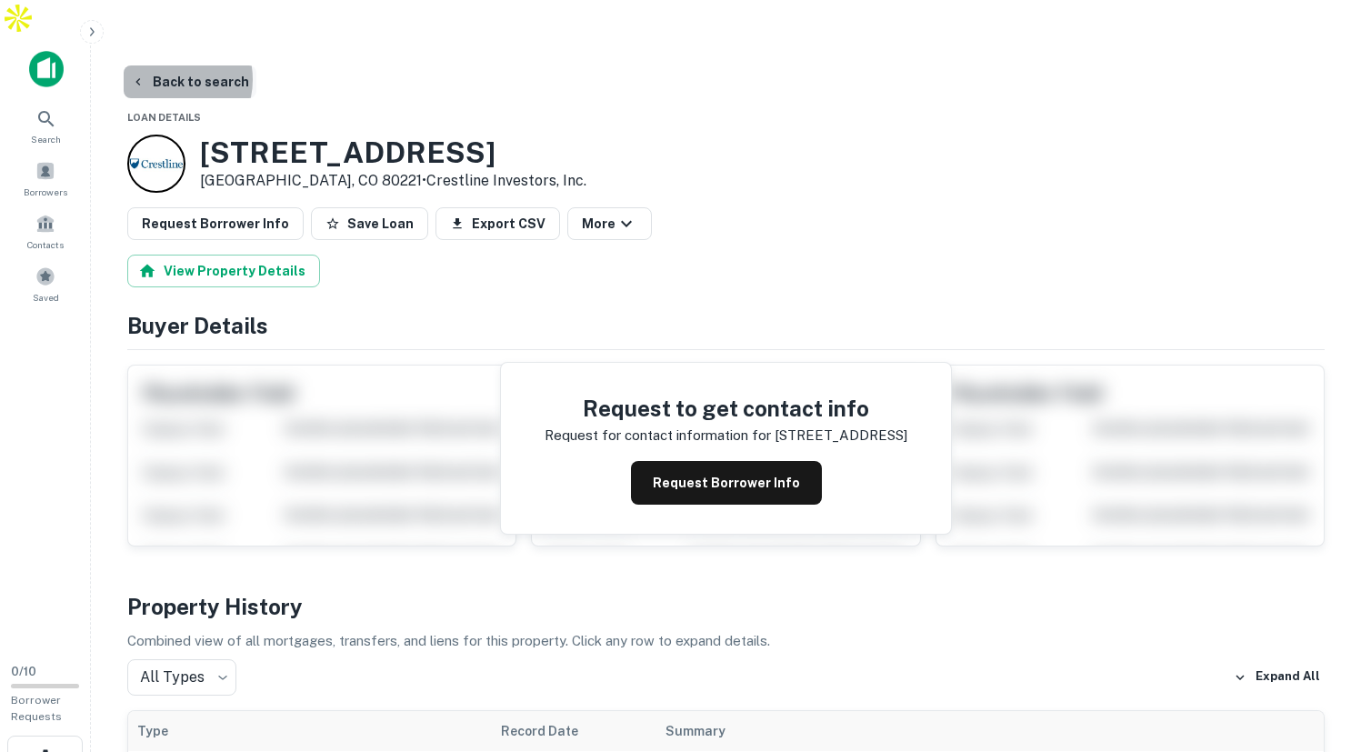
click at [164, 65] on button "Back to search" at bounding box center [190, 81] width 133 height 33
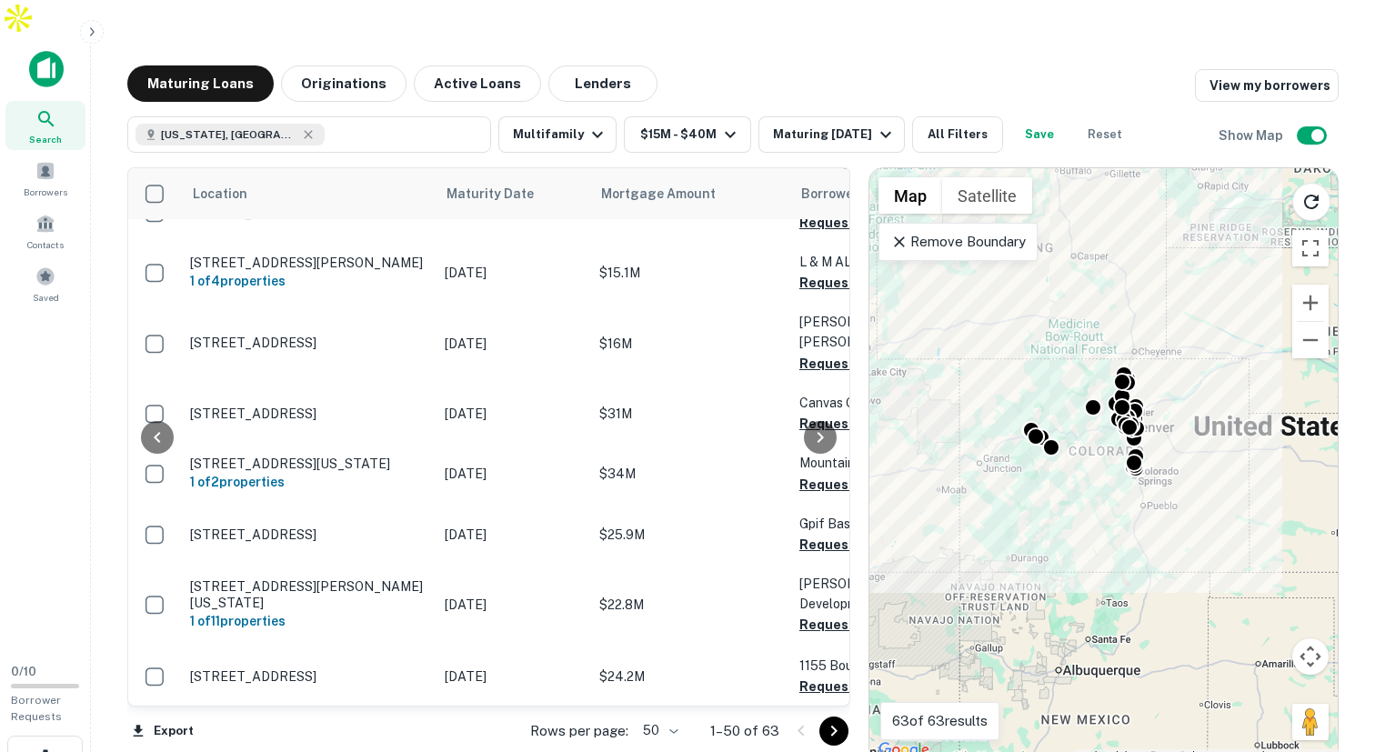
scroll to position [539, 588]
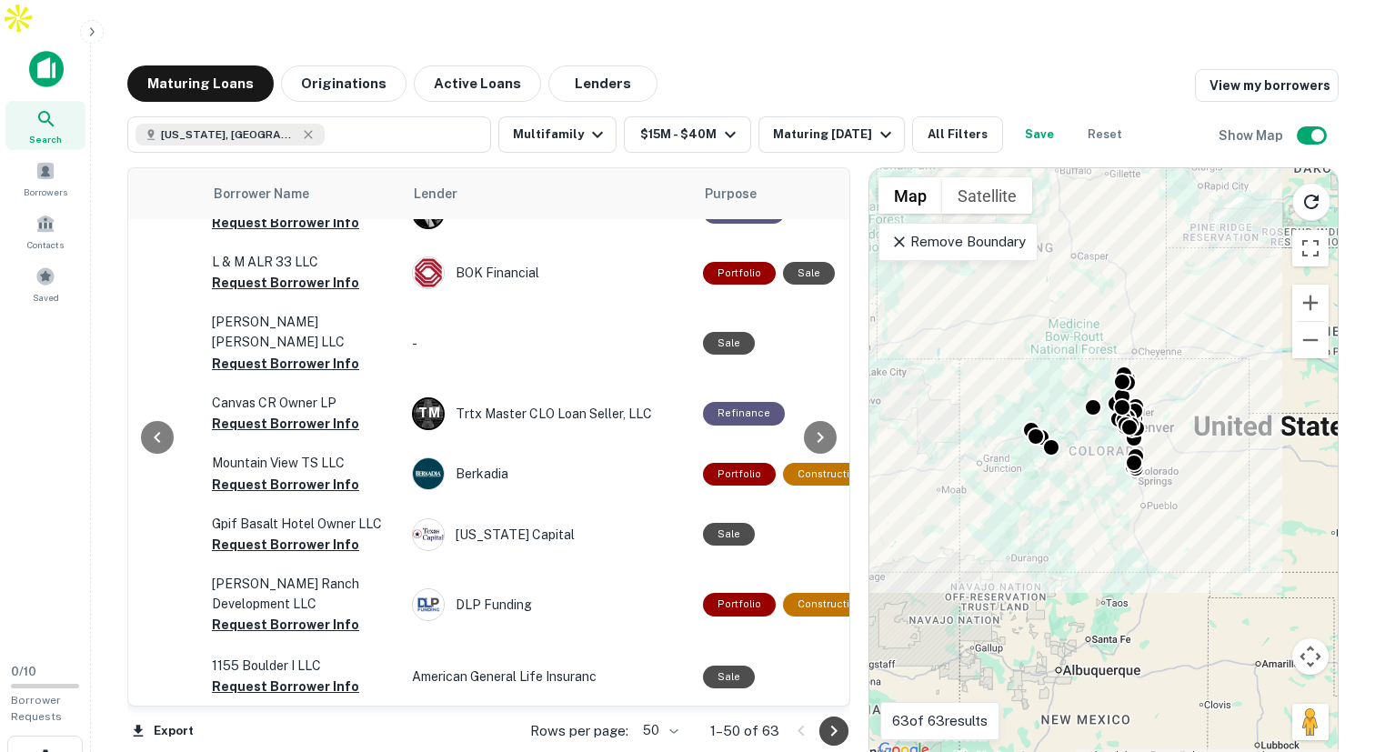
click at [837, 720] on icon "Go to next page" at bounding box center [834, 731] width 22 height 22
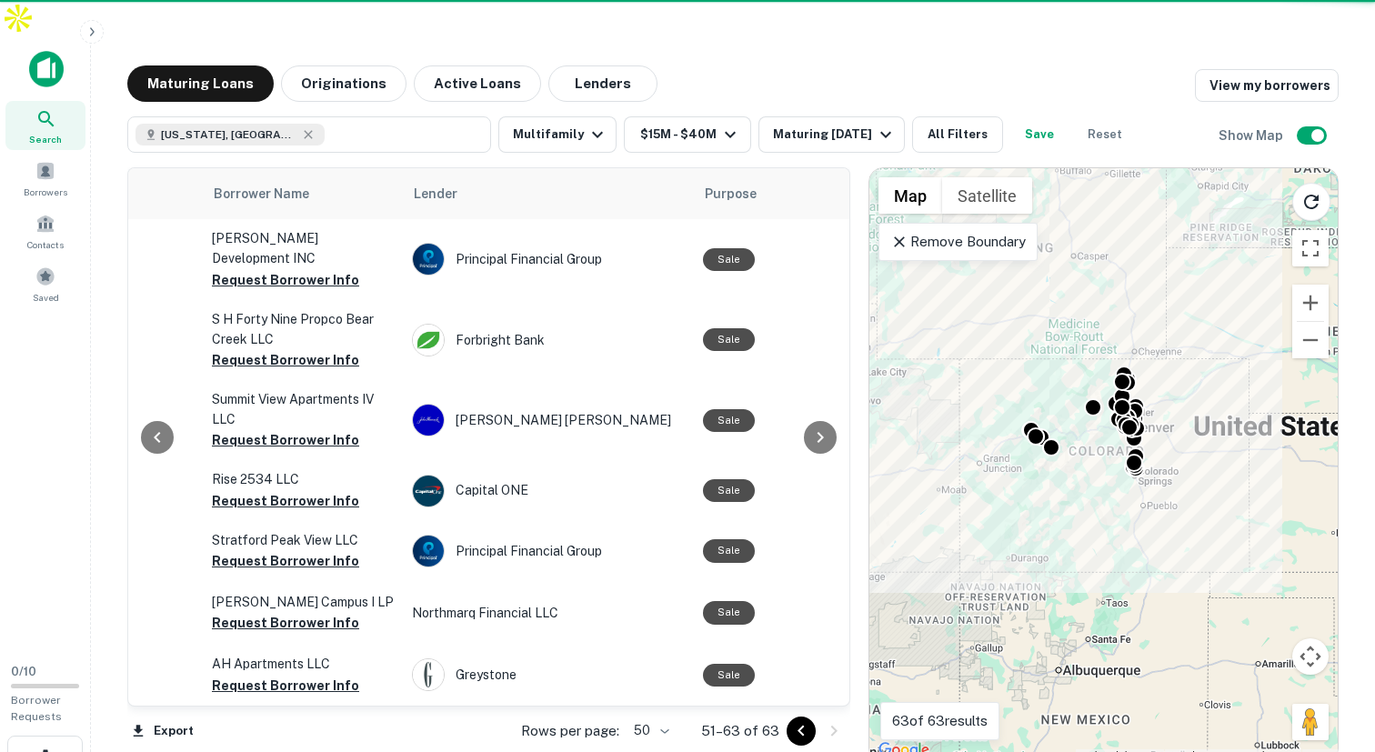
scroll to position [375, 588]
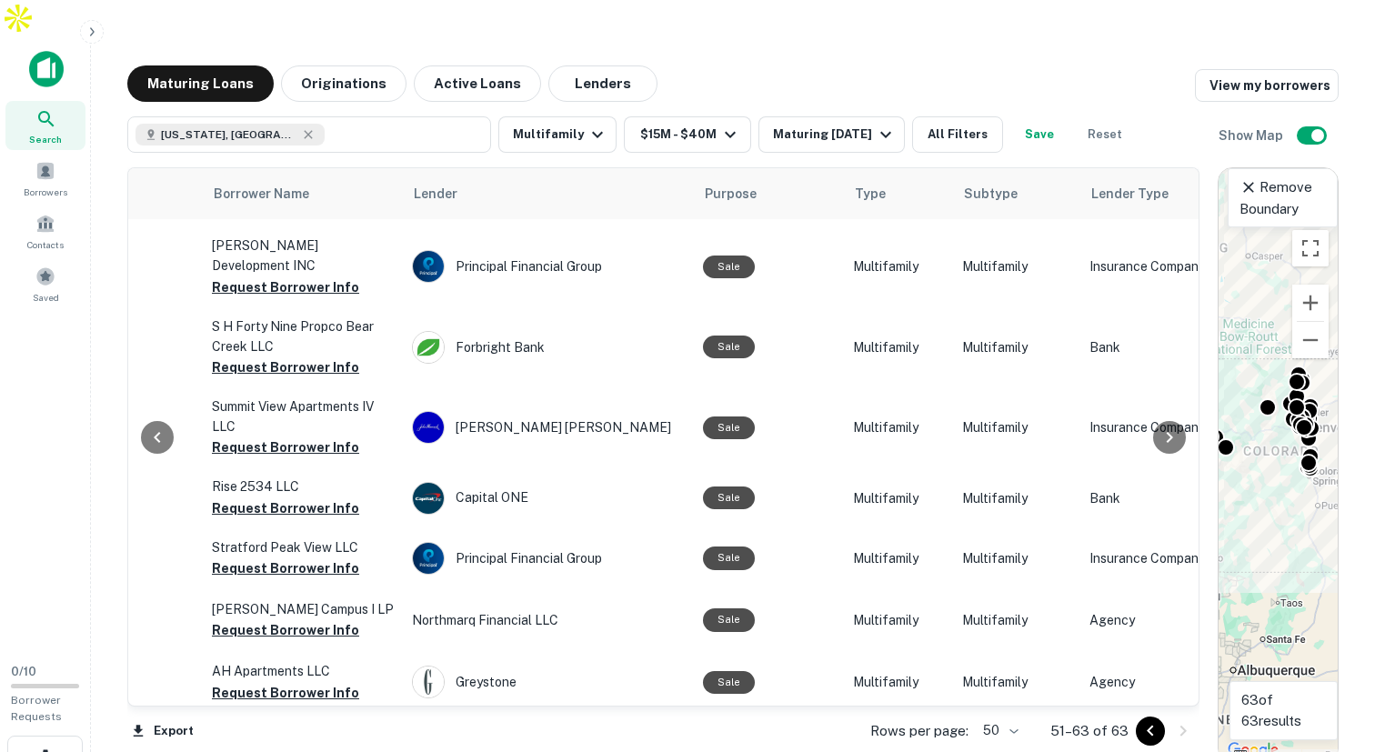
drag, startPoint x: 860, startPoint y: 453, endPoint x: 1341, endPoint y: 452, distance: 480.2
click at [1341, 452] on div "Maturing Loans Originations Active Loans Lenders View my borrowers [US_STATE], …" at bounding box center [732, 414] width 1255 height 698
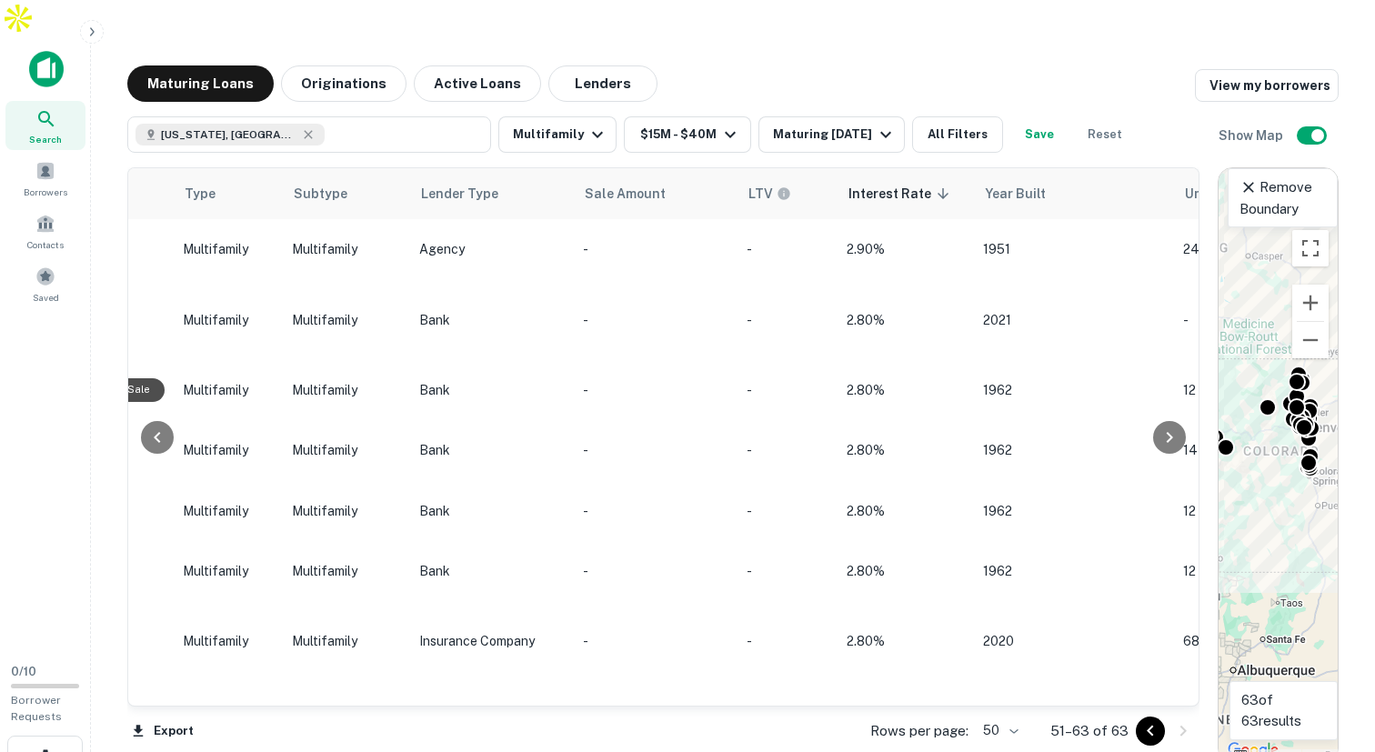
scroll to position [0, 1281]
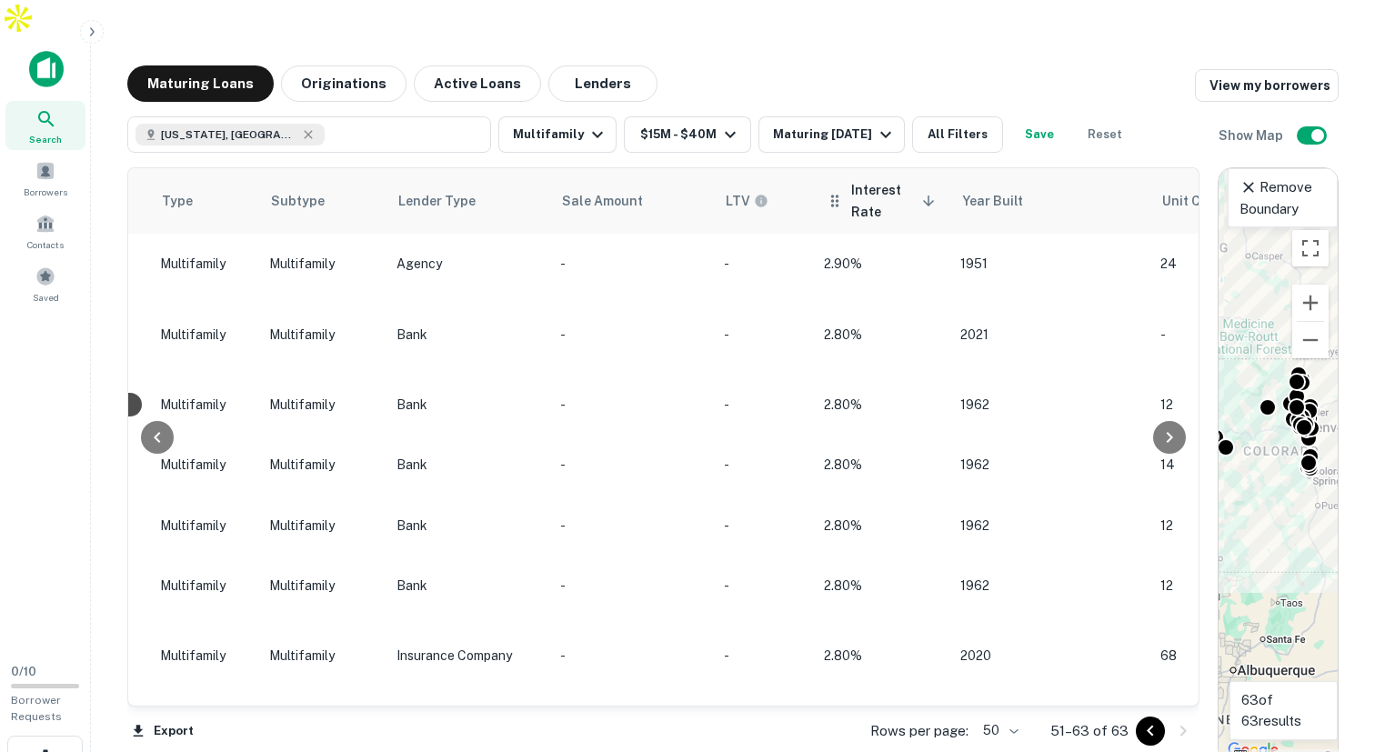
click at [869, 179] on span "Interest Rate sorted descending" at bounding box center [895, 201] width 89 height 44
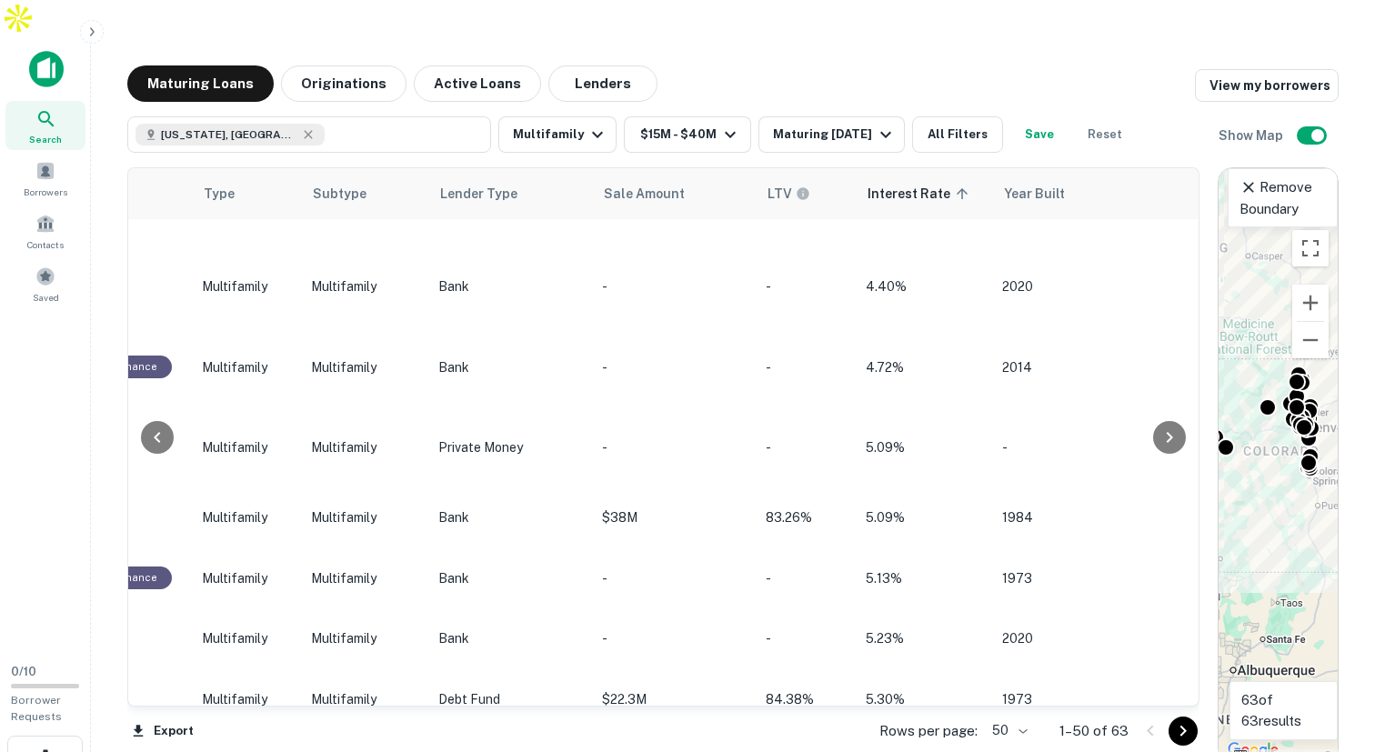
scroll to position [2832, 1281]
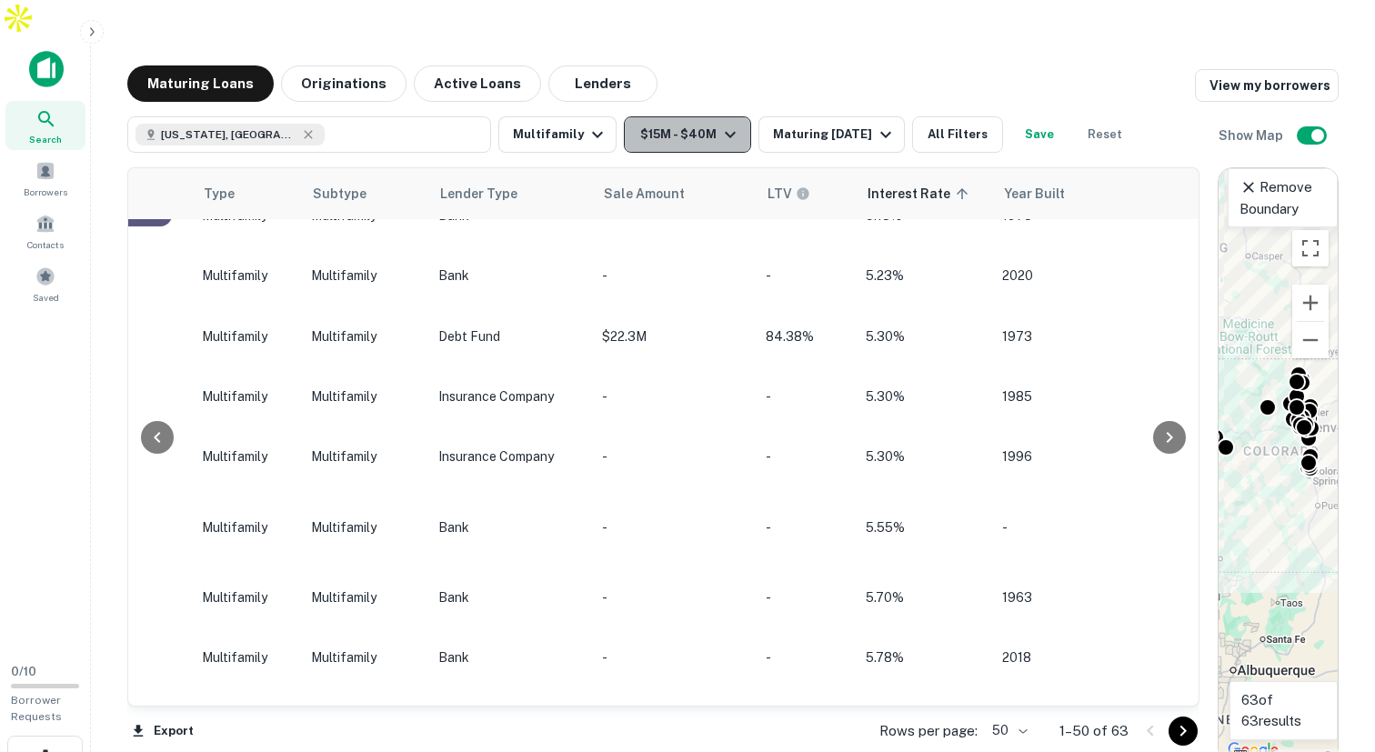
click at [726, 124] on icon "button" at bounding box center [730, 135] width 22 height 22
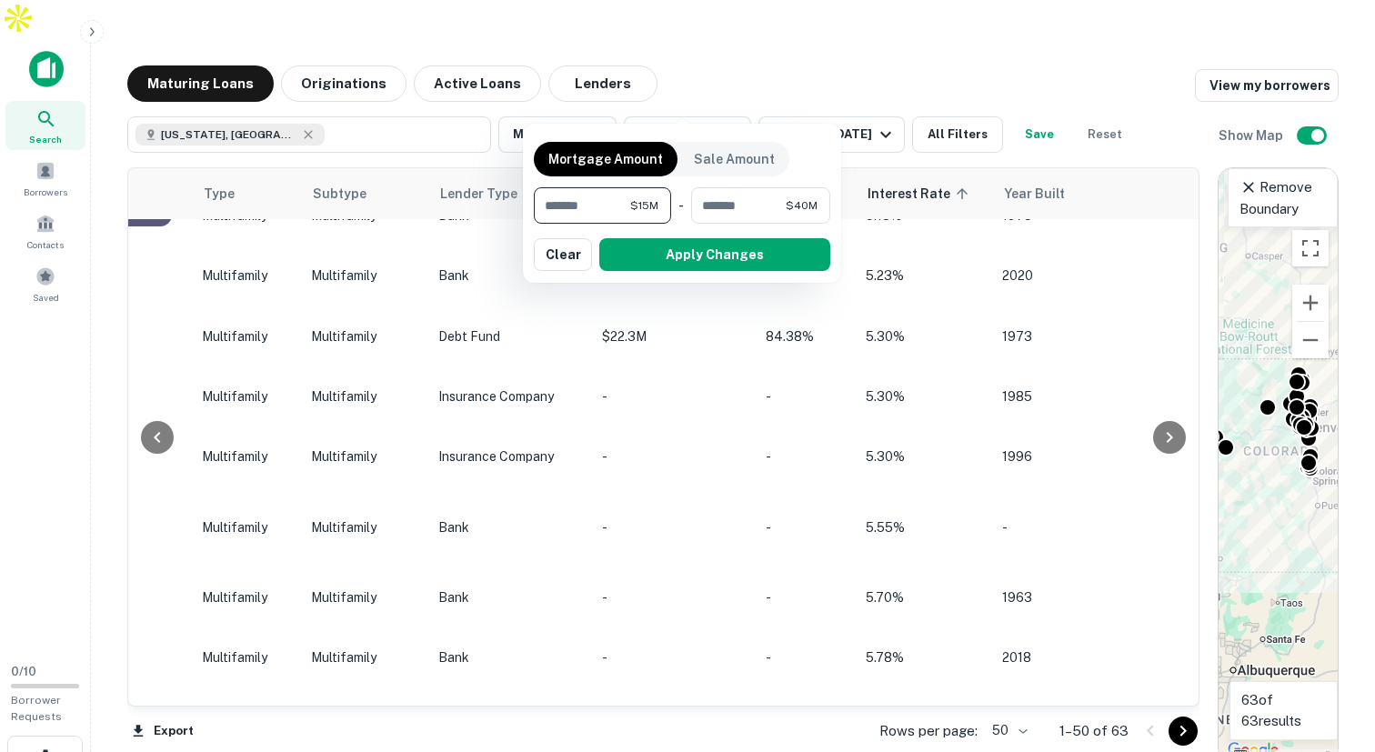
click at [558, 208] on input "********" at bounding box center [582, 205] width 96 height 36
type input "*******"
click at [708, 206] on input "********" at bounding box center [737, 205] width 96 height 36
type input "********"
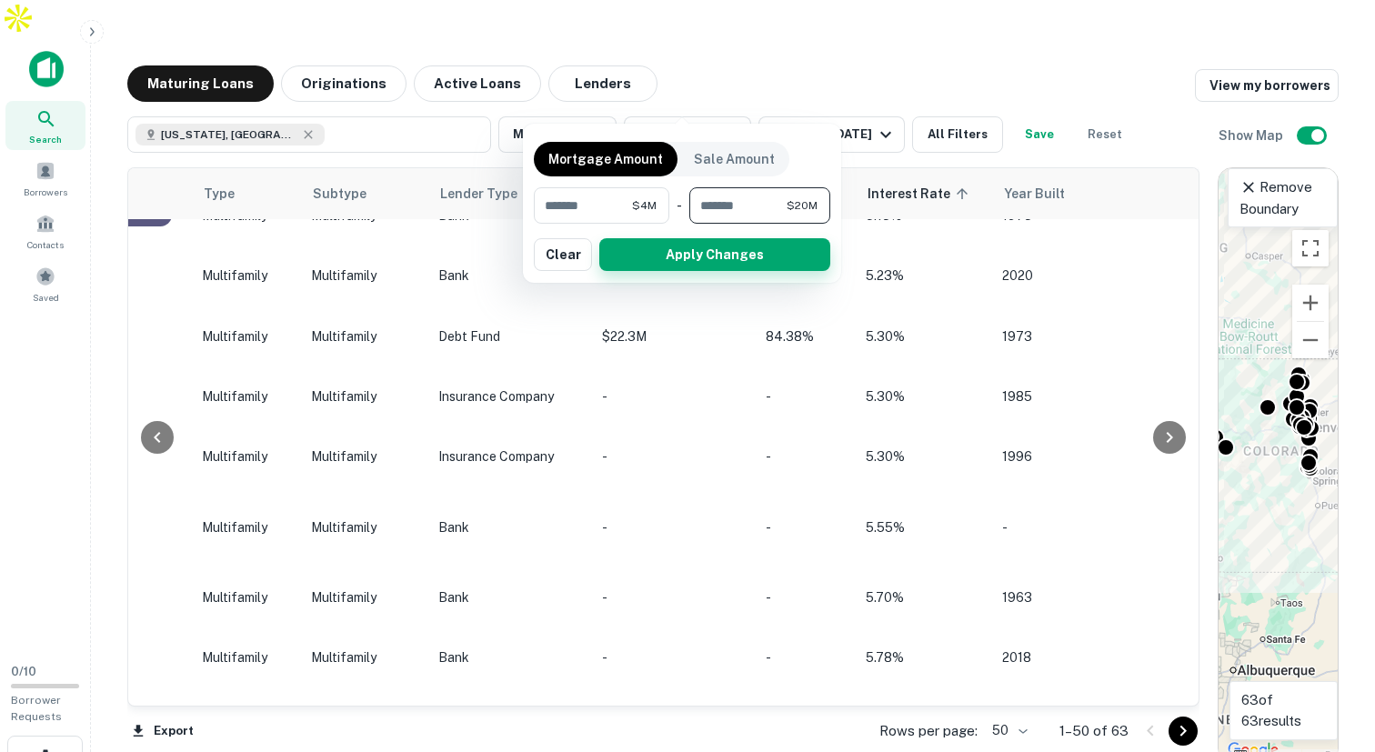
click at [694, 262] on button "Apply Changes" at bounding box center [714, 254] width 231 height 33
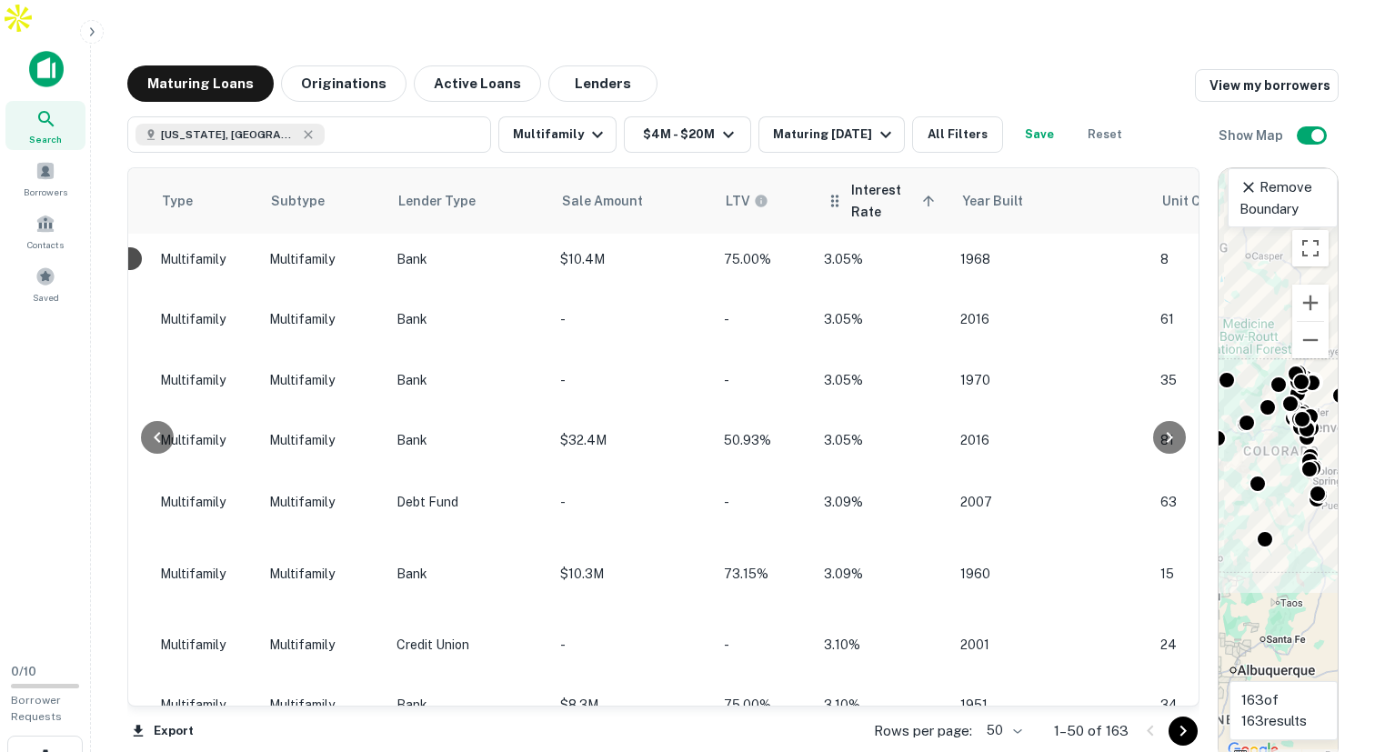
scroll to position [2701, 1281]
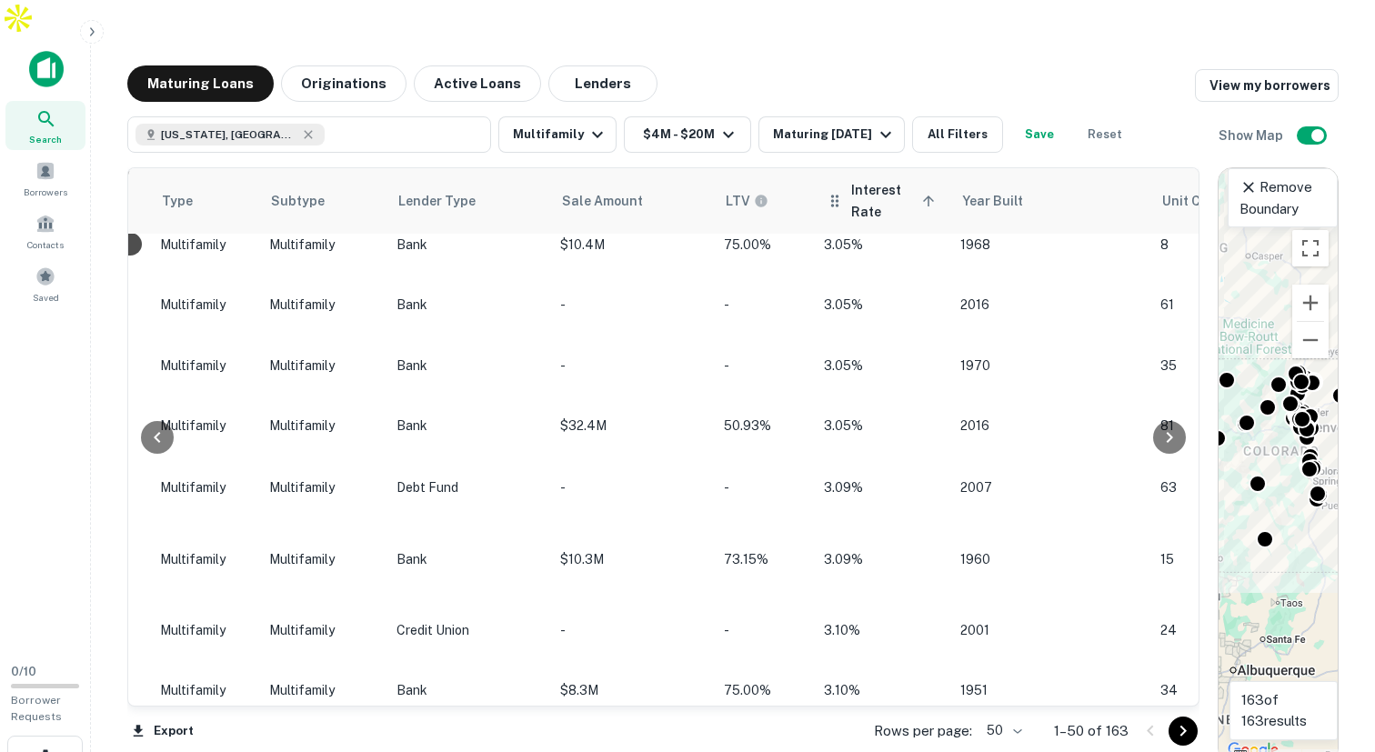
click at [920, 193] on icon at bounding box center [928, 201] width 16 height 16
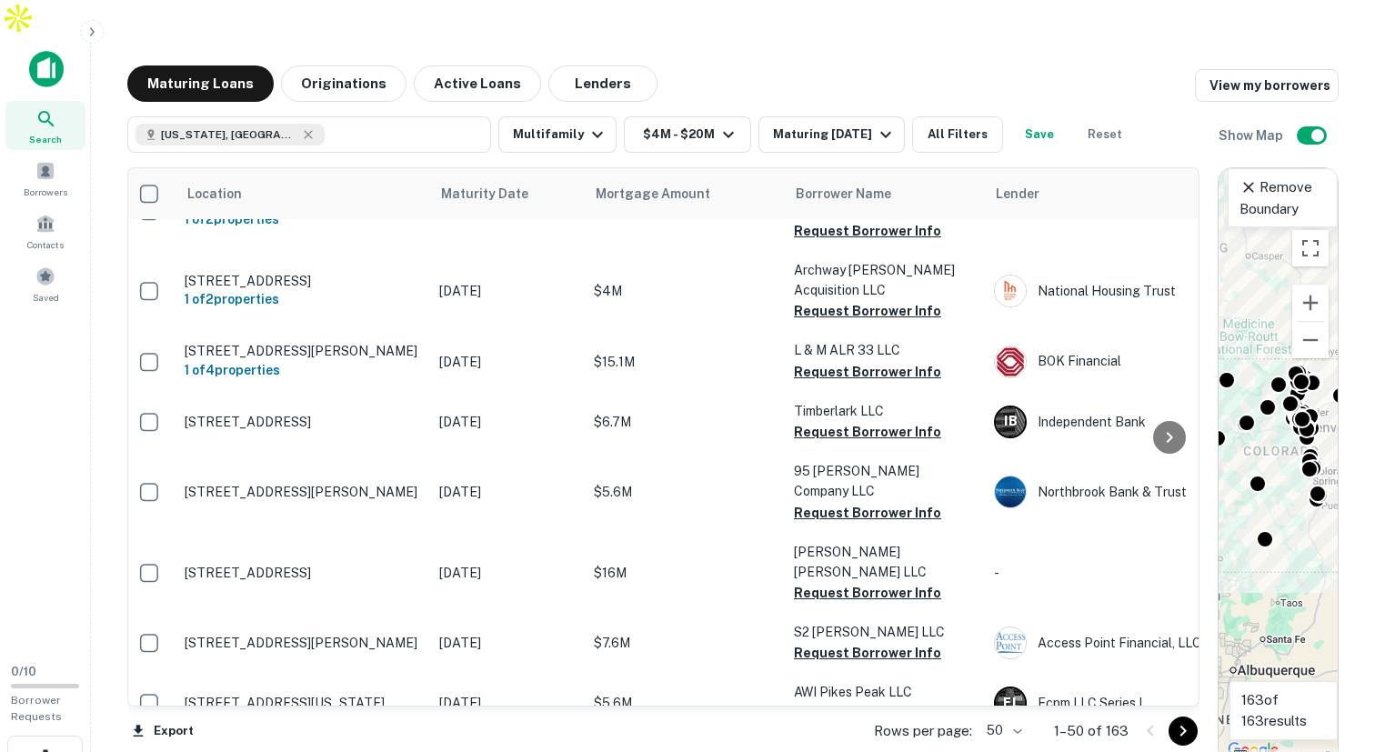
scroll to position [655, 0]
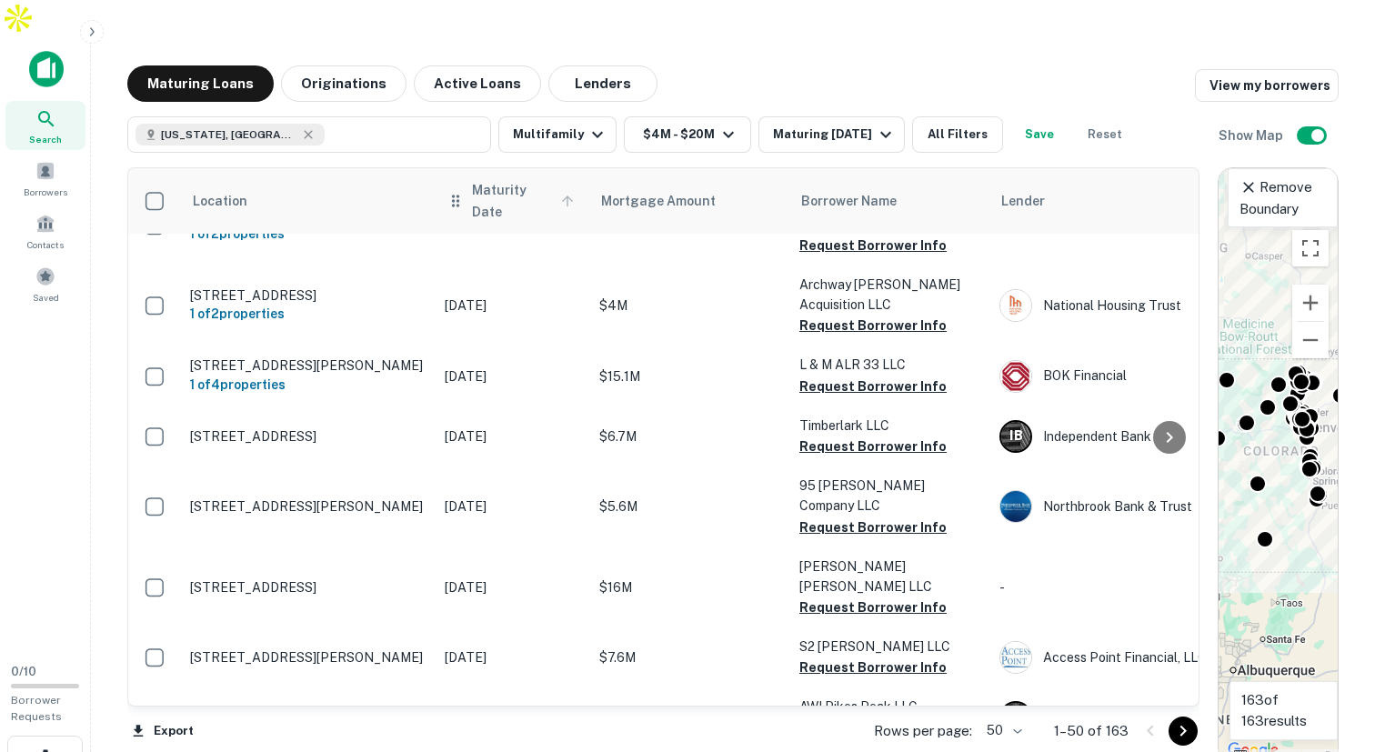
click at [497, 179] on span "Maturity Date" at bounding box center [525, 201] width 107 height 44
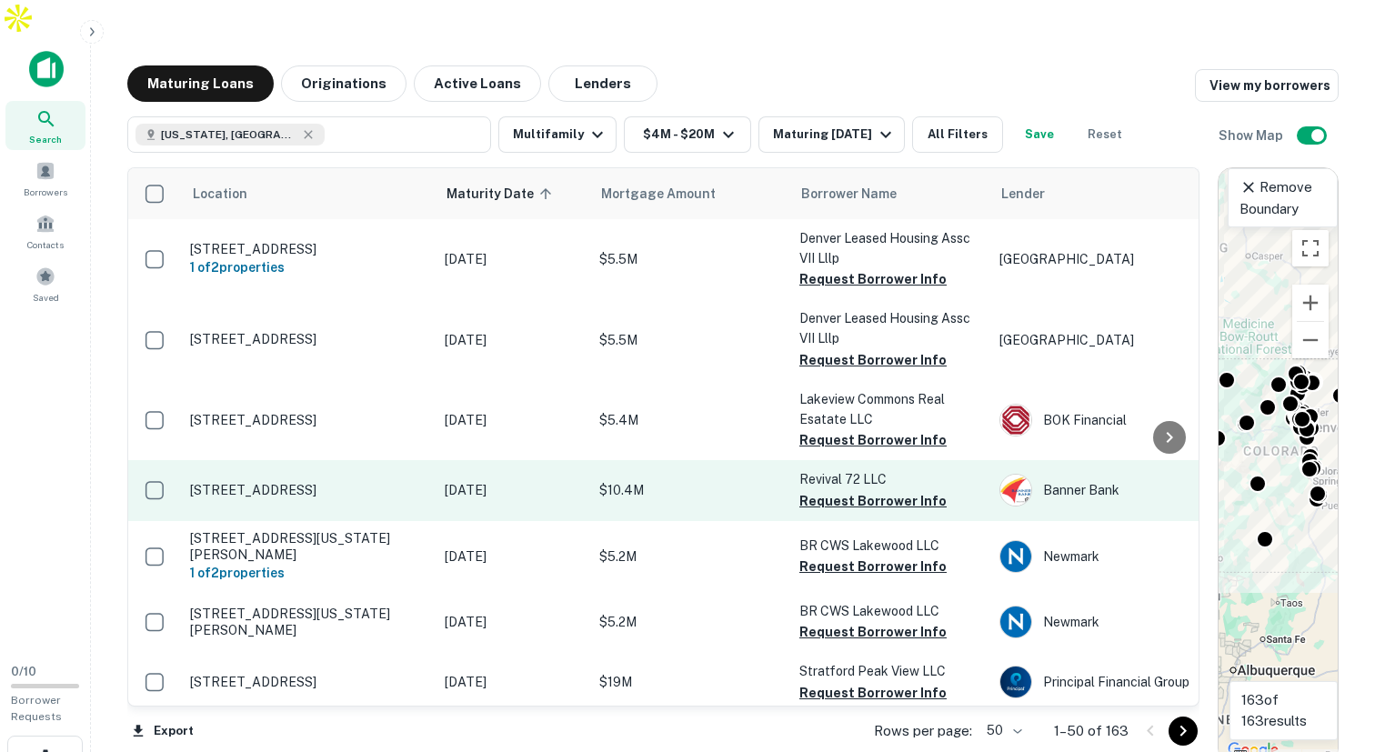
click at [477, 480] on p "[DATE]" at bounding box center [513, 490] width 136 height 20
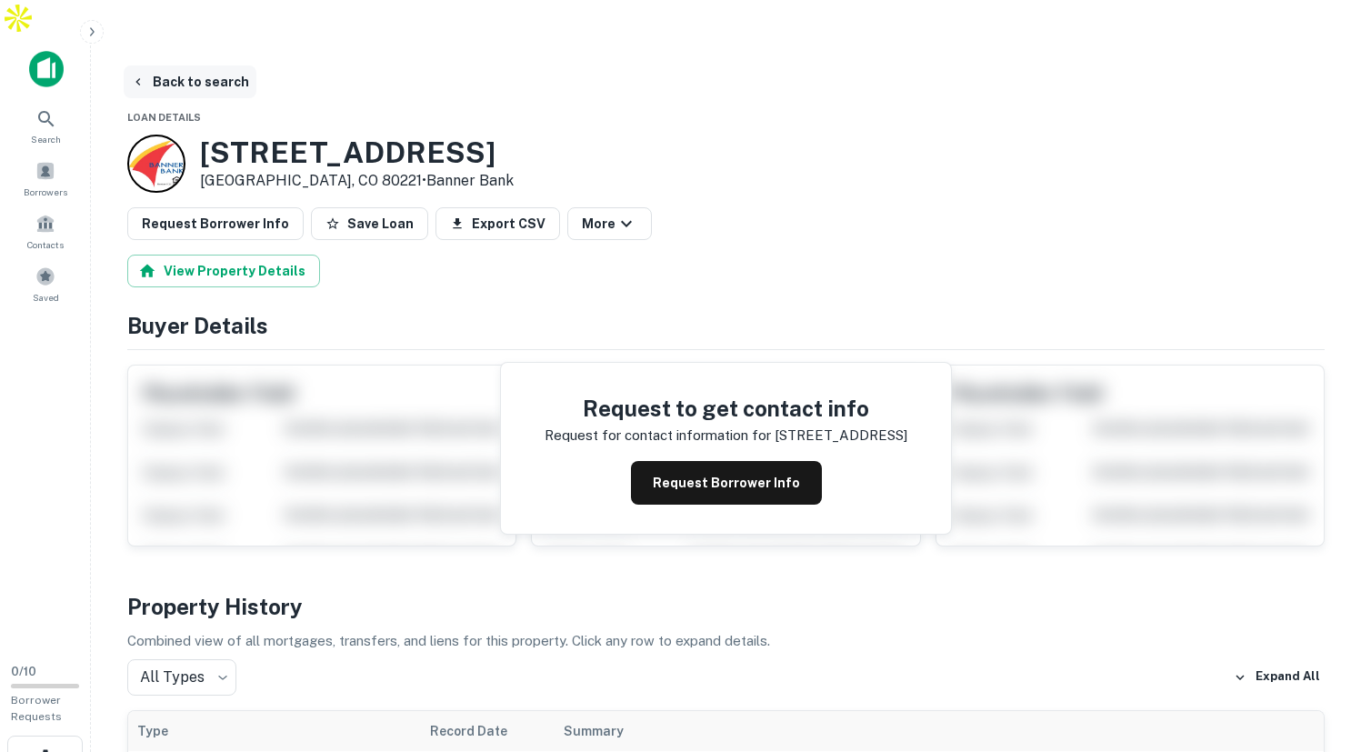
click at [173, 65] on button "Back to search" at bounding box center [190, 81] width 133 height 33
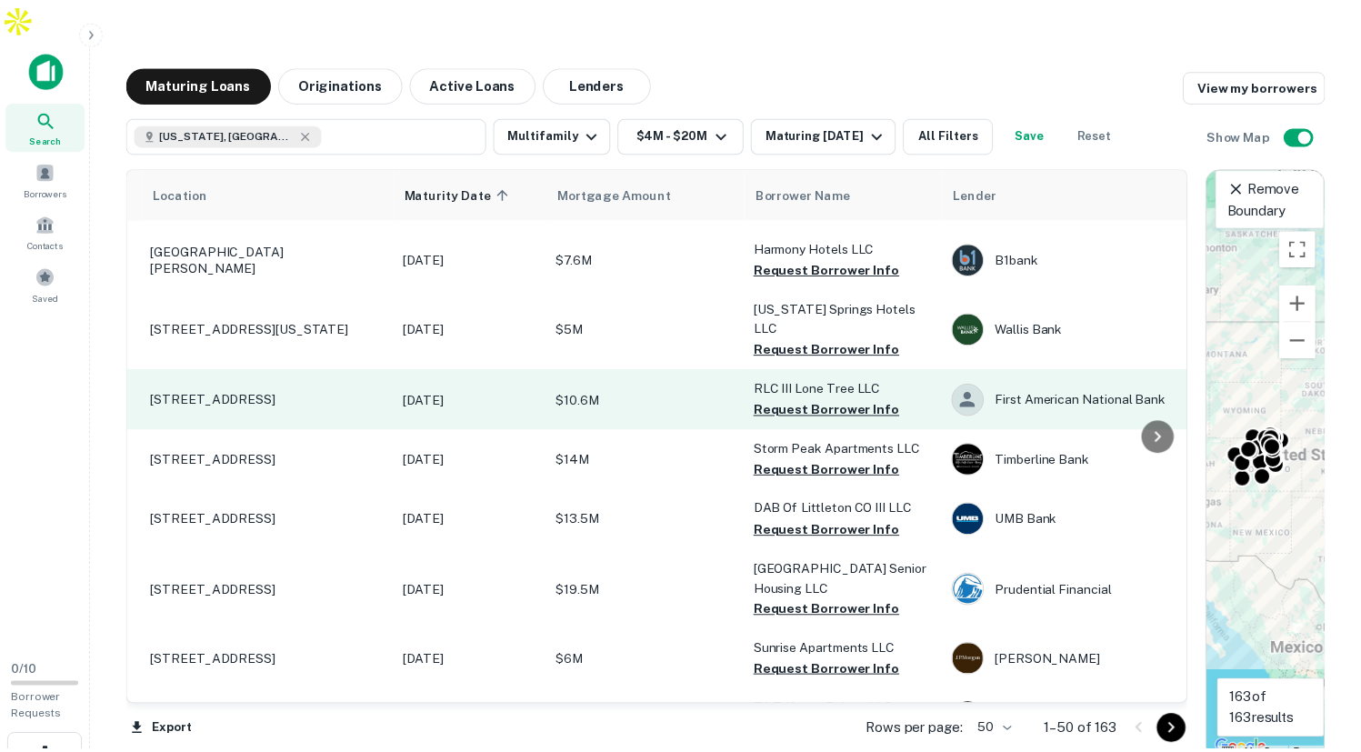
scroll to position [1065, 38]
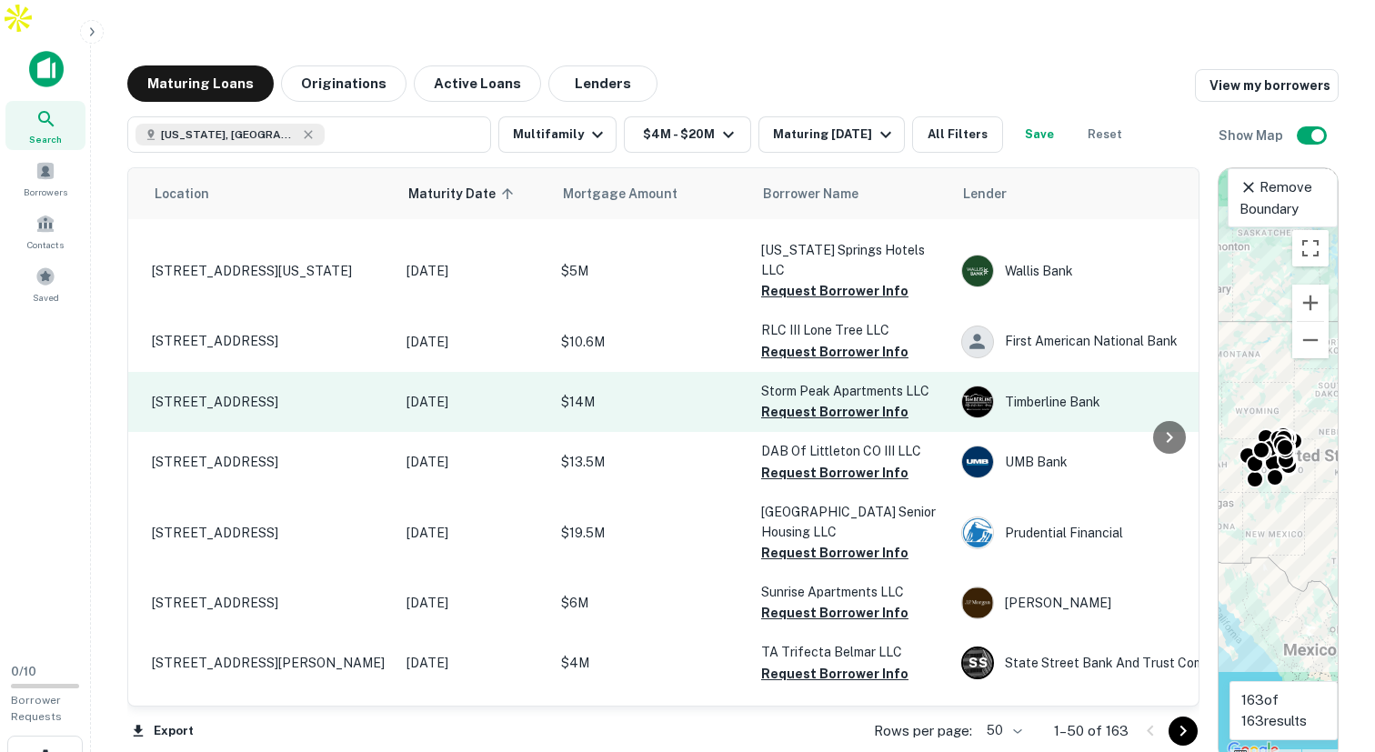
click at [296, 394] on p "[STREET_ADDRESS]" at bounding box center [270, 402] width 236 height 16
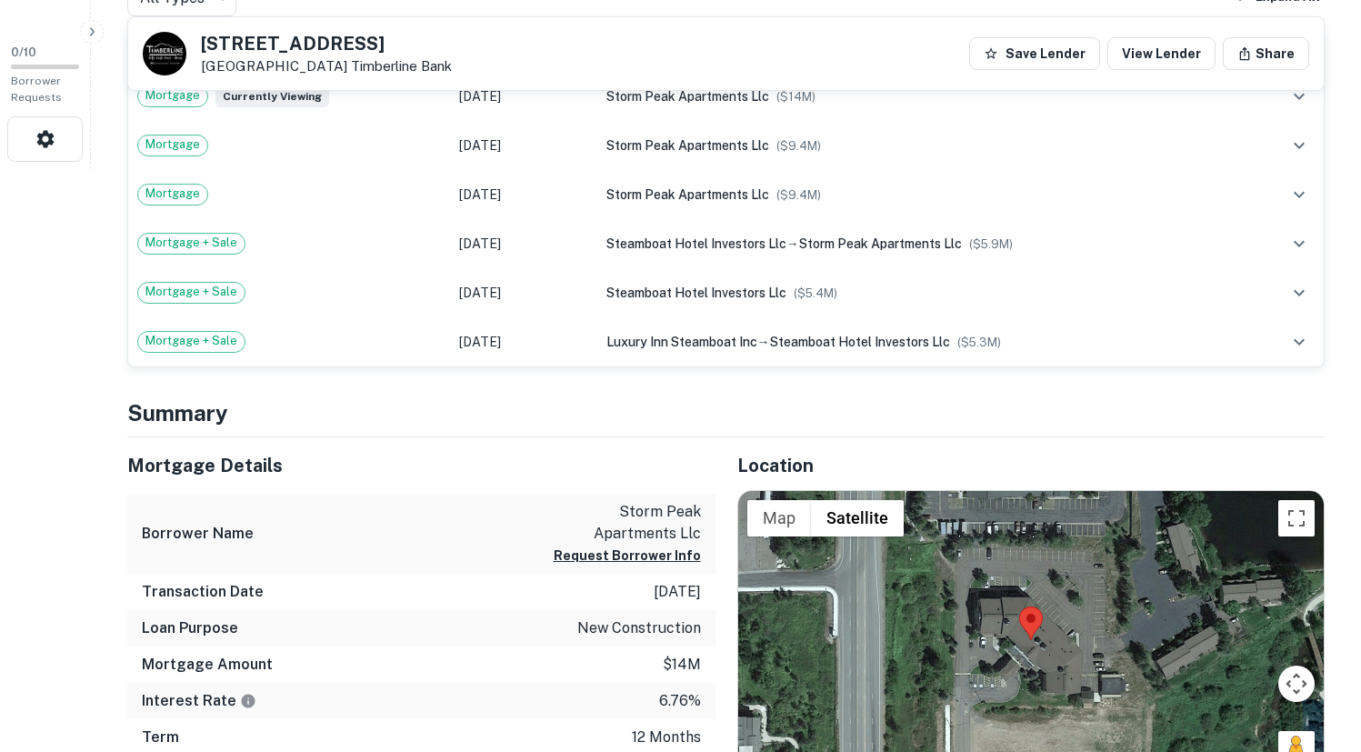
scroll to position [658, 0]
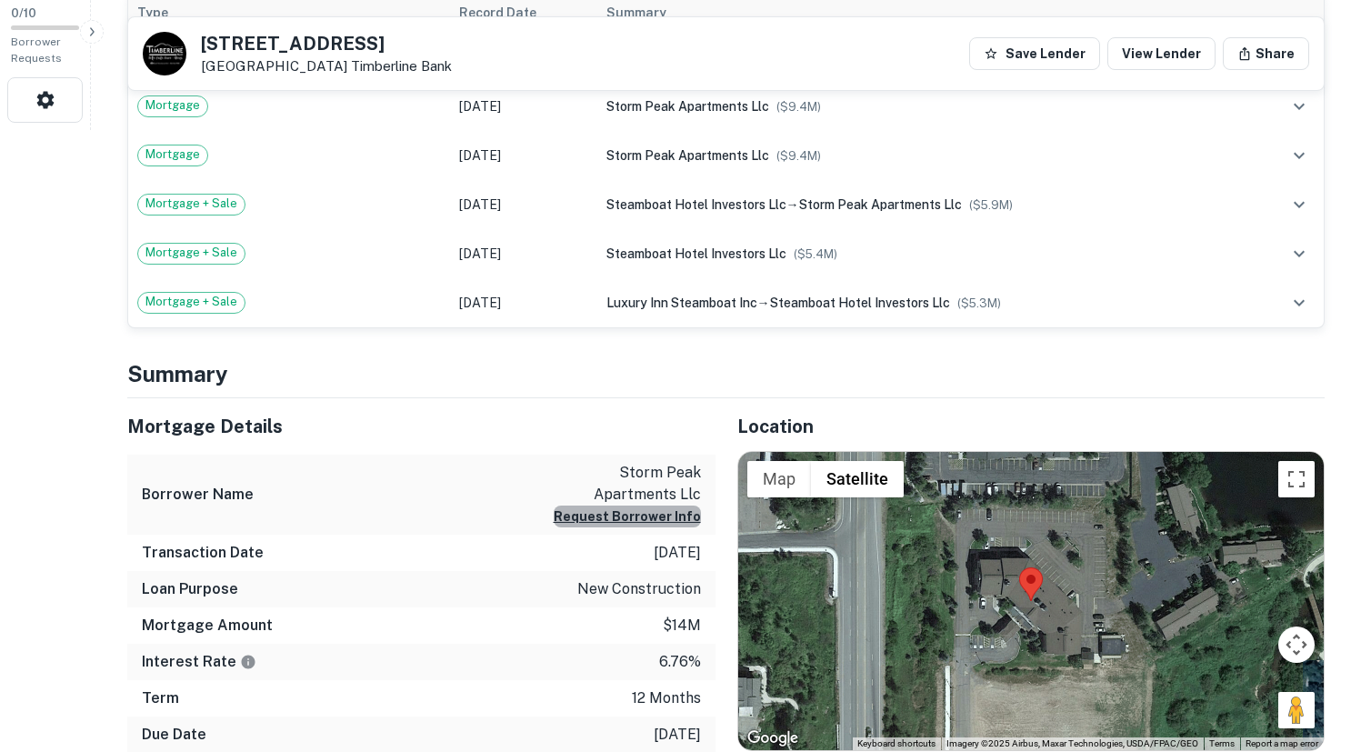
click at [644, 506] on button "Request Borrower Info" at bounding box center [627, 517] width 147 height 22
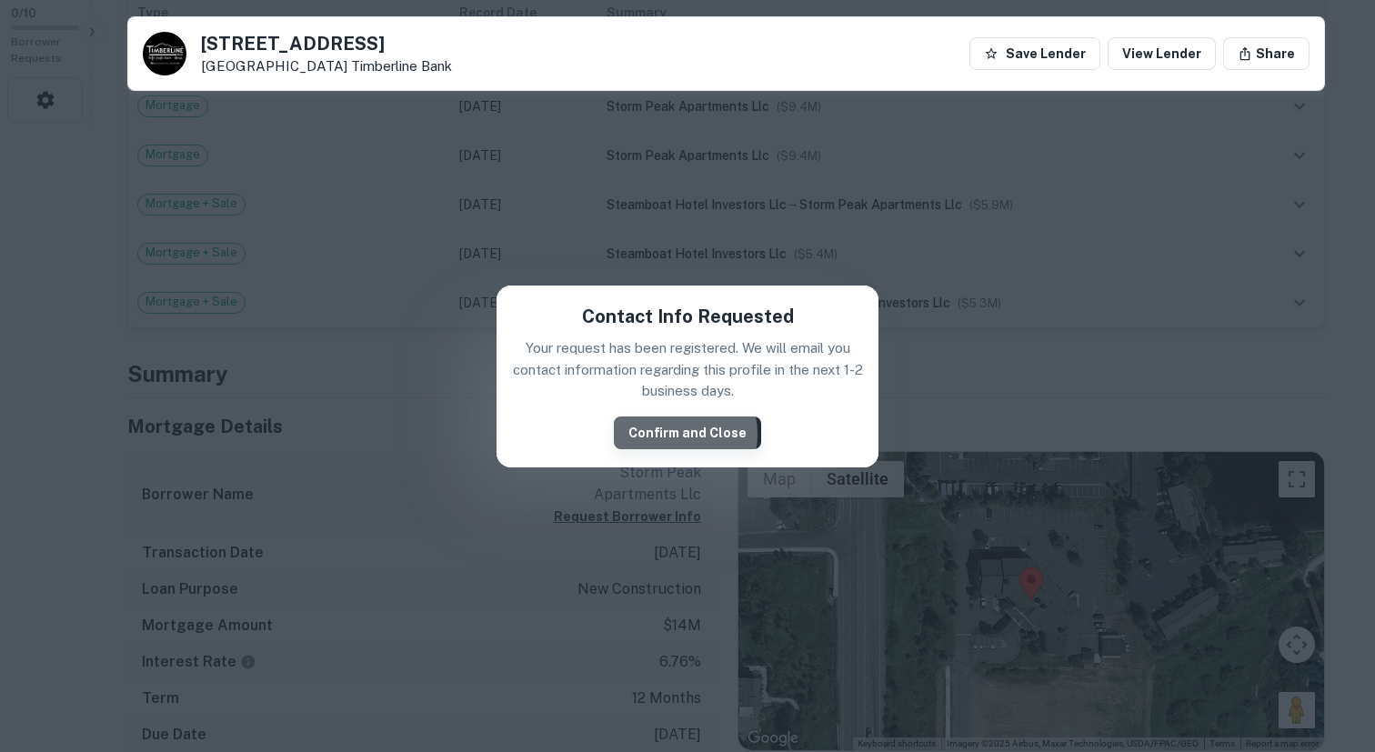
click at [676, 435] on button "Confirm and Close" at bounding box center [687, 433] width 147 height 33
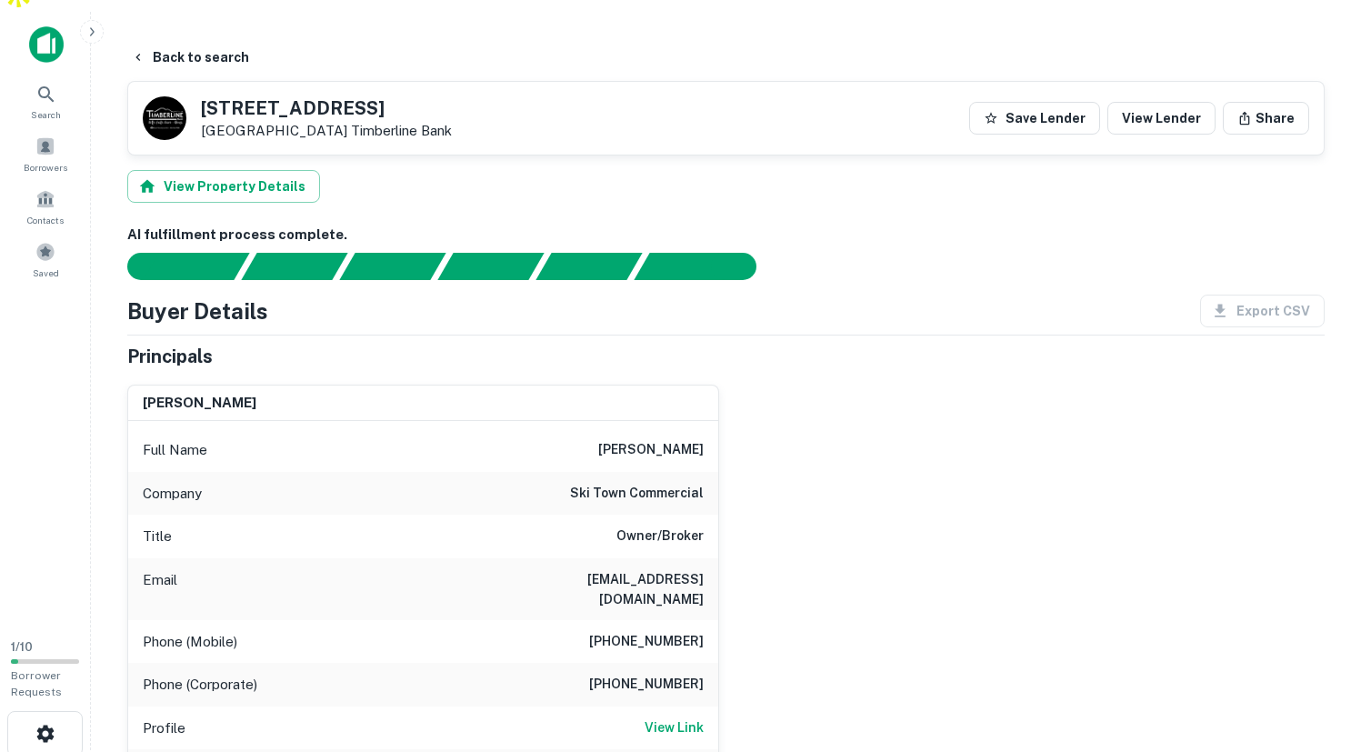
scroll to position [0, 0]
